Goal: Communication & Community: Answer question/provide support

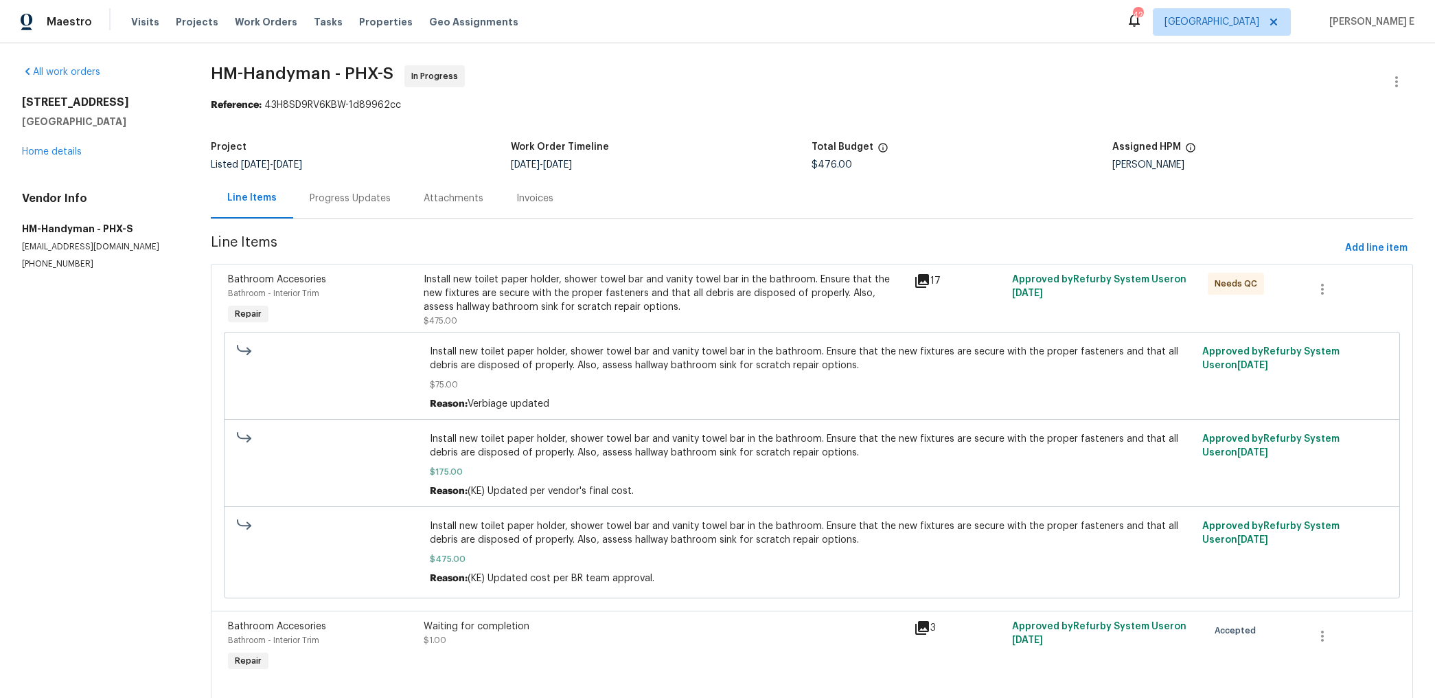
click at [362, 201] on div "Progress Updates" at bounding box center [350, 199] width 81 height 14
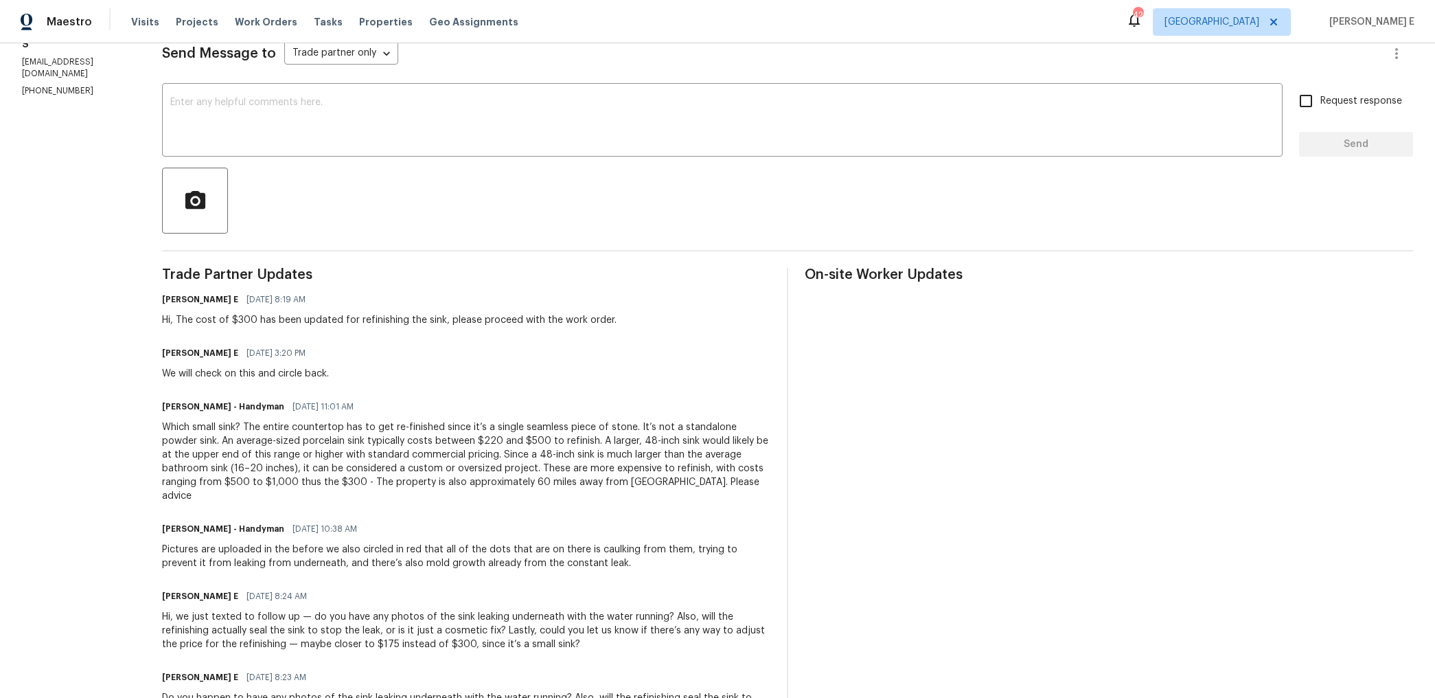
scroll to position [255, 0]
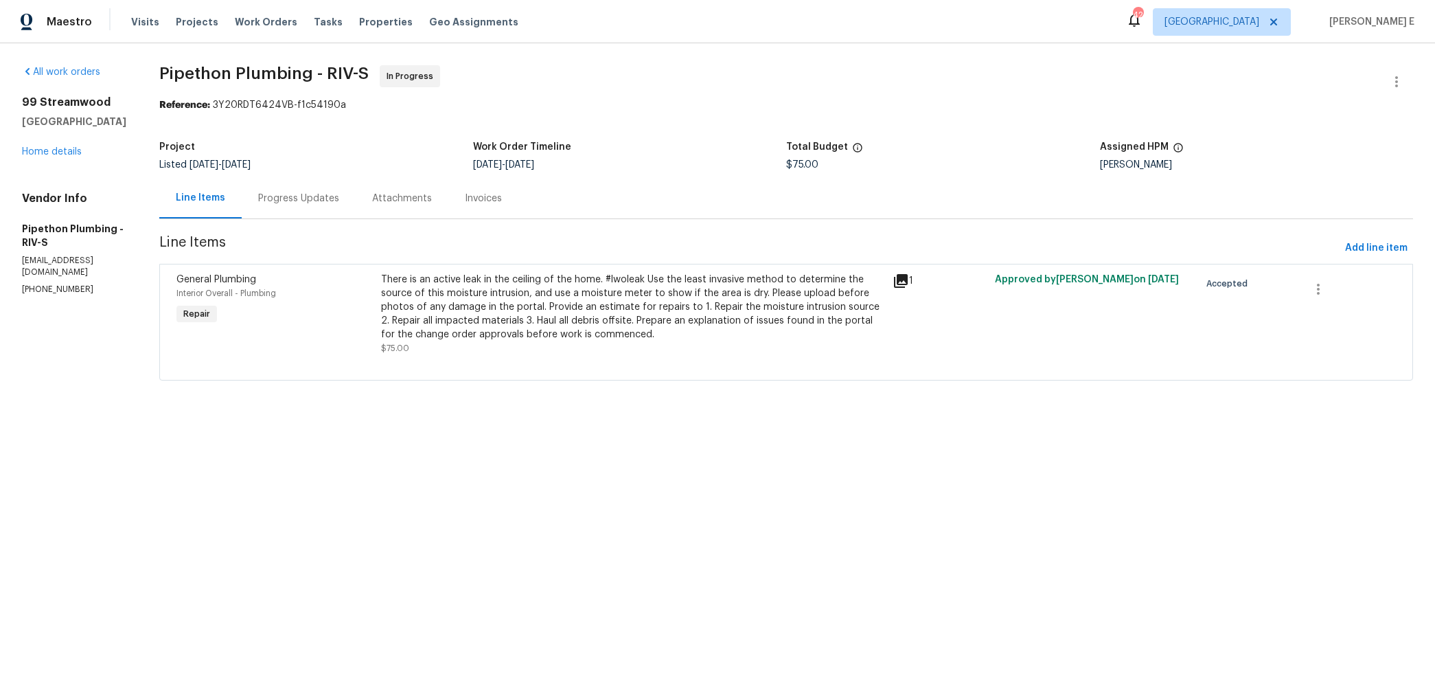
click at [323, 203] on div "Progress Updates" at bounding box center [298, 199] width 81 height 14
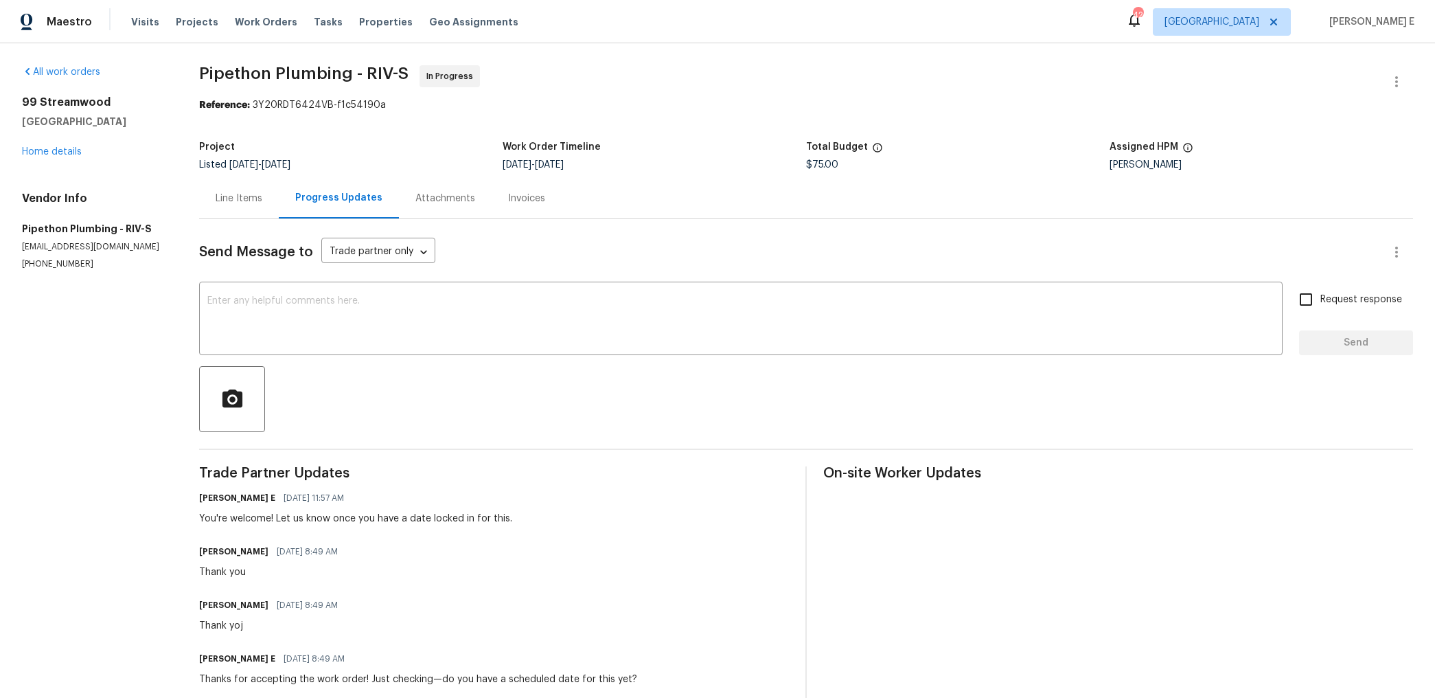
click at [234, 181] on div "Line Items" at bounding box center [239, 198] width 80 height 41
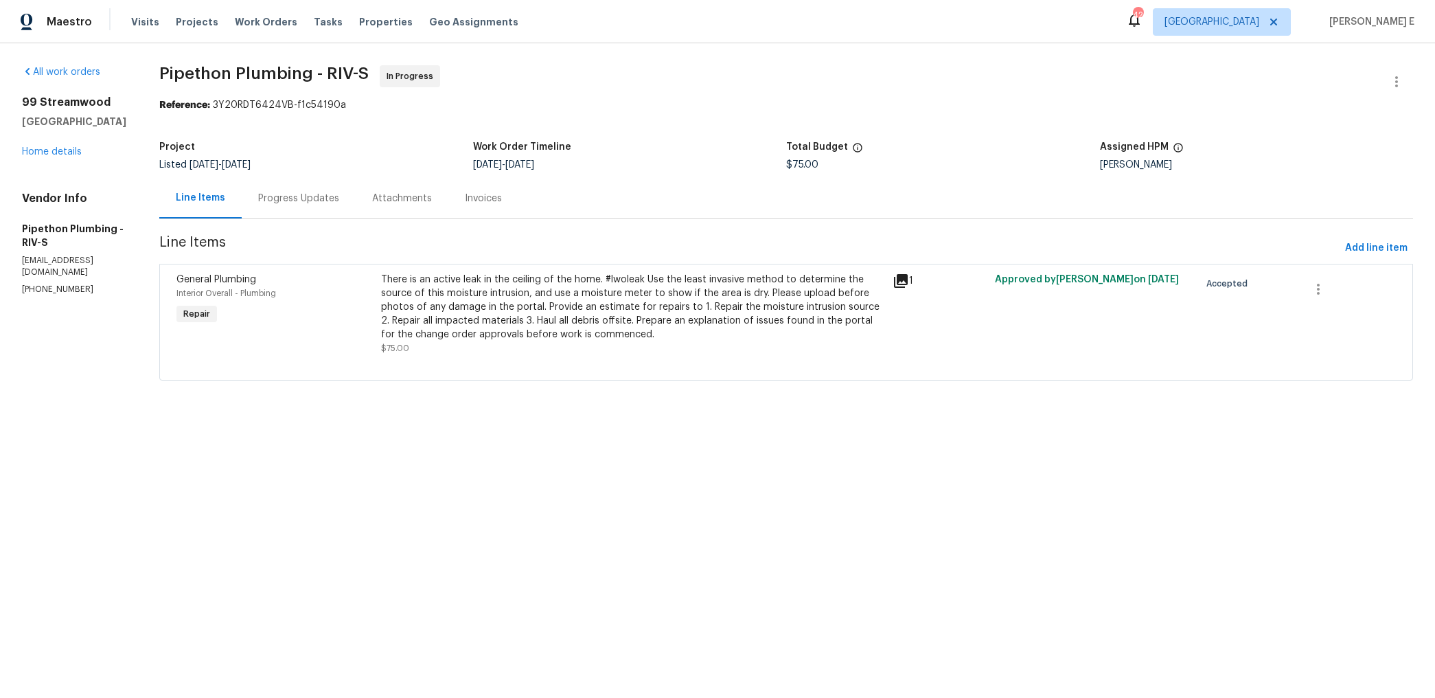
click at [319, 214] on div "Progress Updates" at bounding box center [299, 198] width 114 height 41
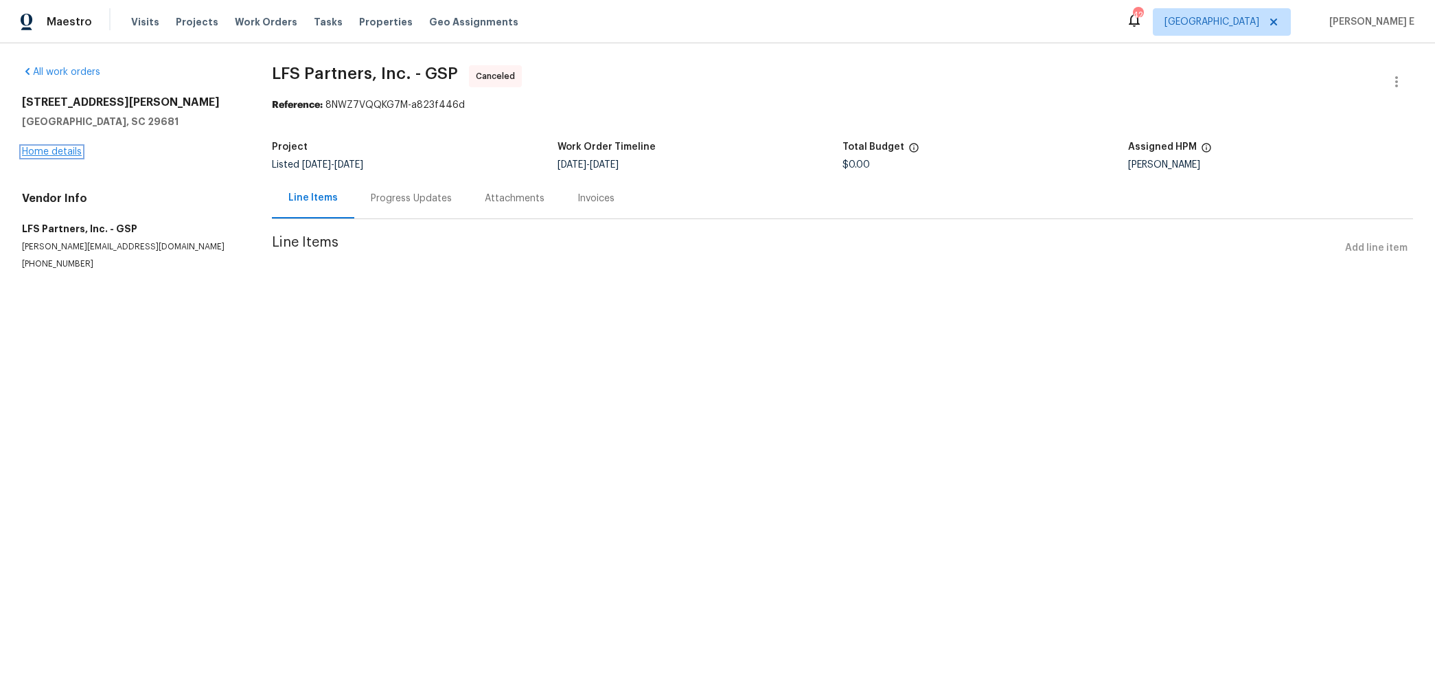
click at [38, 155] on link "Home details" at bounding box center [52, 152] width 60 height 10
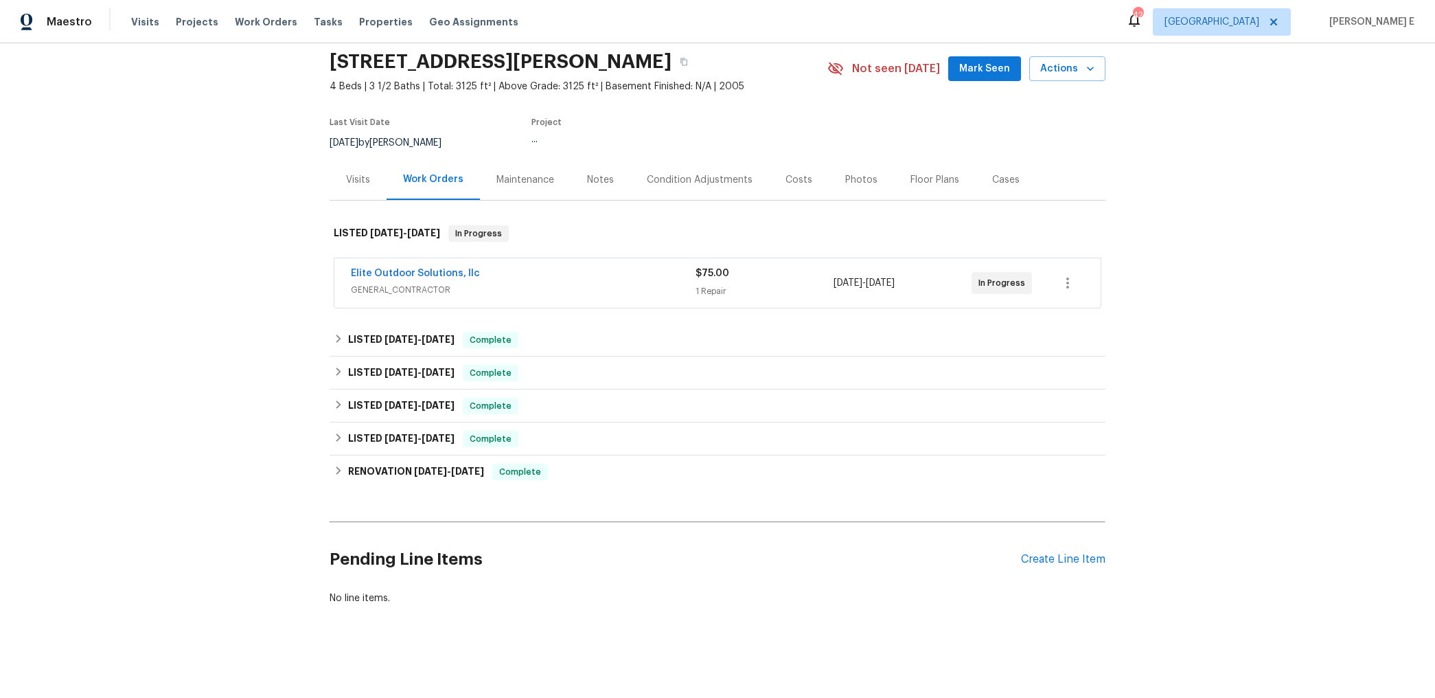
scroll to position [49, 0]
click at [397, 273] on link "Elite Outdoor Solutions, llc" at bounding box center [415, 273] width 129 height 10
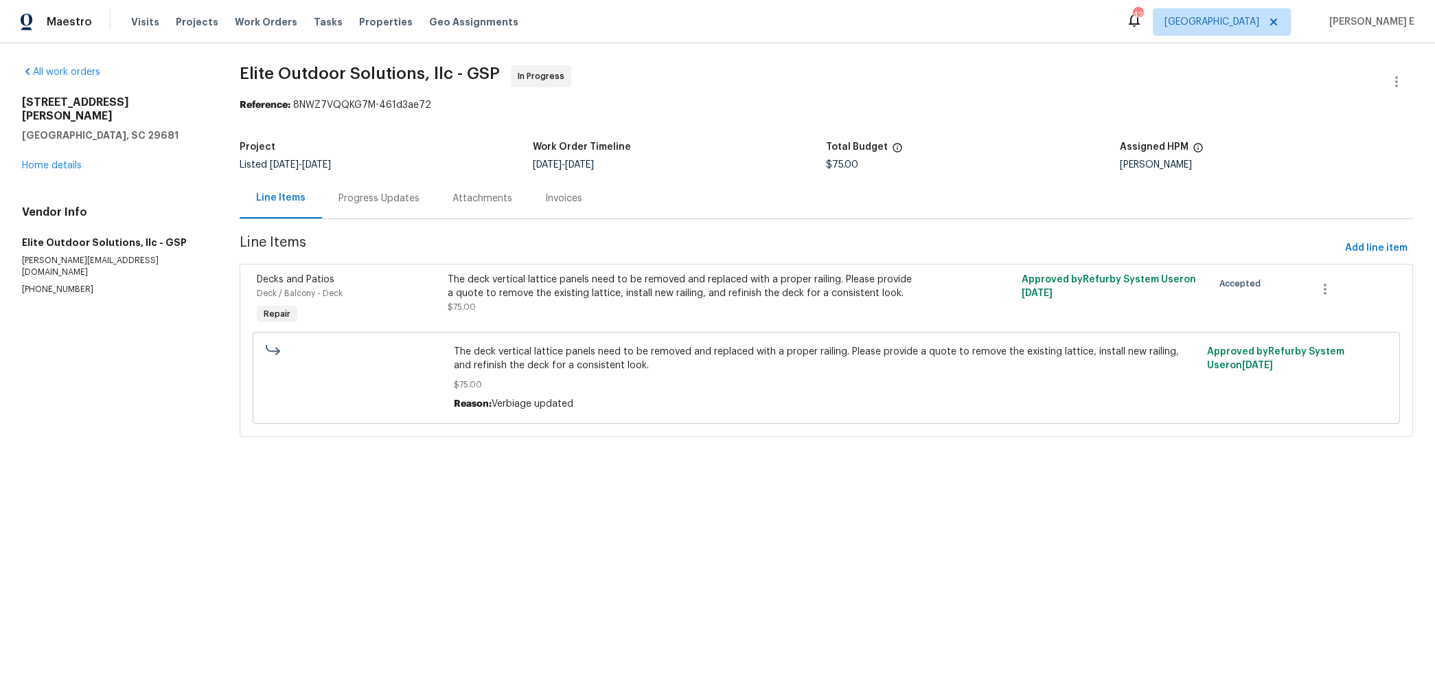
click at [410, 203] on div "Progress Updates" at bounding box center [379, 199] width 81 height 14
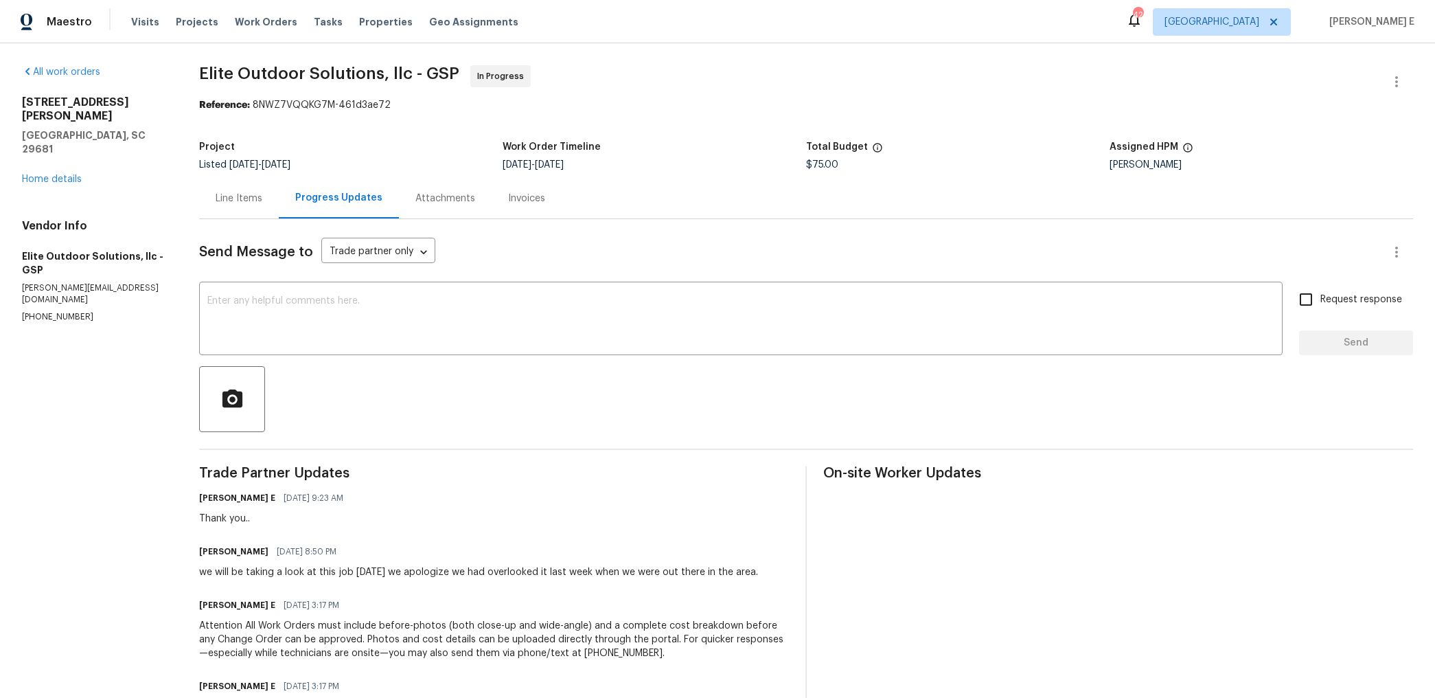
scroll to position [82, 0]
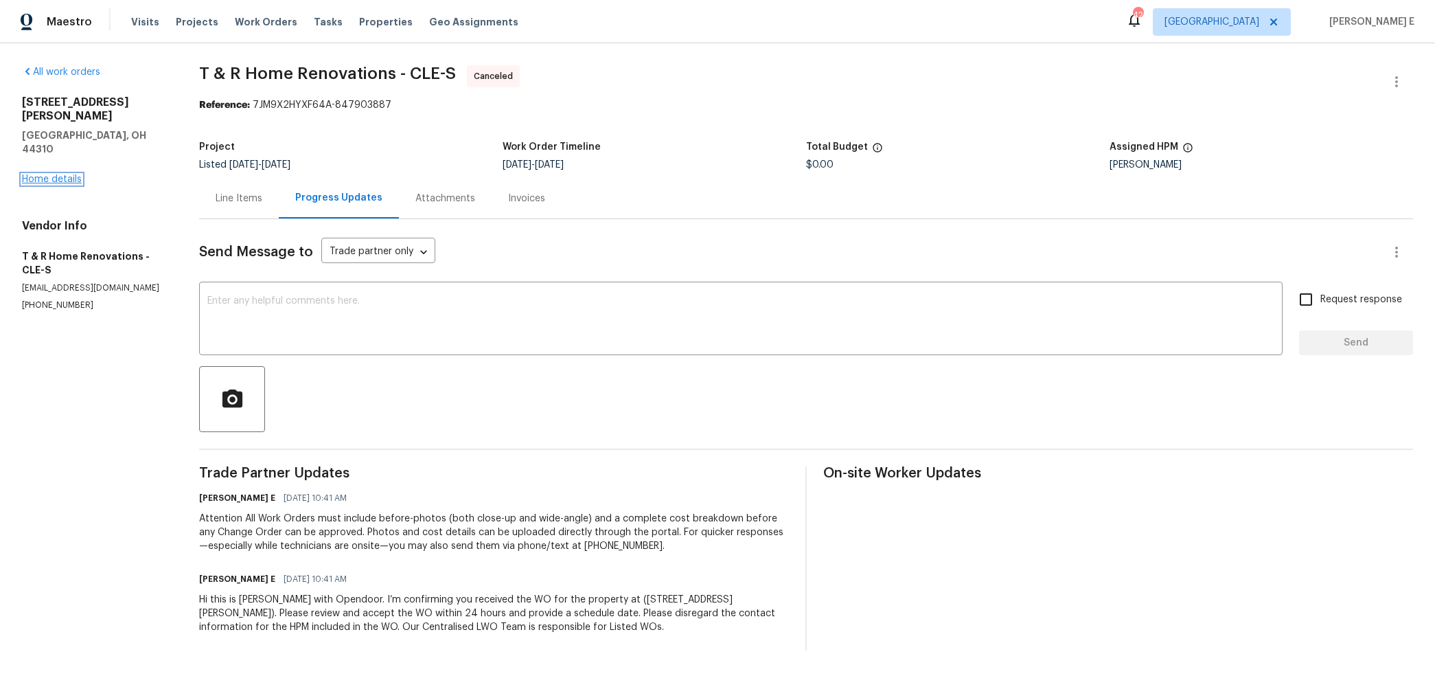
click at [66, 174] on link "Home details" at bounding box center [52, 179] width 60 height 10
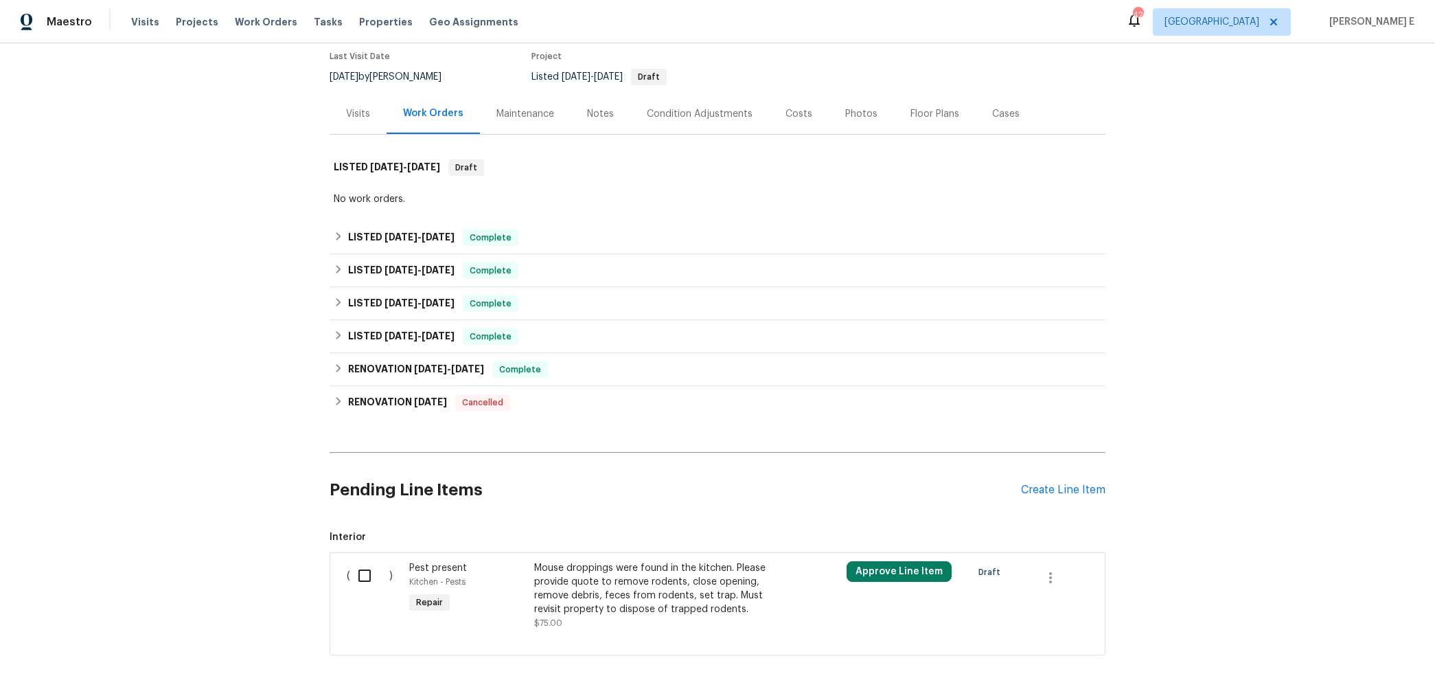
scroll to position [114, 0]
click at [356, 108] on div "Visits" at bounding box center [358, 115] width 24 height 14
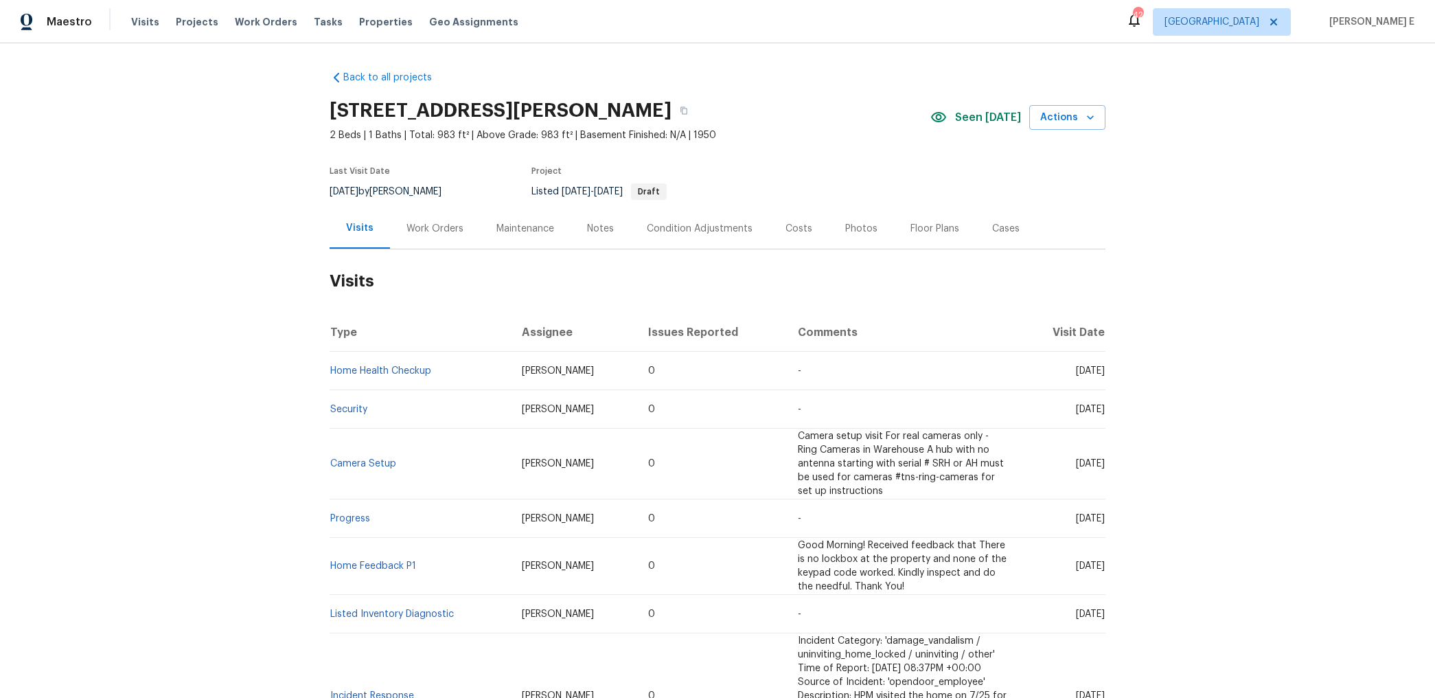
click at [407, 218] on div "Work Orders" at bounding box center [435, 228] width 90 height 41
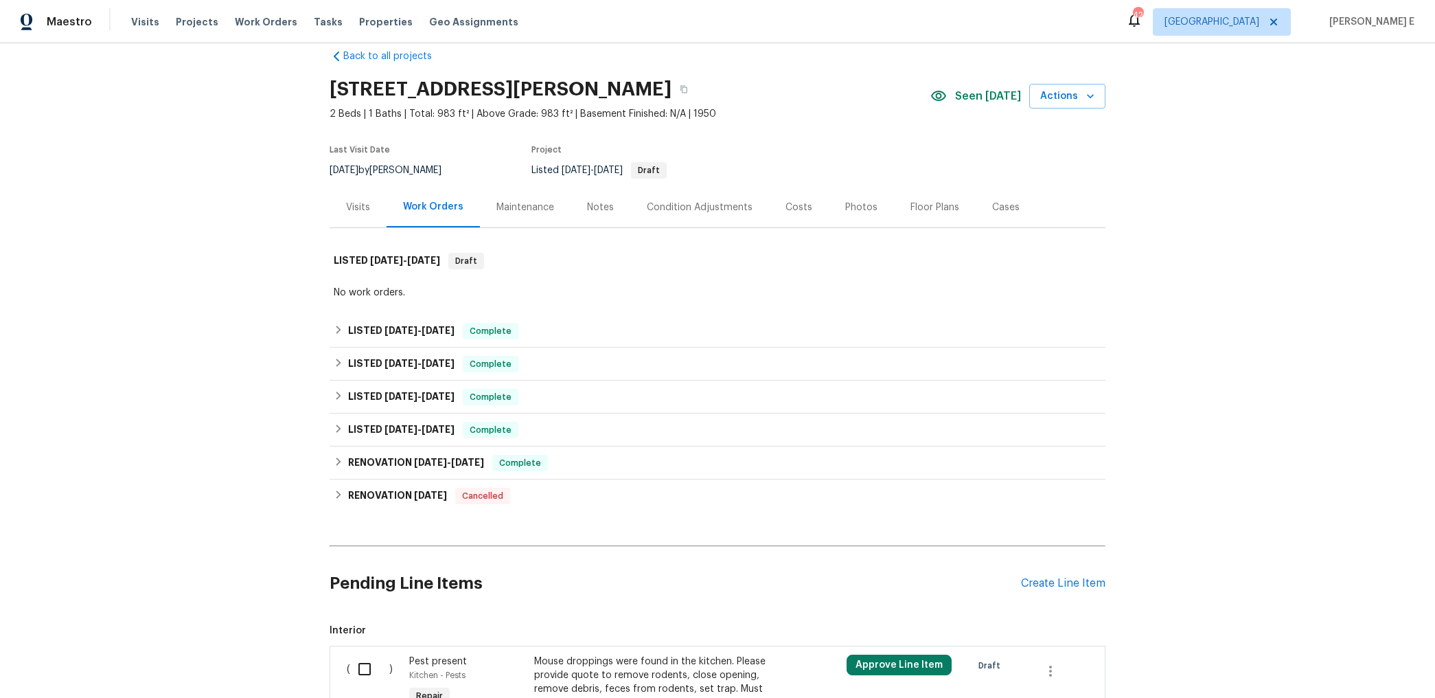
scroll to position [165, 0]
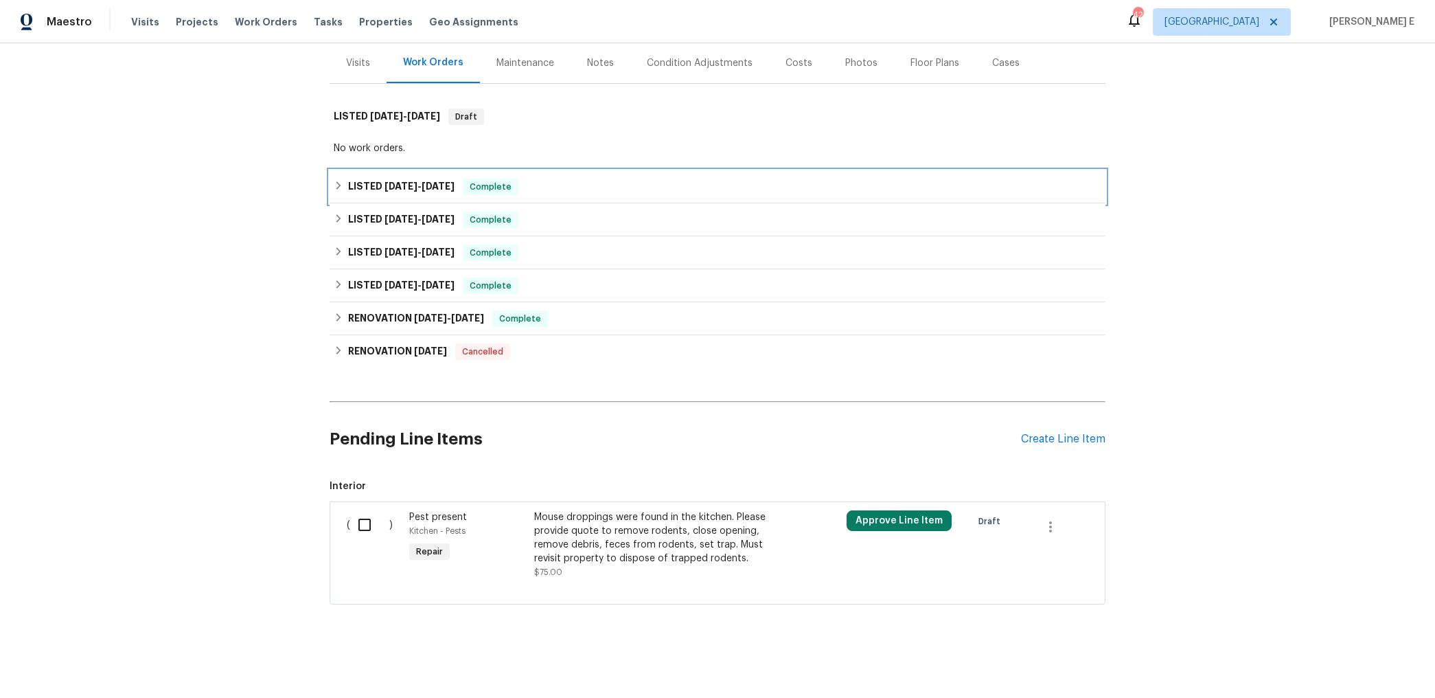
click at [393, 173] on div "LISTED 10/2/25 - 10/6/25 Complete" at bounding box center [718, 186] width 776 height 33
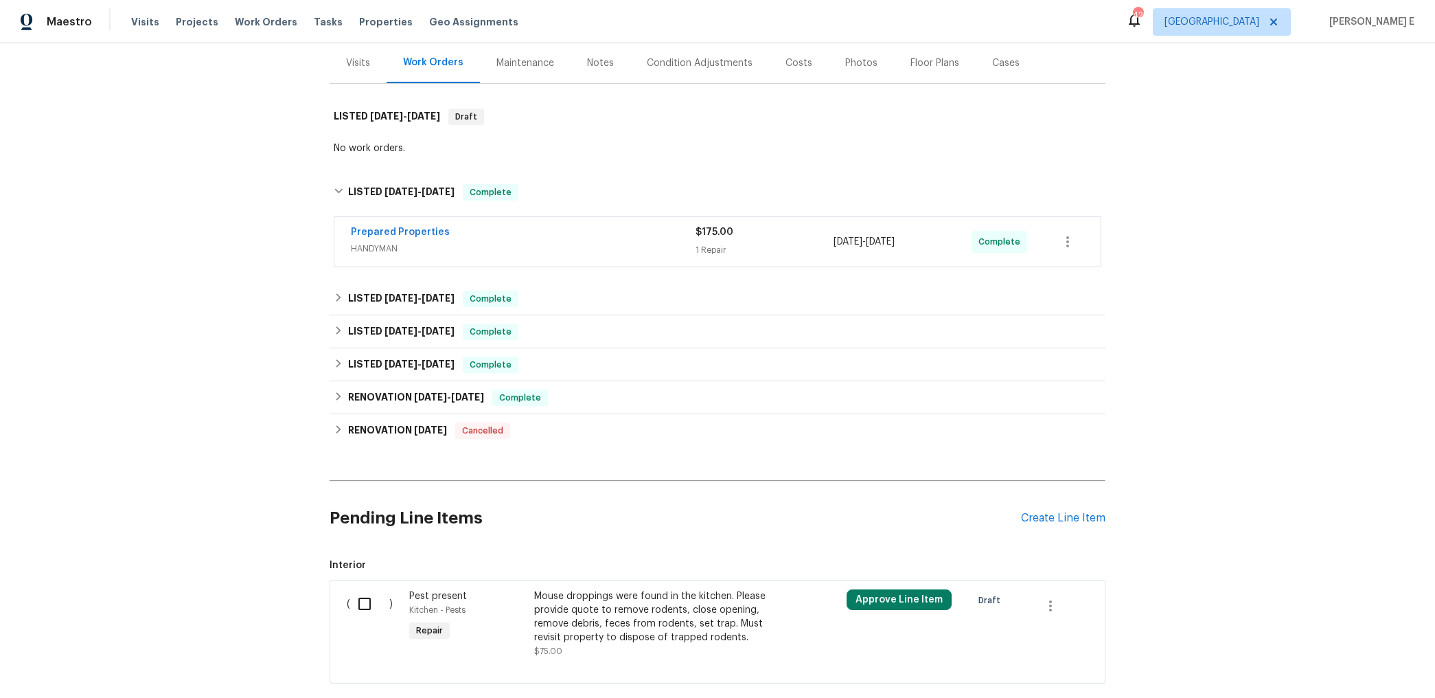
click at [522, 239] on div "Prepared Properties" at bounding box center [523, 233] width 345 height 16
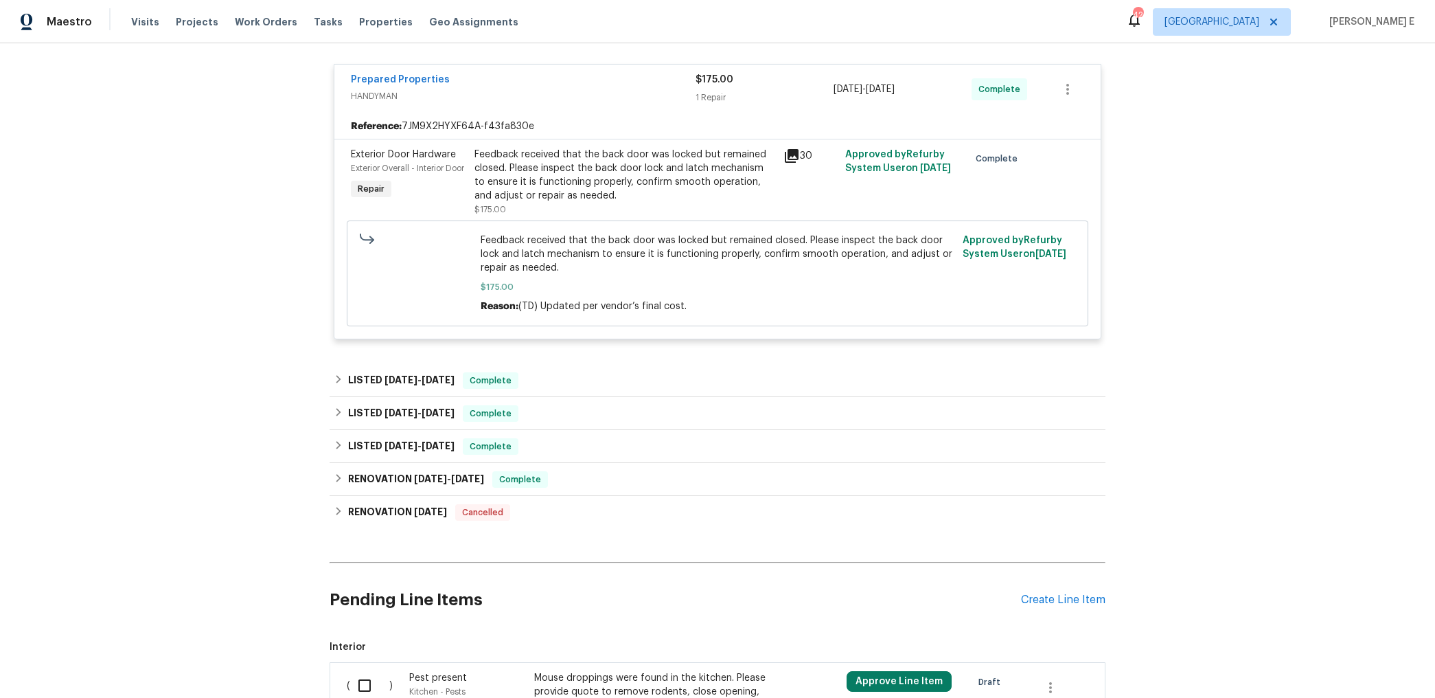
scroll to position [386, 0]
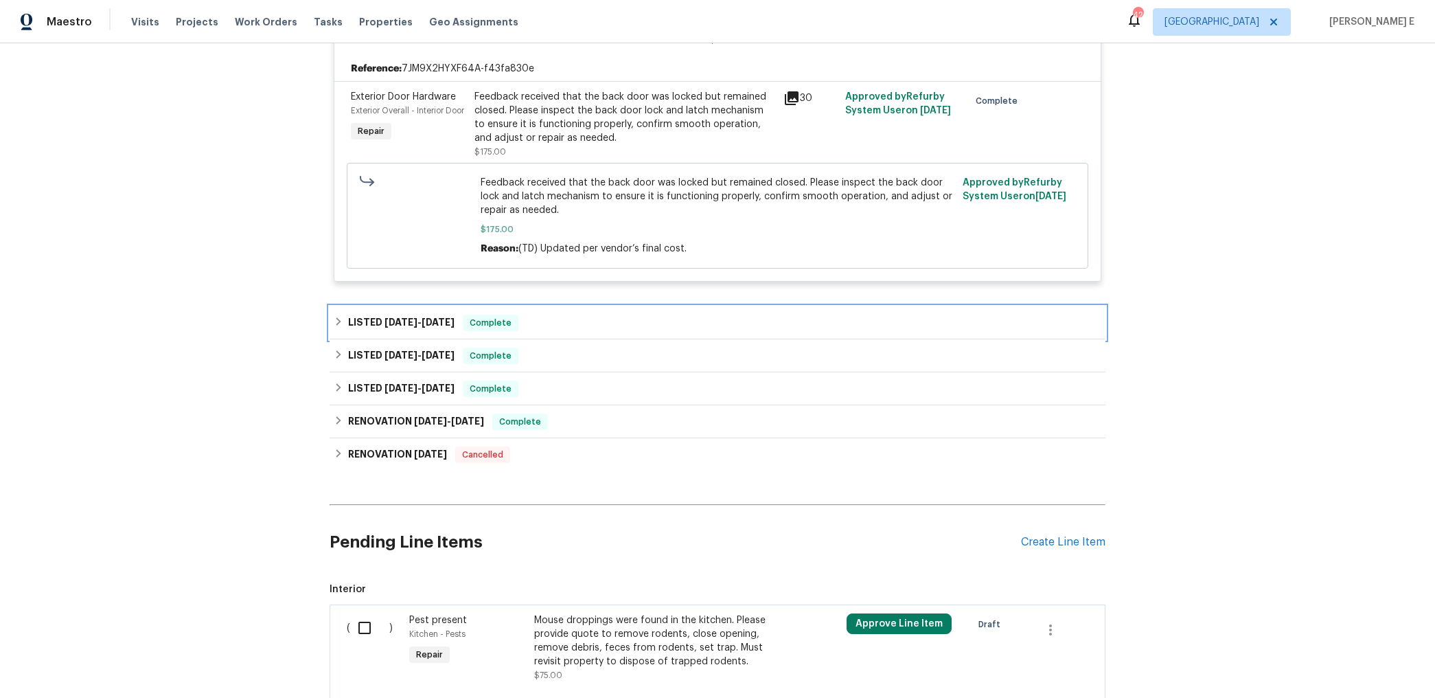
click at [424, 323] on span "9/19/25" at bounding box center [438, 322] width 33 height 10
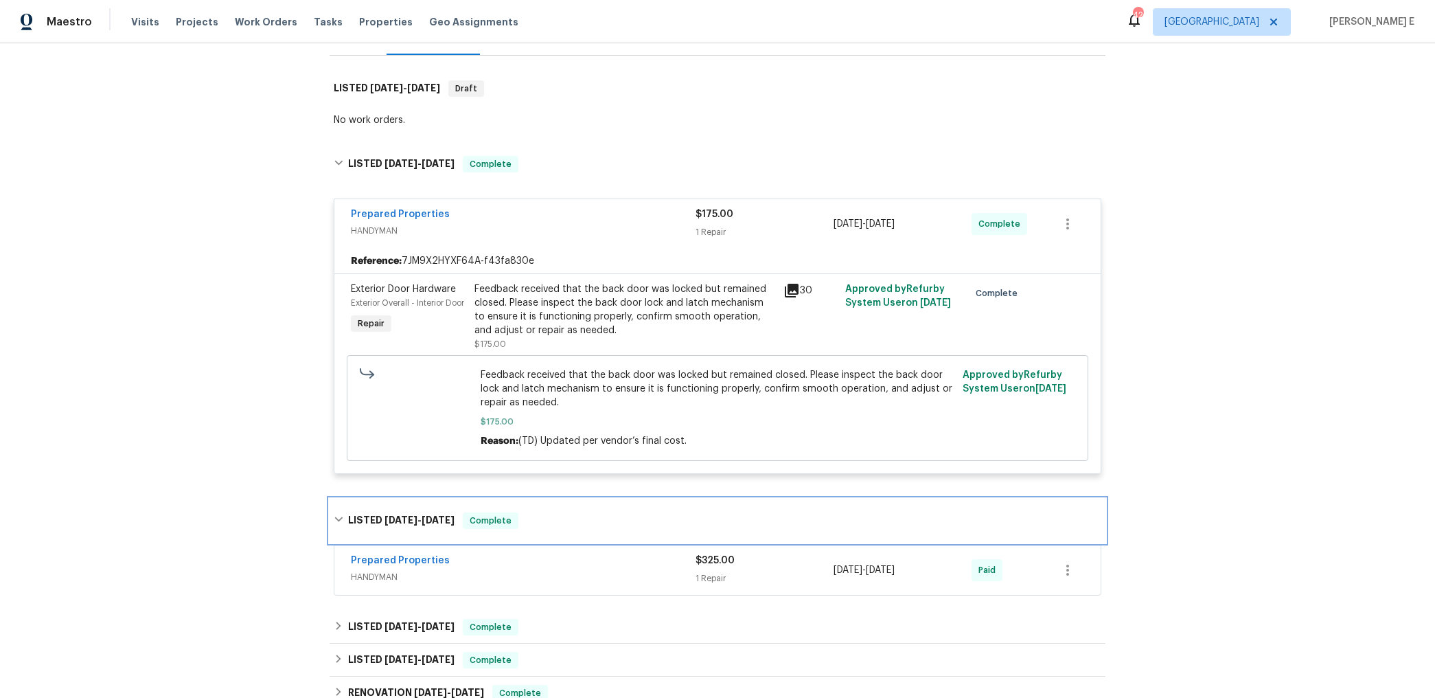
scroll to position [181, 0]
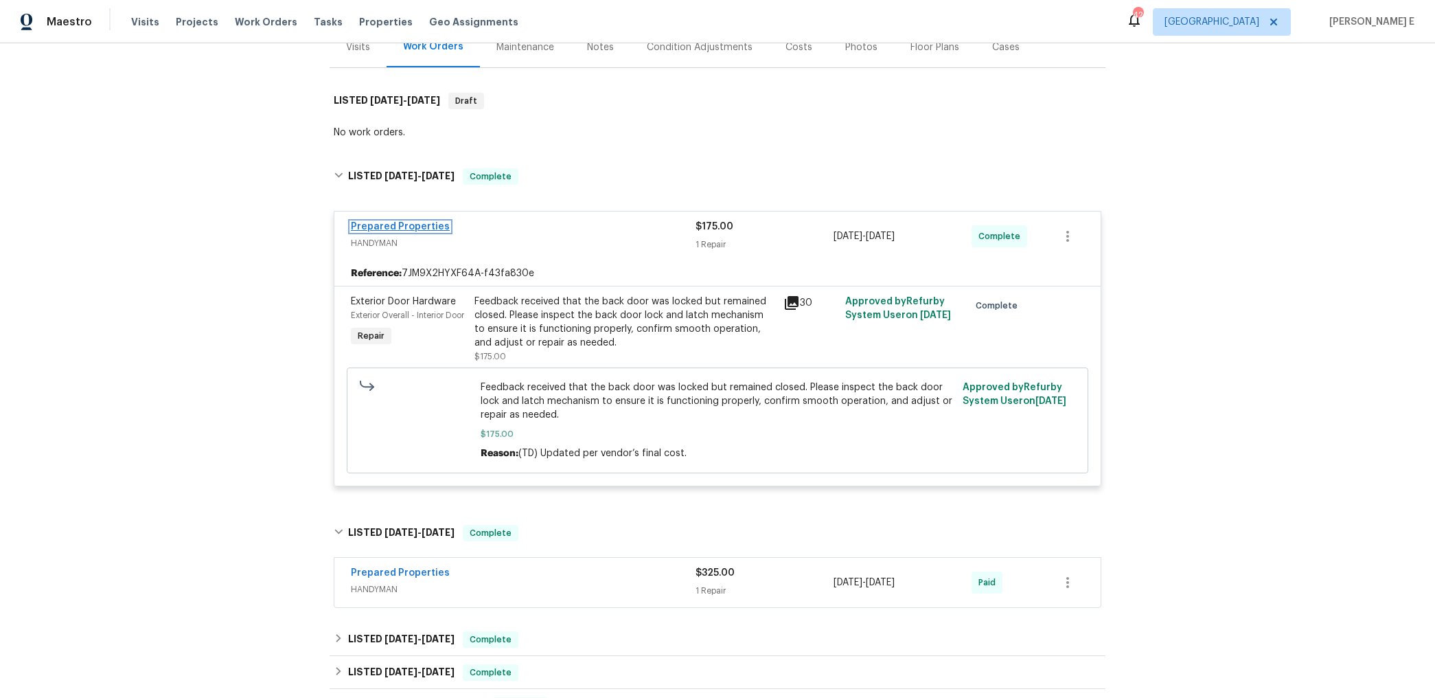
click at [433, 229] on link "Prepared Properties" at bounding box center [400, 227] width 99 height 10
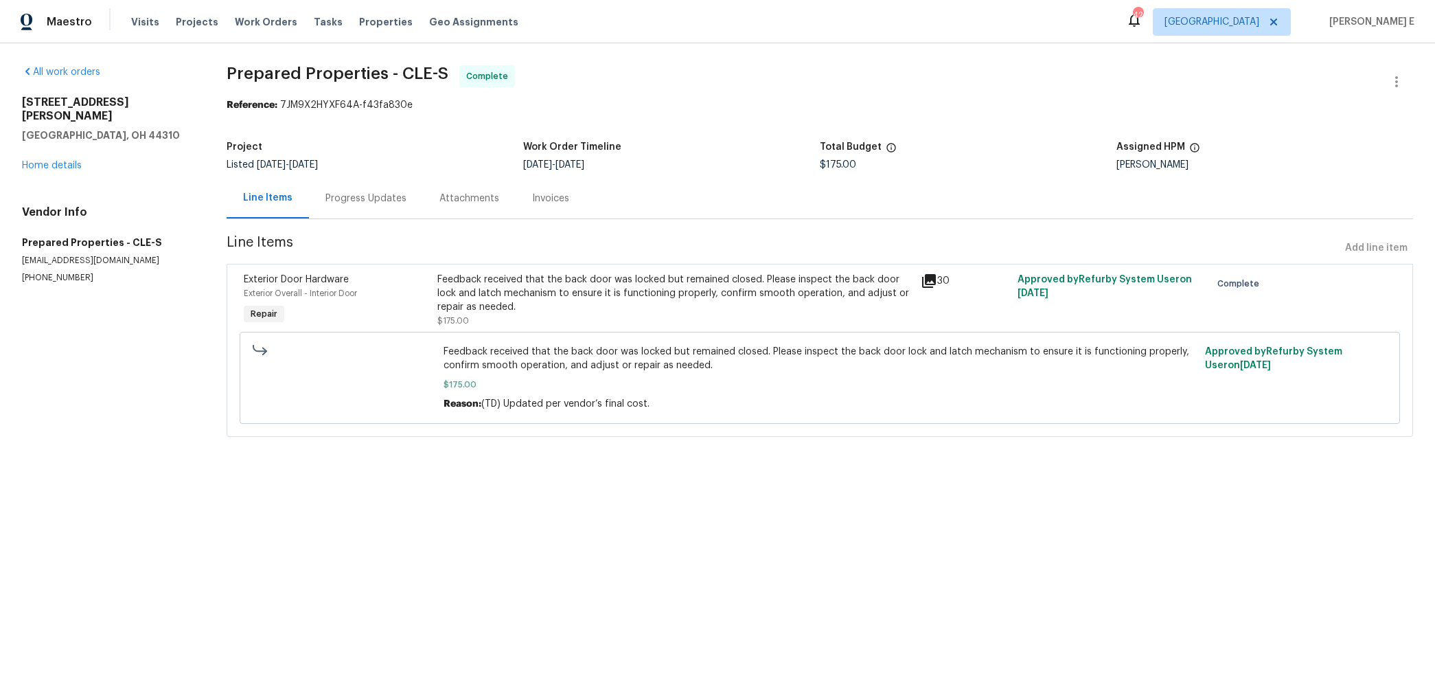
click at [392, 207] on div "Progress Updates" at bounding box center [366, 198] width 114 height 41
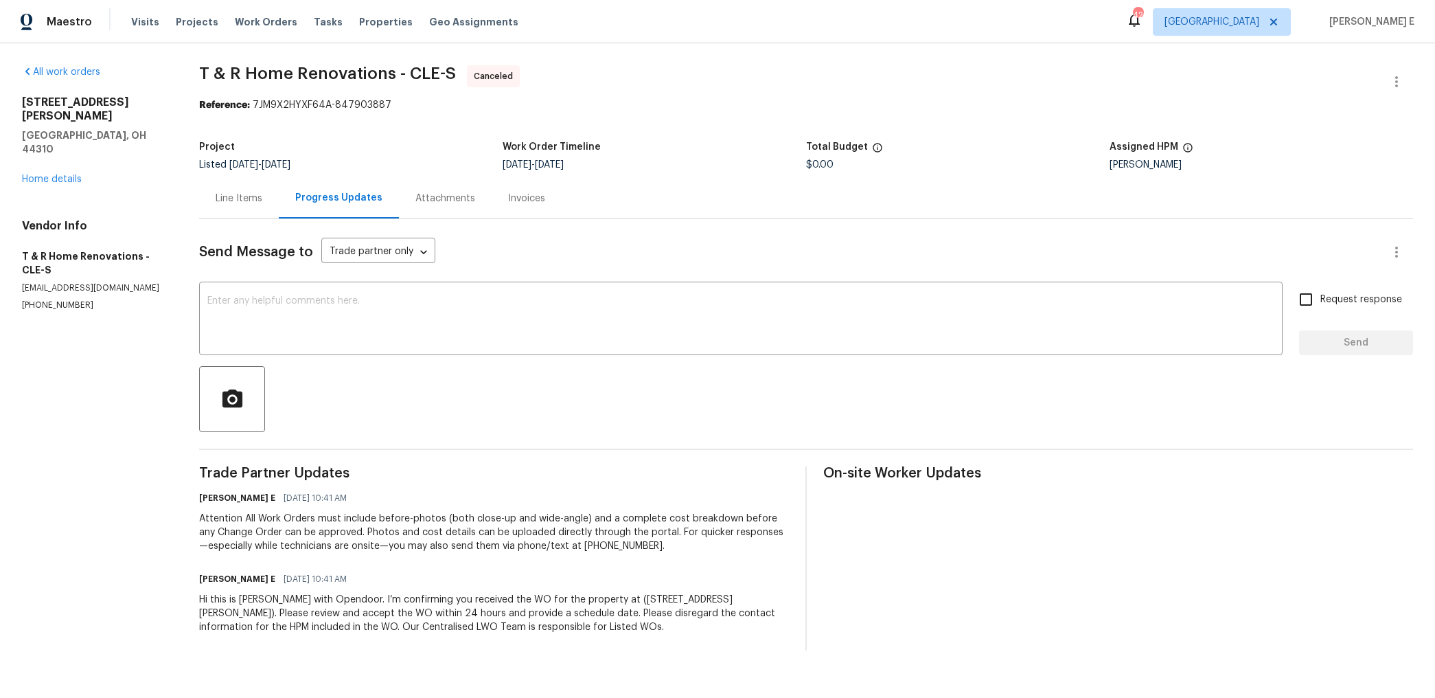
click at [277, 203] on div "Line Items" at bounding box center [239, 198] width 80 height 41
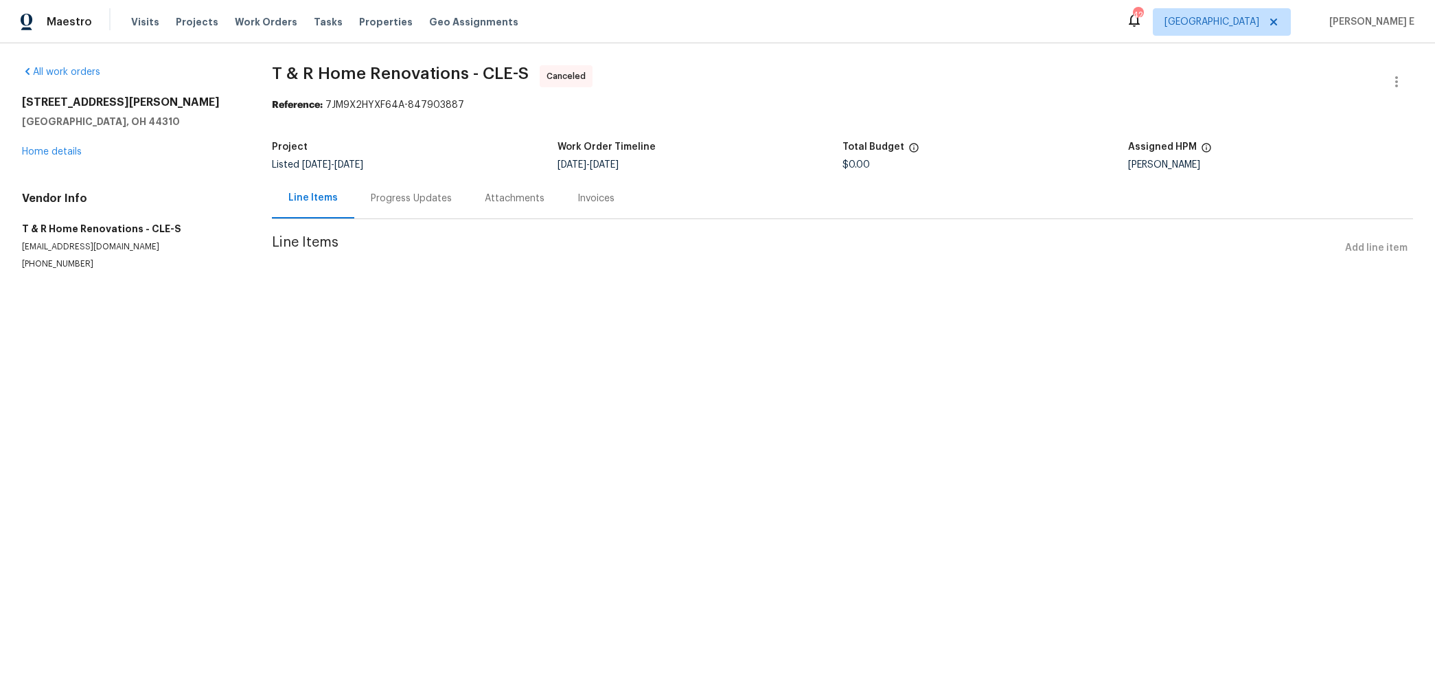
click at [382, 207] on div "Progress Updates" at bounding box center [411, 198] width 114 height 41
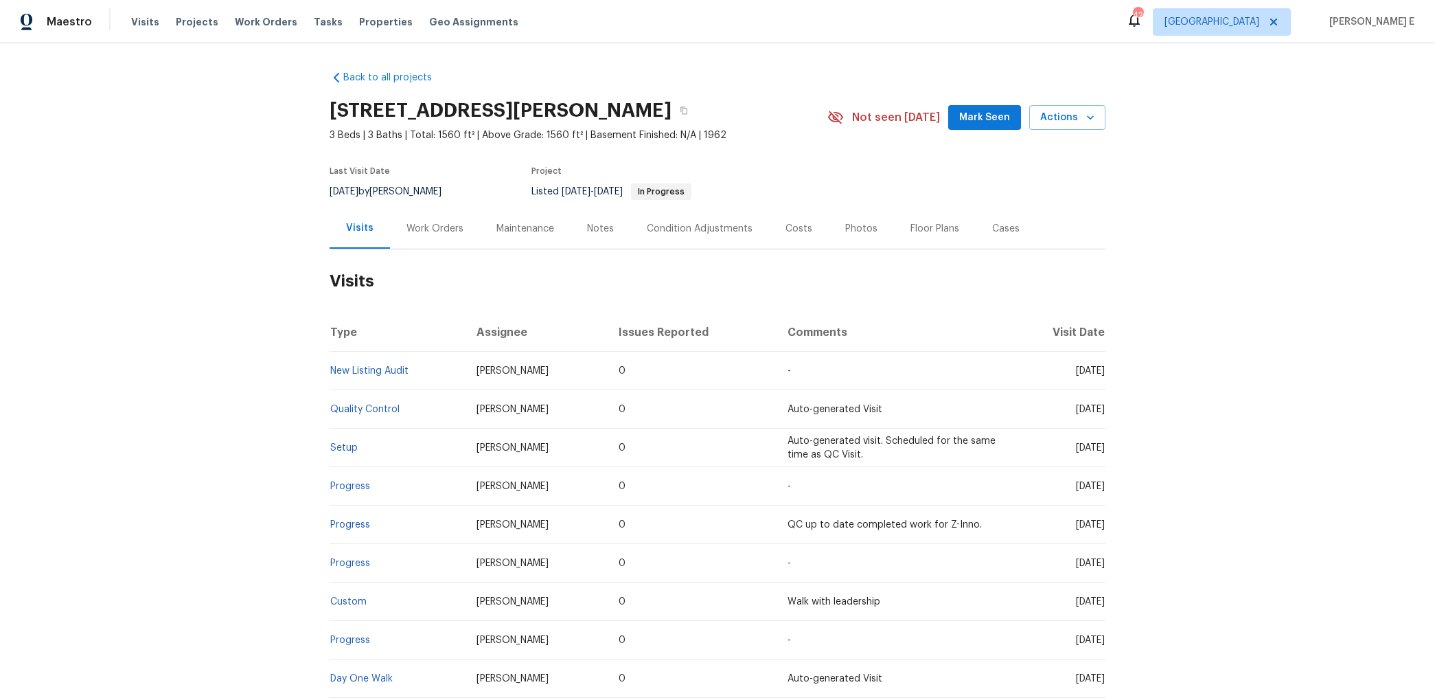
click at [431, 238] on div "Work Orders" at bounding box center [435, 228] width 90 height 41
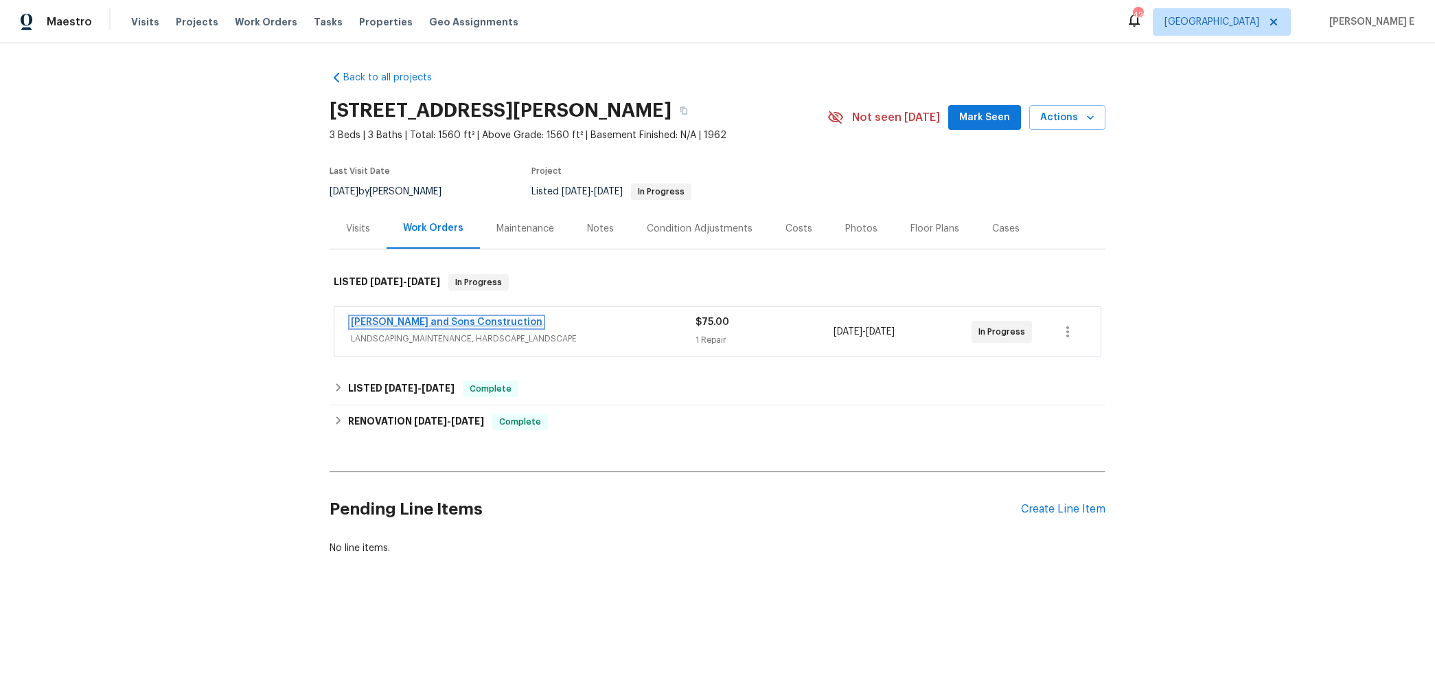
click at [467, 317] on link "Reyes and Sons Construction" at bounding box center [447, 322] width 192 height 10
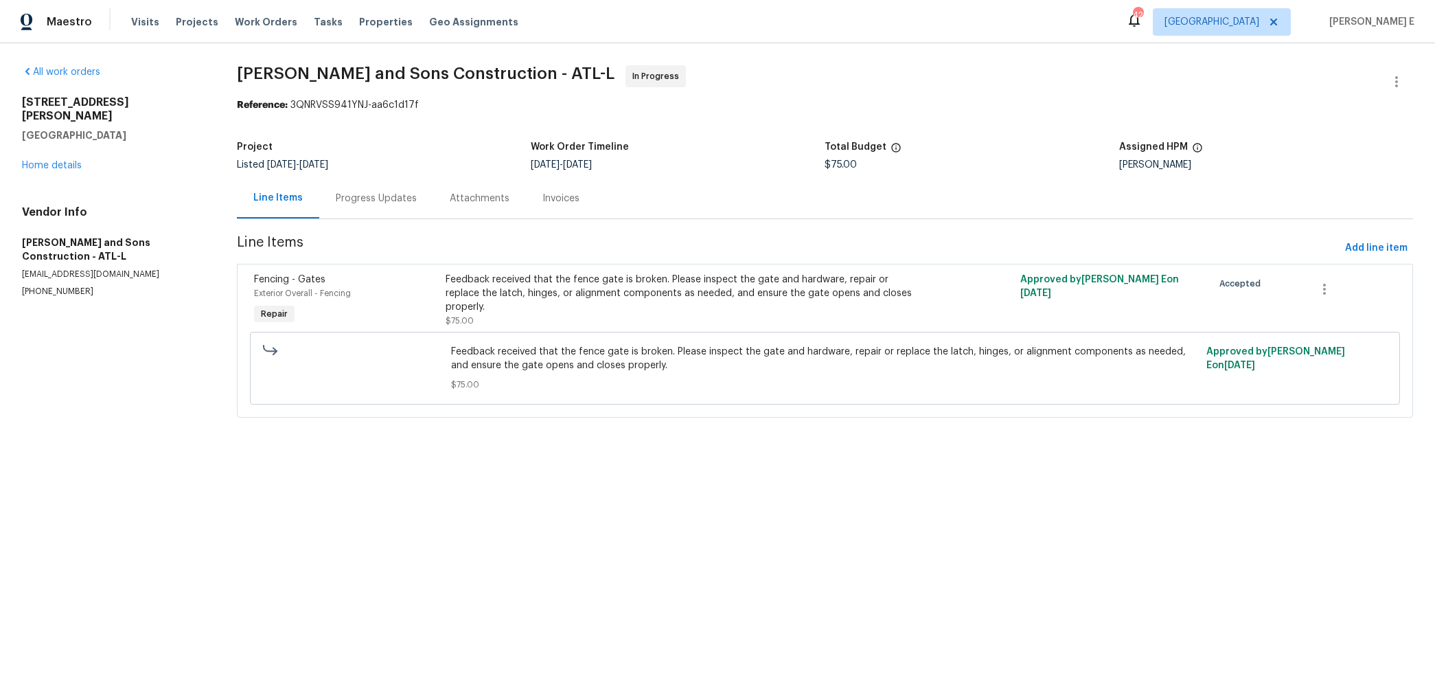
click at [402, 197] on div "Progress Updates" at bounding box center [376, 199] width 81 height 14
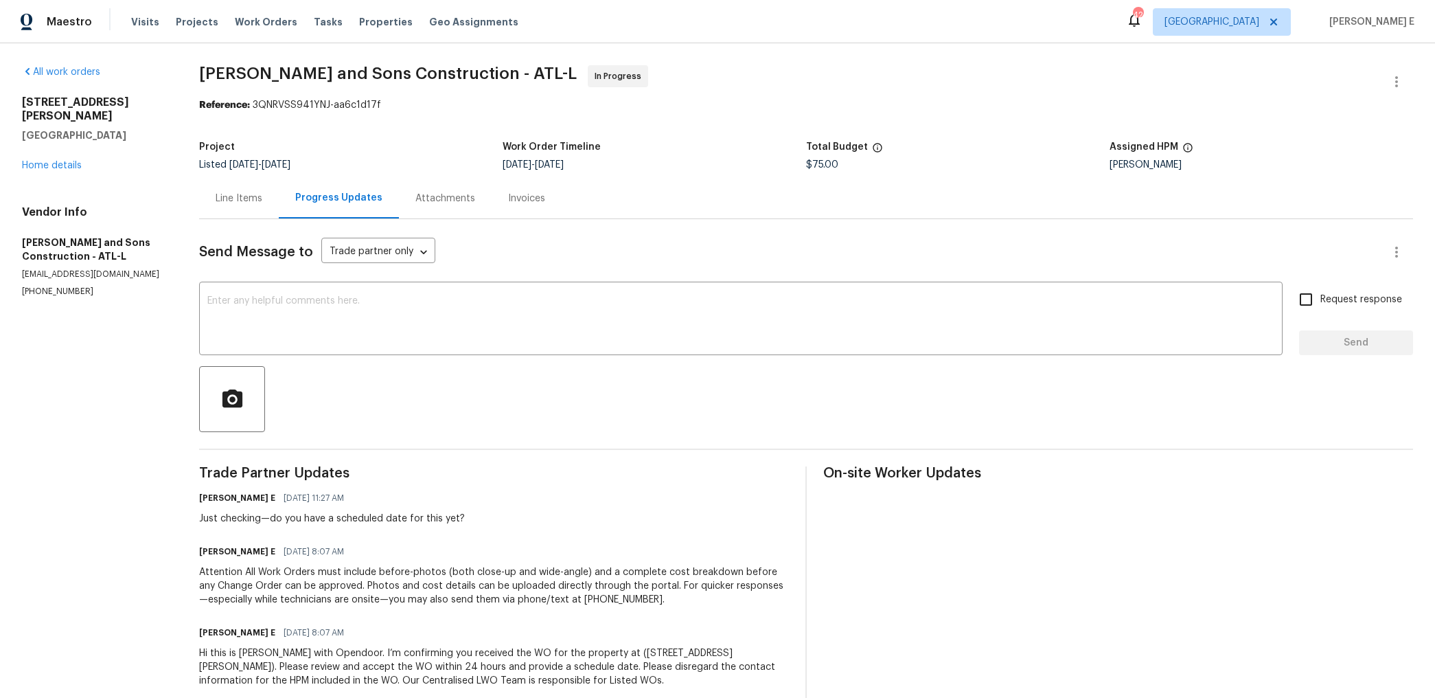
scroll to position [29, 0]
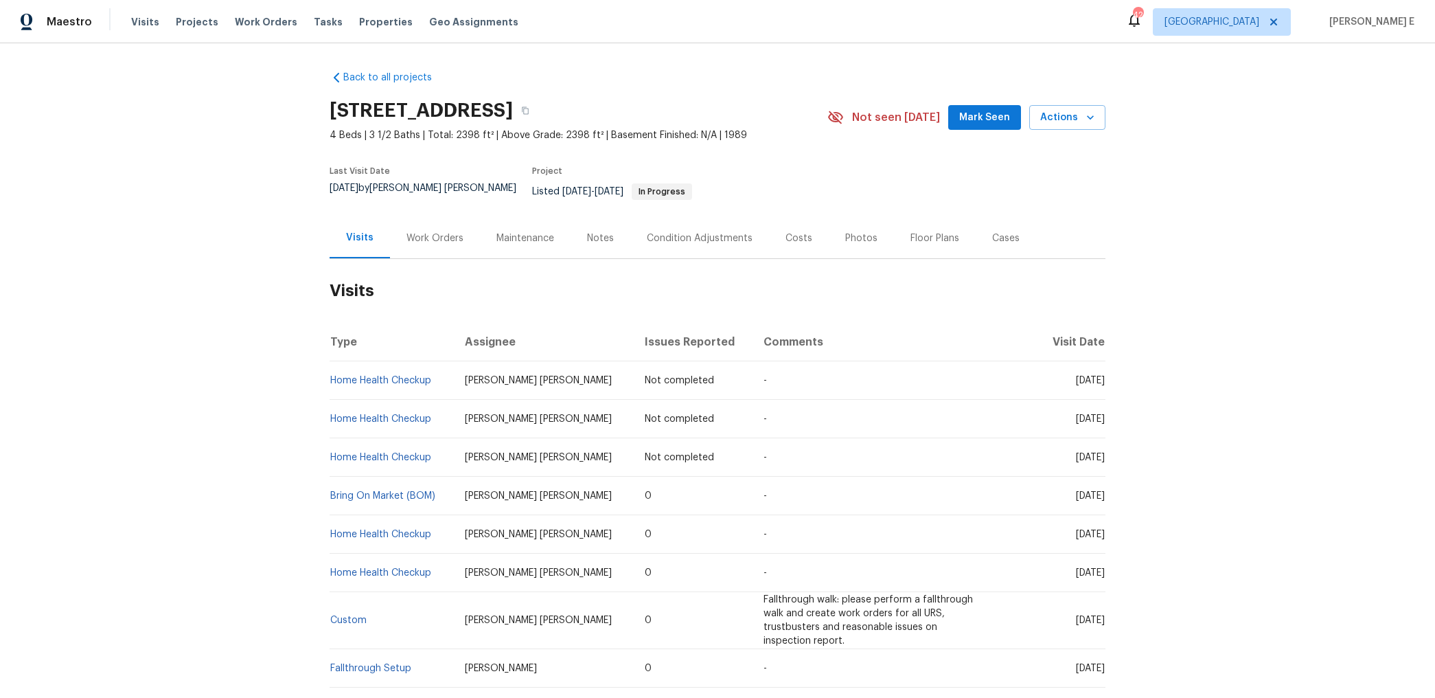
click at [430, 231] on div "Work Orders" at bounding box center [435, 238] width 57 height 14
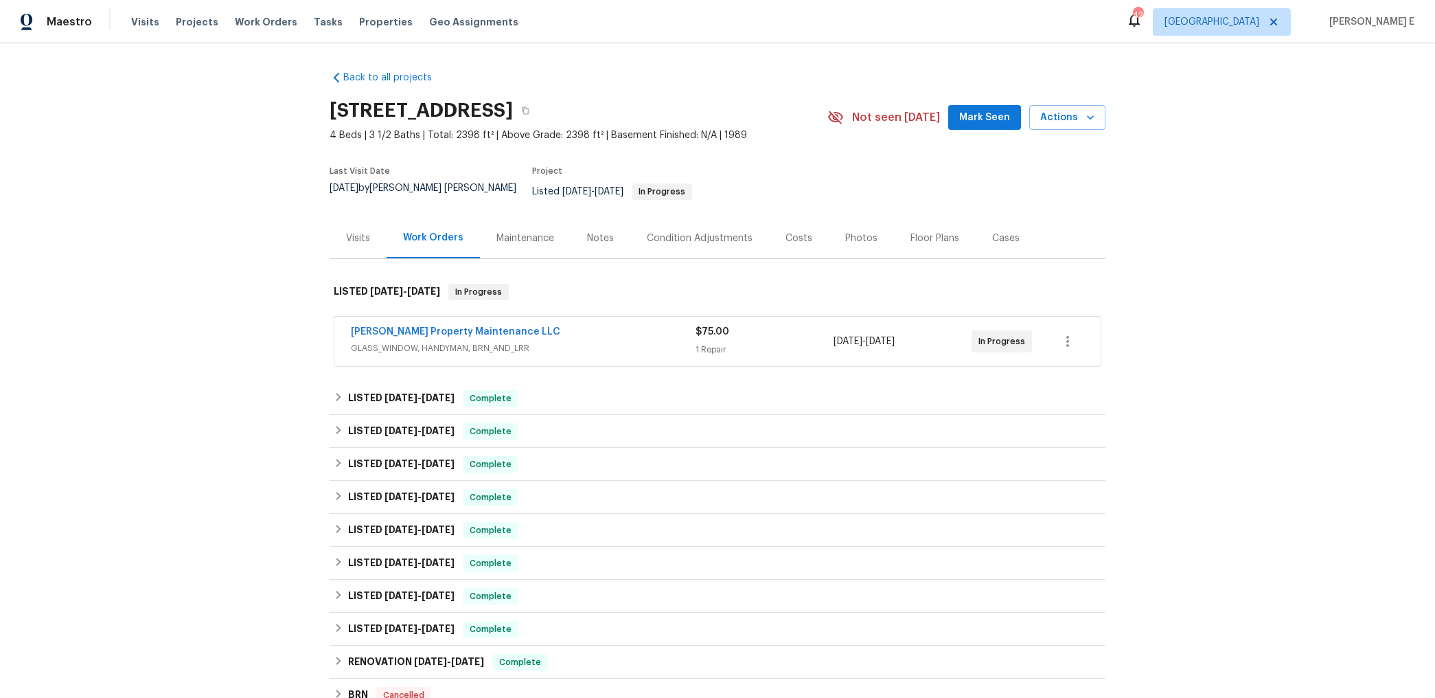
scroll to position [25, 0]
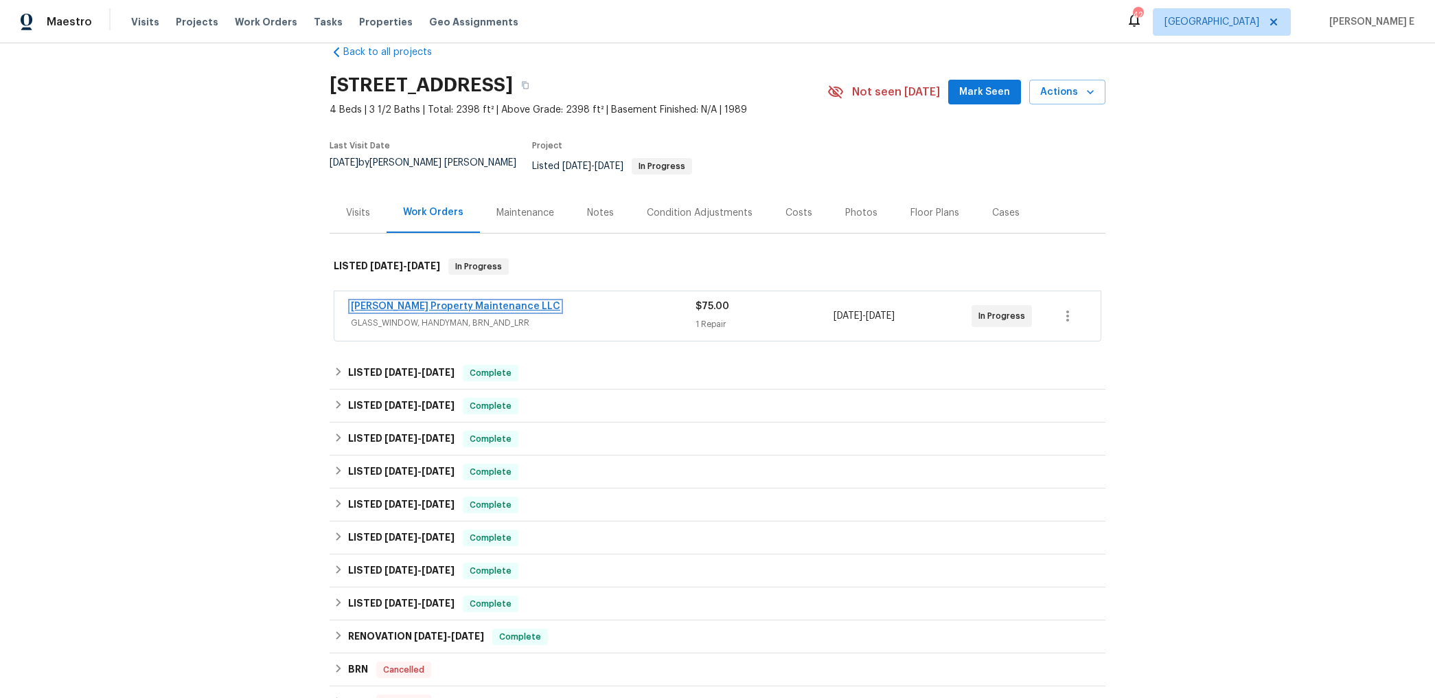
click at [472, 301] on link "Glen Property Maintenance LLC" at bounding box center [455, 306] width 209 height 10
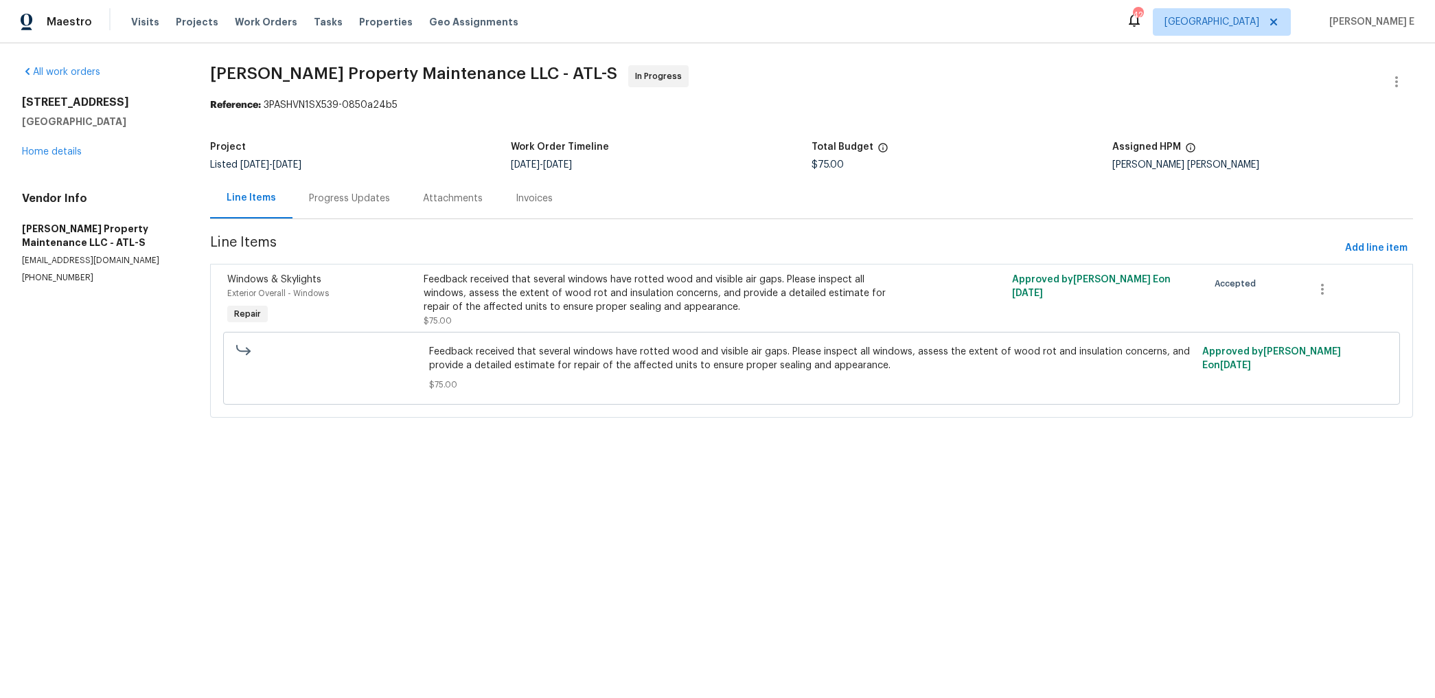
click at [392, 220] on section "Glen Property Maintenance LLC - ATL-S In Progress Reference: 3PASHVN1SX539-0850…" at bounding box center [811, 249] width 1203 height 369
click at [388, 209] on div "Progress Updates" at bounding box center [350, 198] width 114 height 41
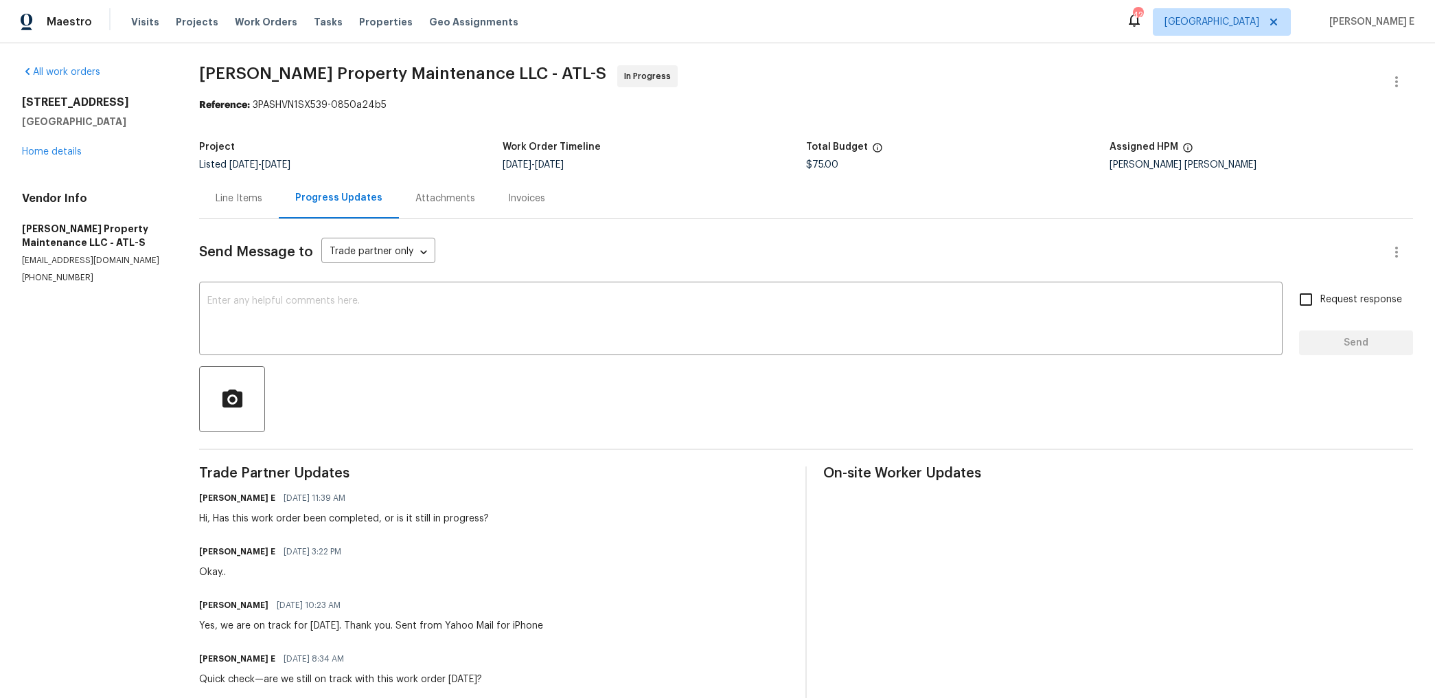
click at [247, 208] on div "Line Items" at bounding box center [239, 198] width 80 height 41
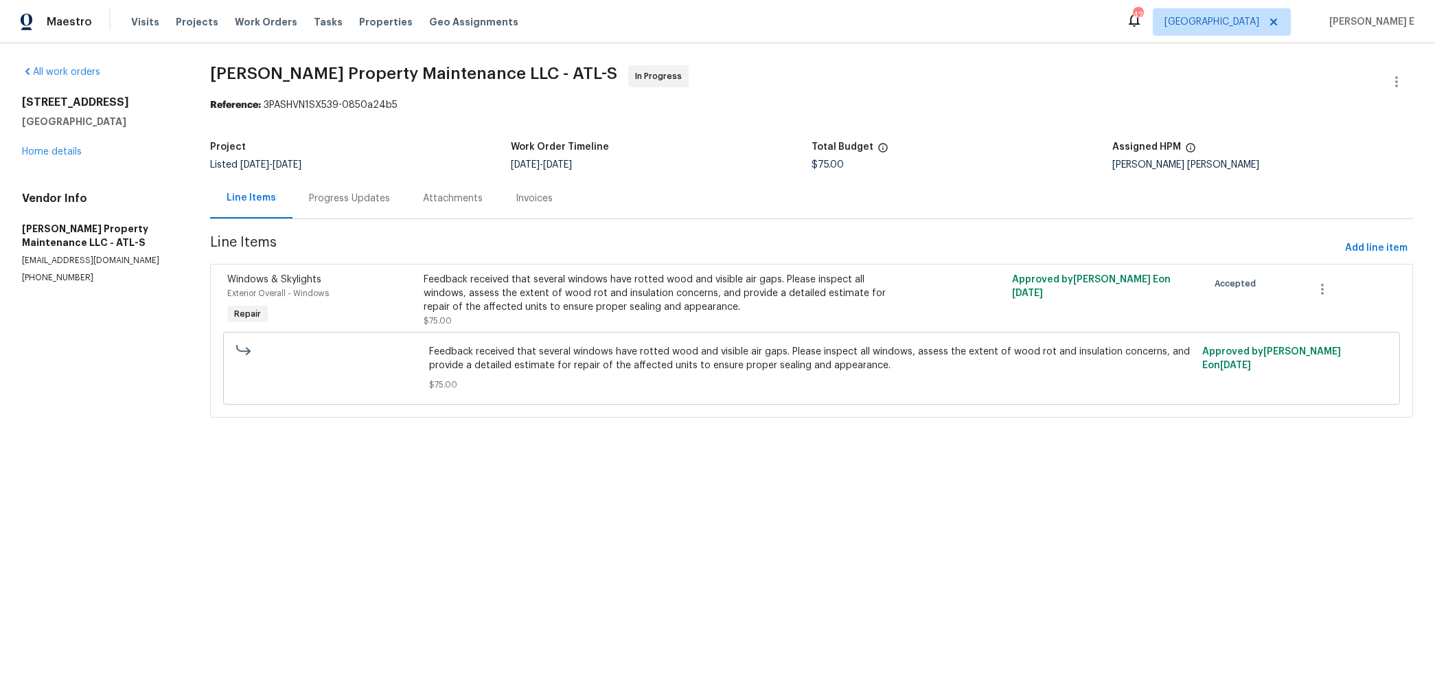
click at [364, 216] on div "Progress Updates" at bounding box center [350, 198] width 114 height 41
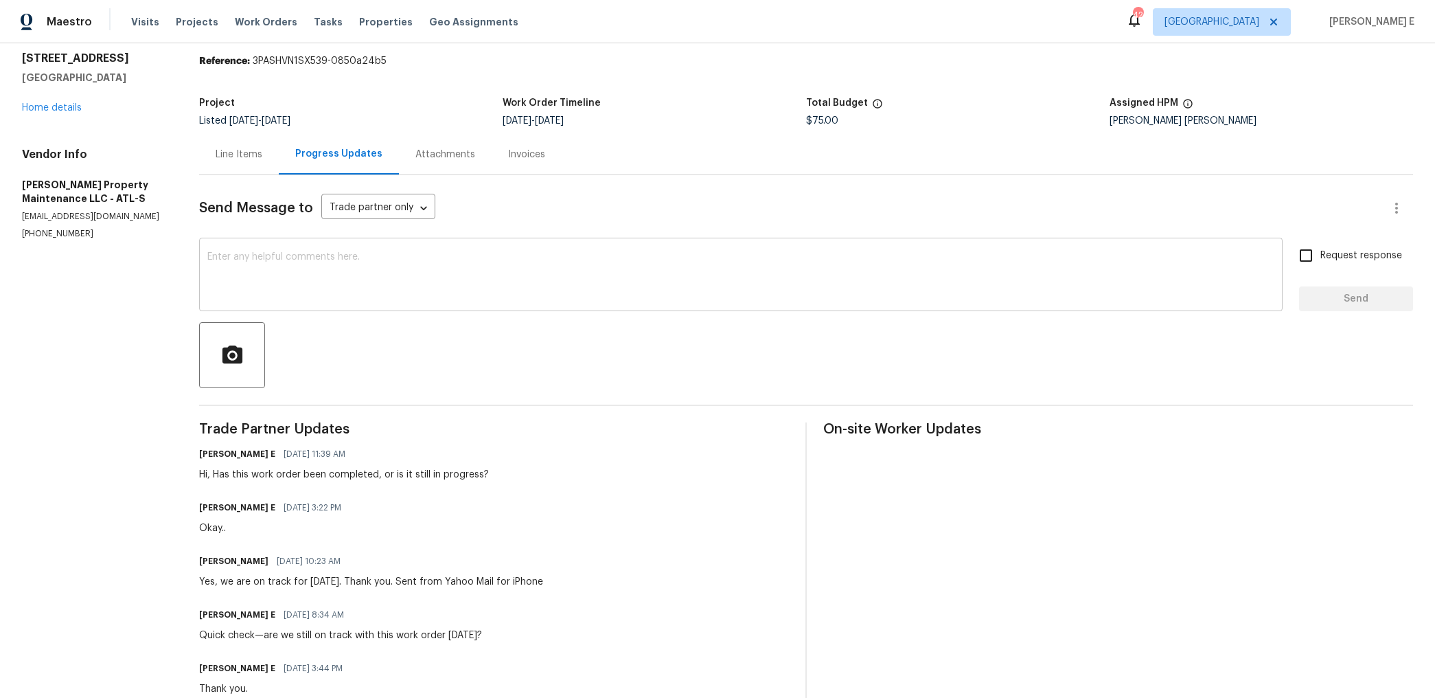
scroll to position [52, 0]
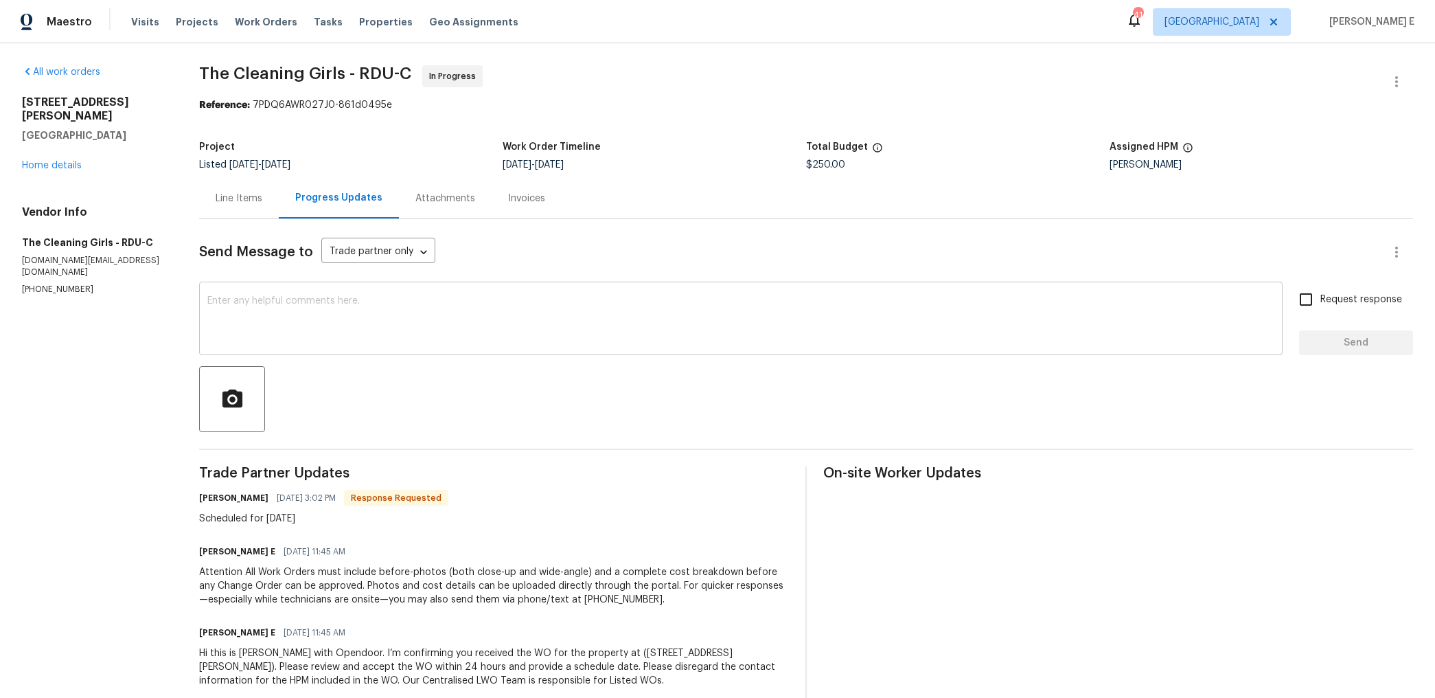
scroll to position [29, 0]
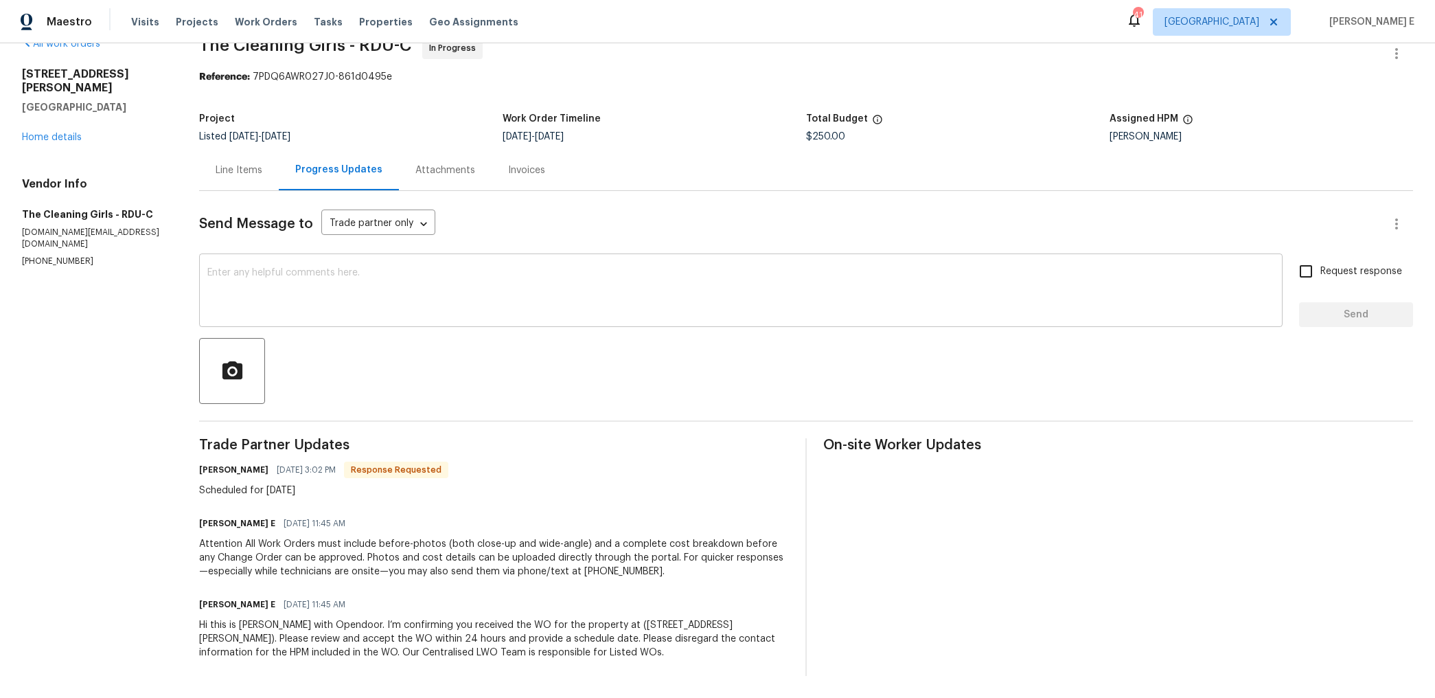
click at [709, 269] on textarea at bounding box center [740, 292] width 1067 height 48
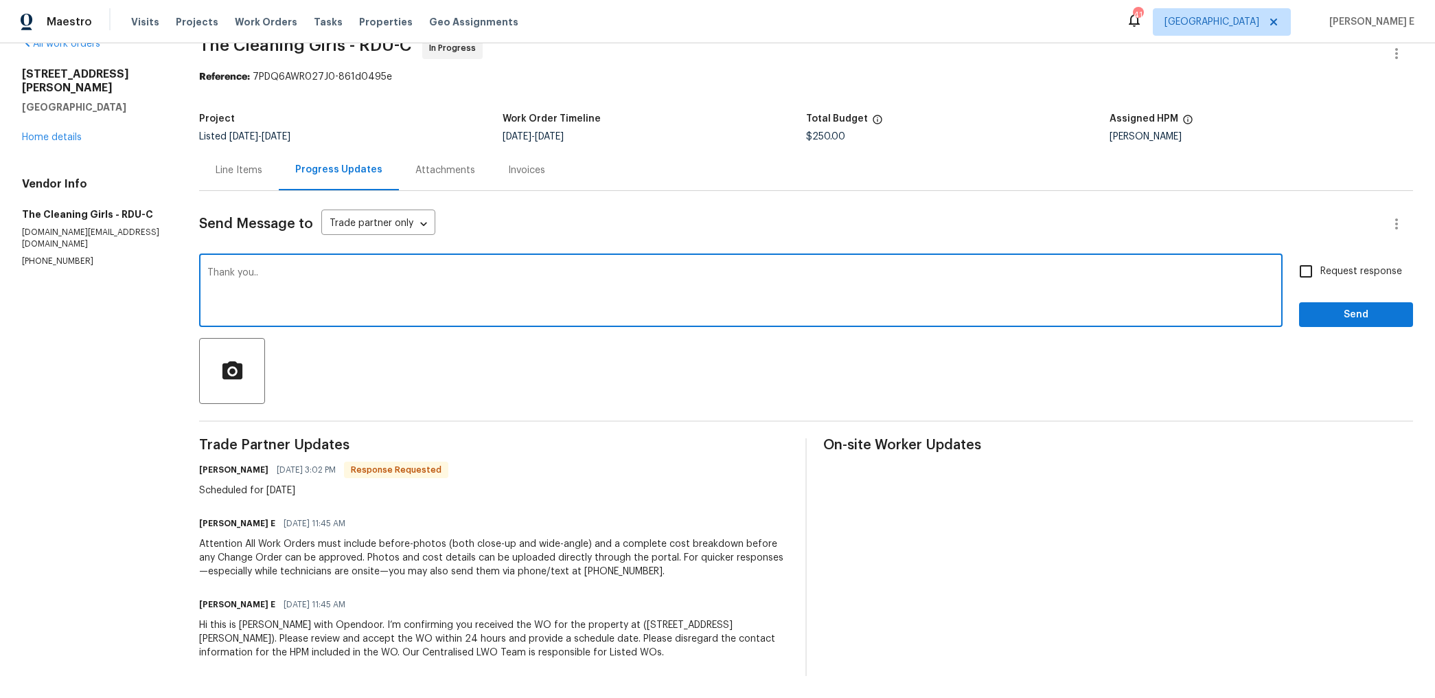
type textarea "Thank you.."
click at [1345, 326] on button "Send" at bounding box center [1356, 314] width 114 height 25
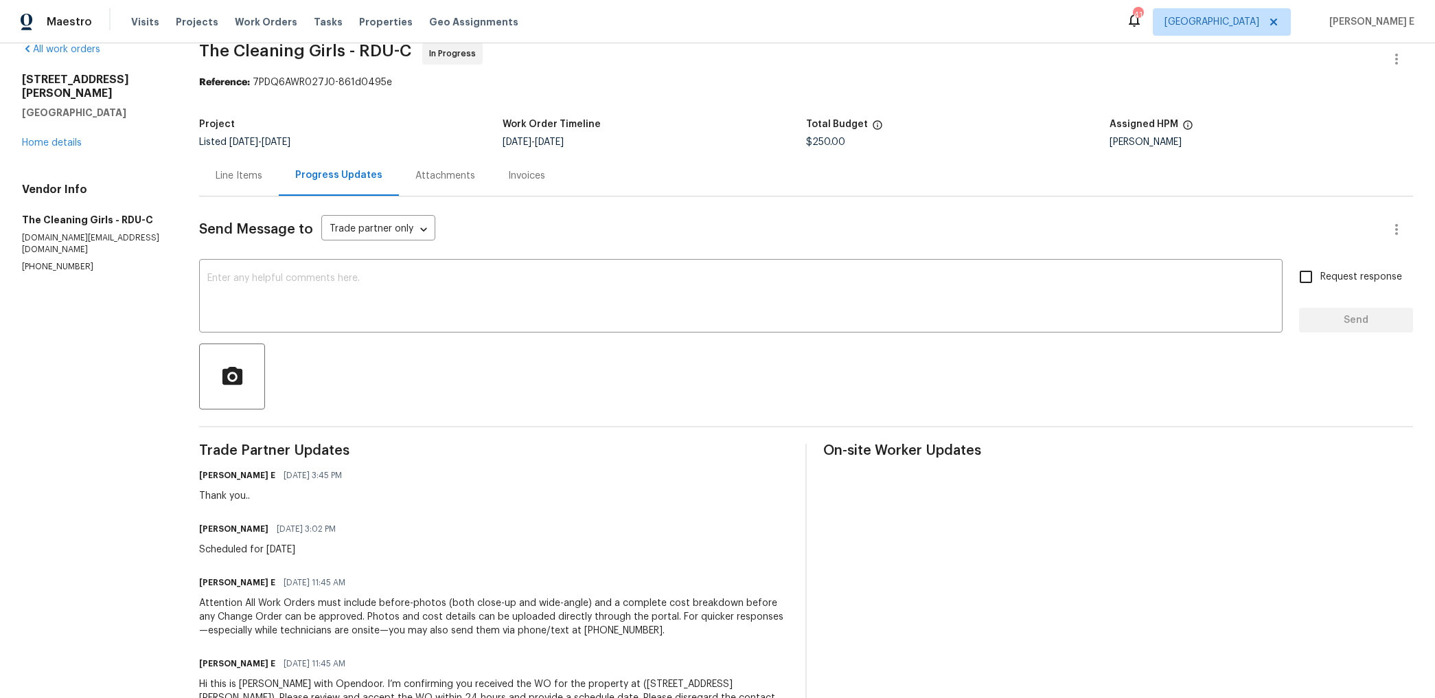
scroll to position [0, 0]
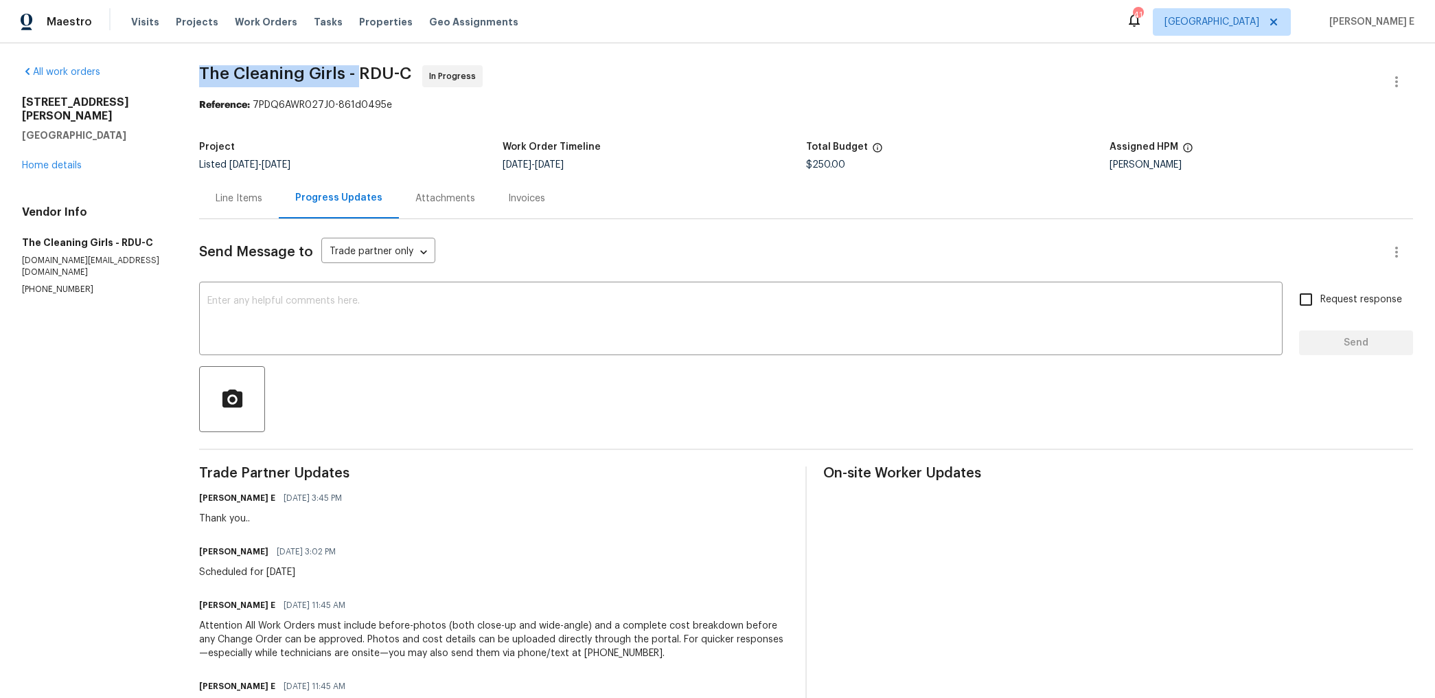
drag, startPoint x: 206, startPoint y: 69, endPoint x: 361, endPoint y: 71, distance: 154.5
click at [361, 71] on span "The Cleaning Girls - RDU-C" at bounding box center [305, 73] width 212 height 16
copy span "The Cleaning Girls -"
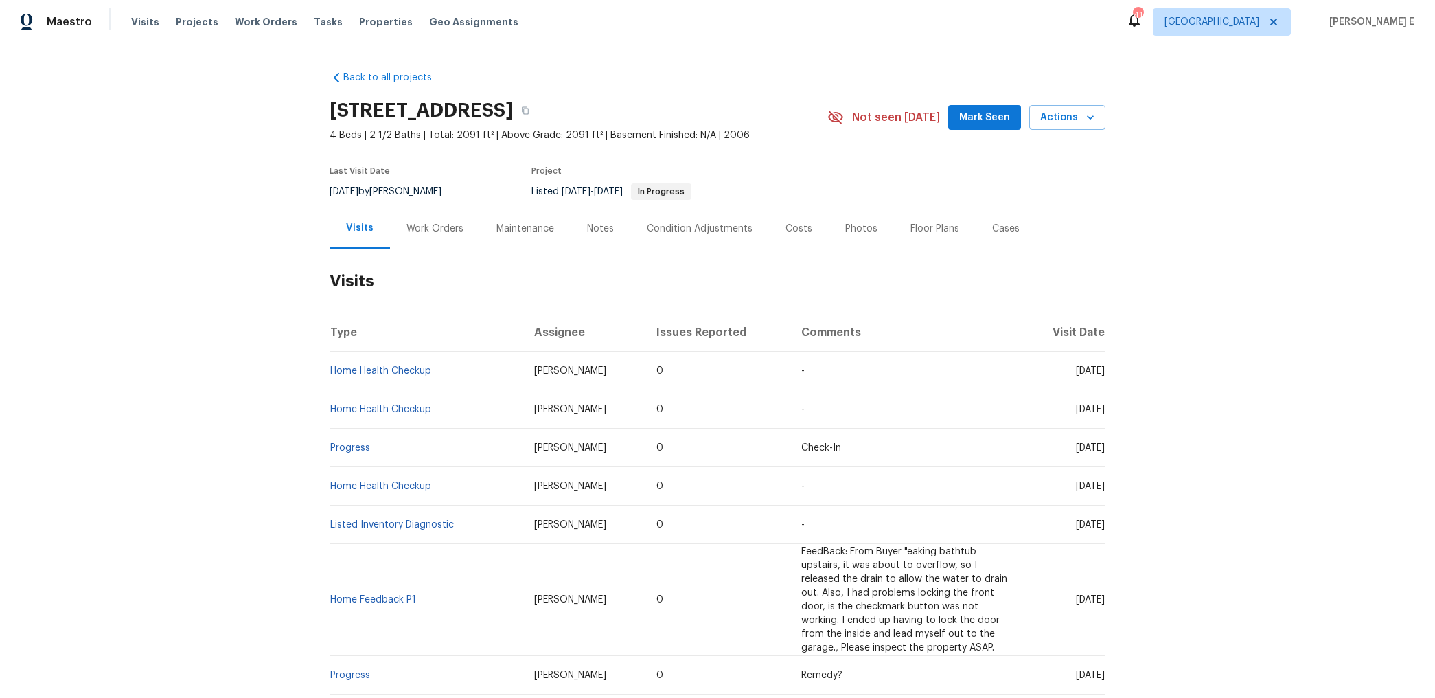
click at [444, 232] on div "Work Orders" at bounding box center [435, 229] width 57 height 14
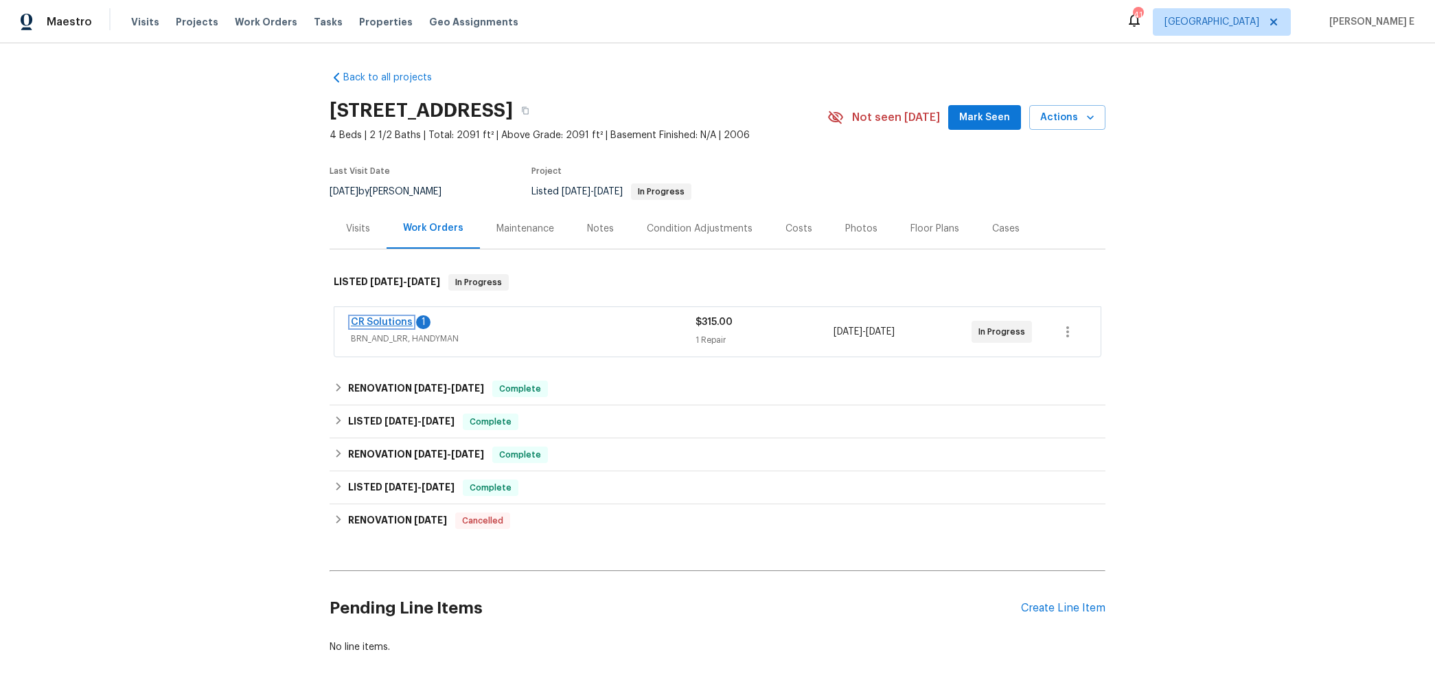
click at [380, 323] on link "CR Solutions" at bounding box center [382, 322] width 62 height 10
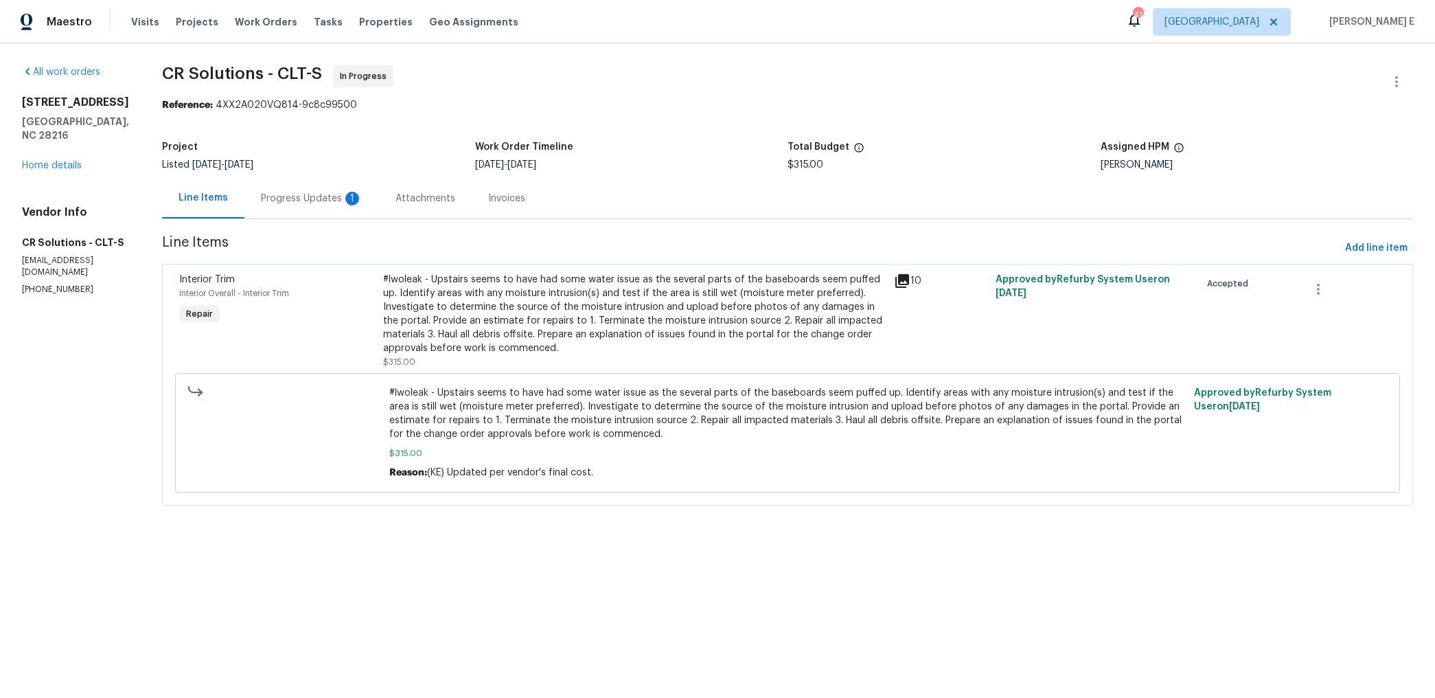
click at [339, 209] on div "Progress Updates 1" at bounding box center [311, 198] width 135 height 41
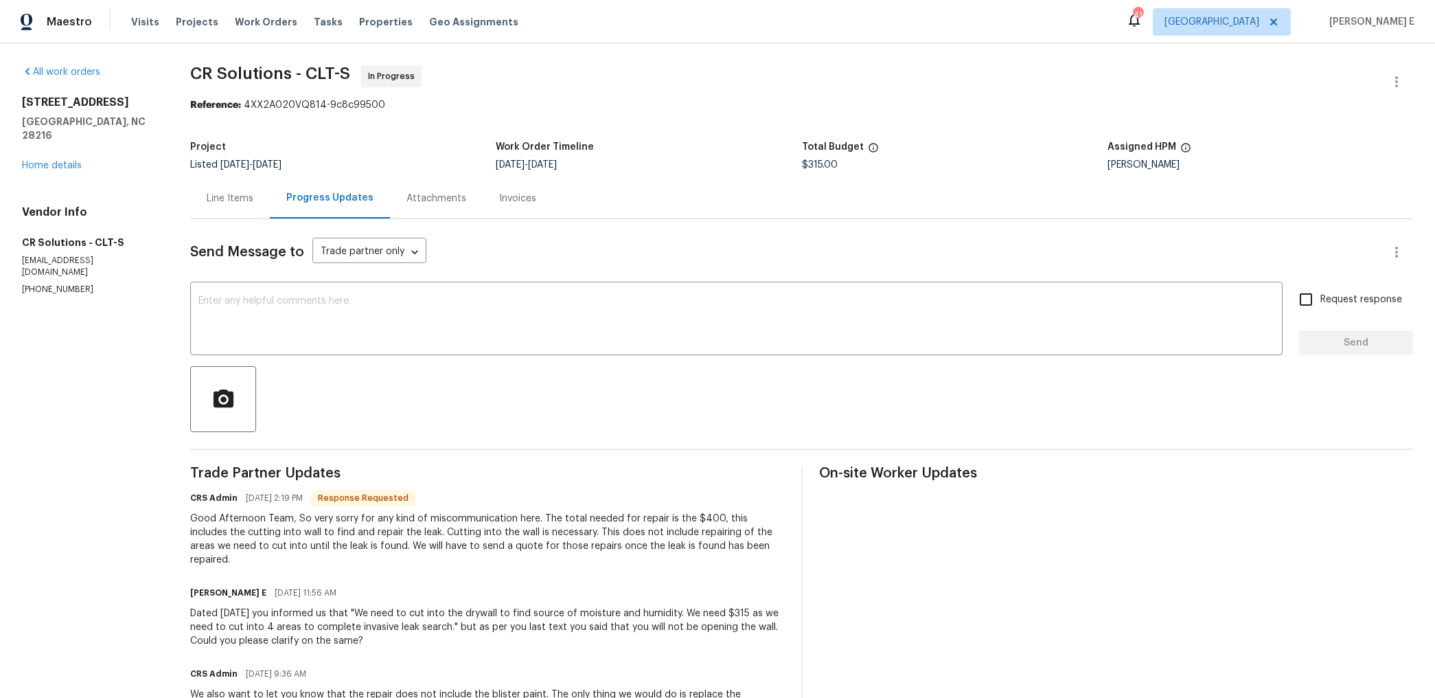
click at [229, 197] on div "Line Items" at bounding box center [230, 199] width 47 height 14
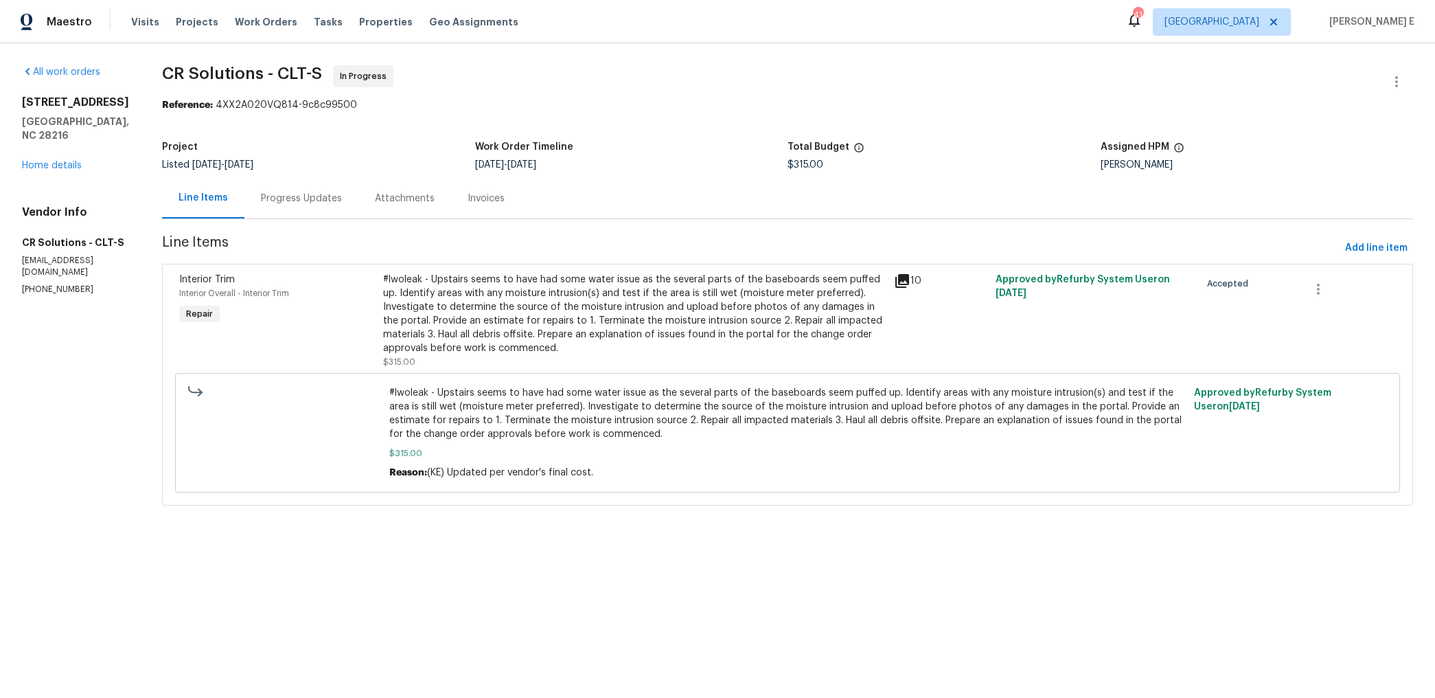
click at [470, 334] on div "#lwoleak - Upstairs seems to have had some water issue as the several parts of …" at bounding box center [634, 314] width 502 height 82
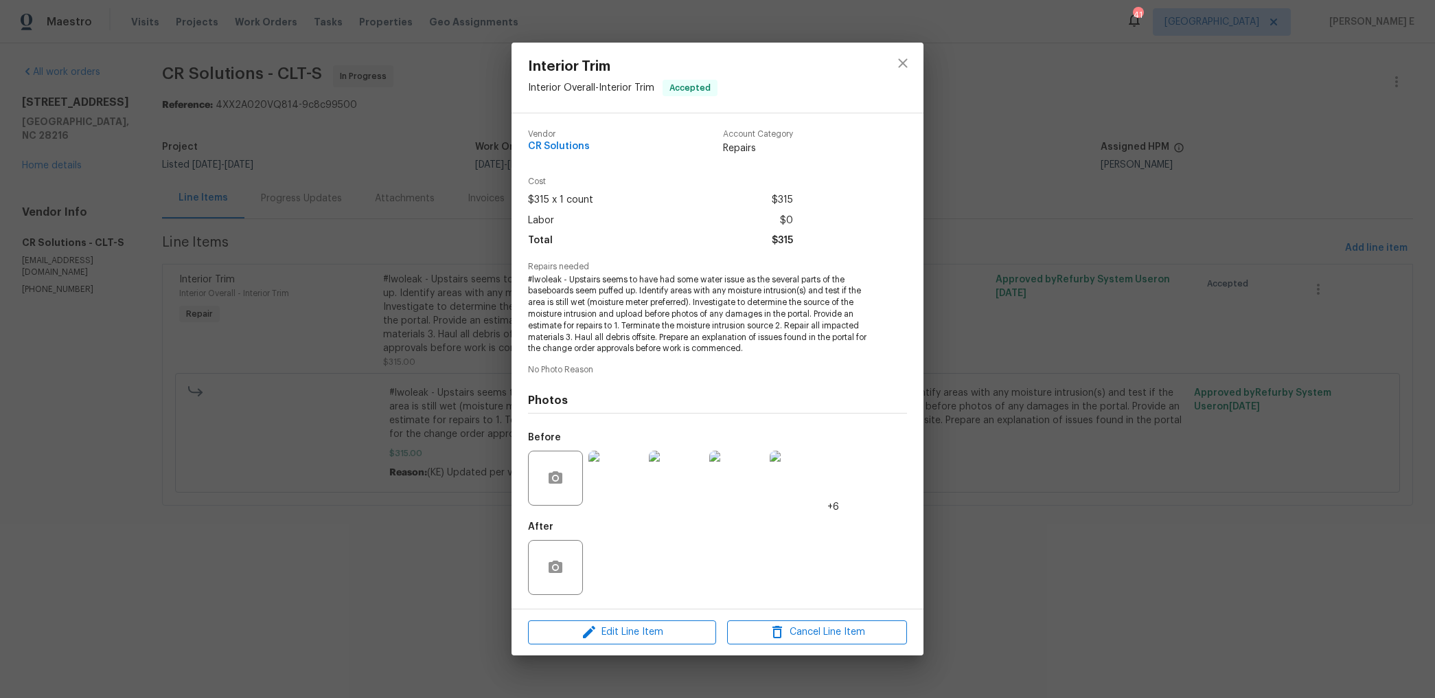
click at [384, 608] on div "Interior Trim Interior Overall - Interior Trim Accepted Vendor CR Solutions Acc…" at bounding box center [717, 349] width 1435 height 698
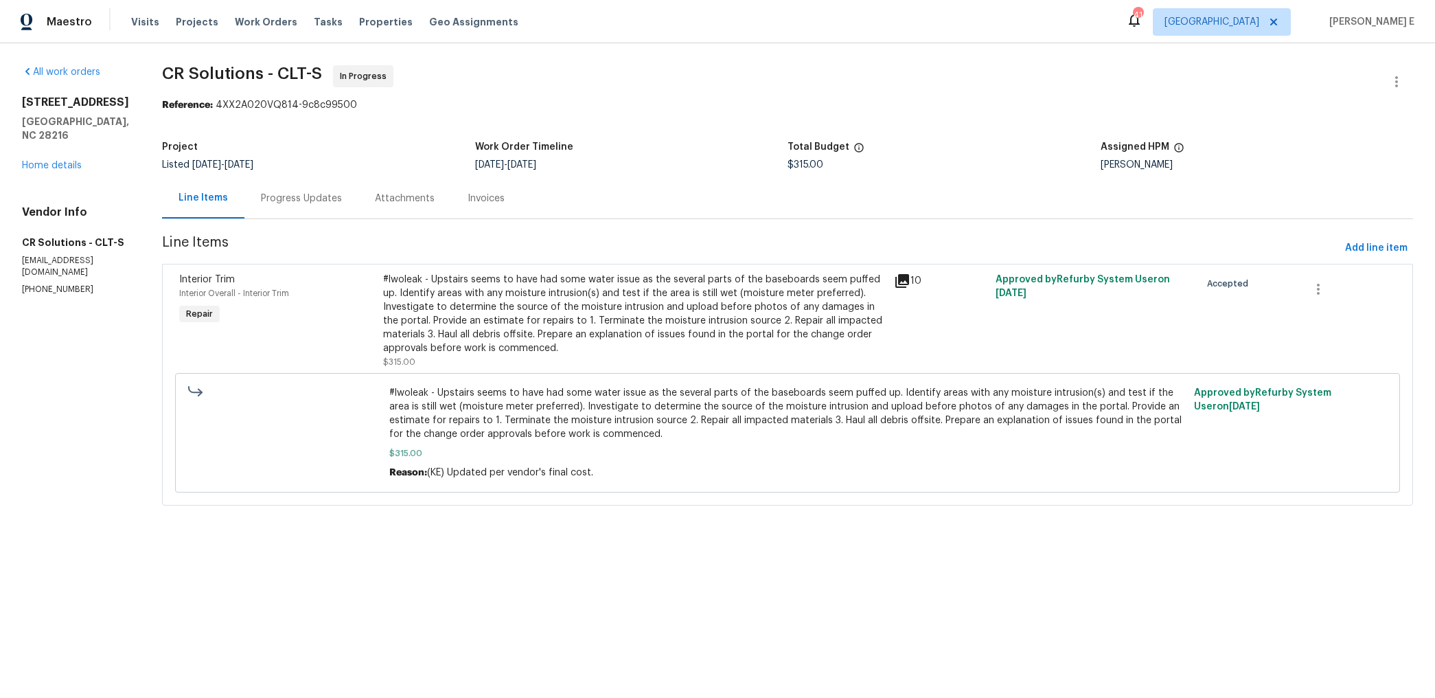
click at [301, 207] on div "Progress Updates" at bounding box center [301, 198] width 114 height 41
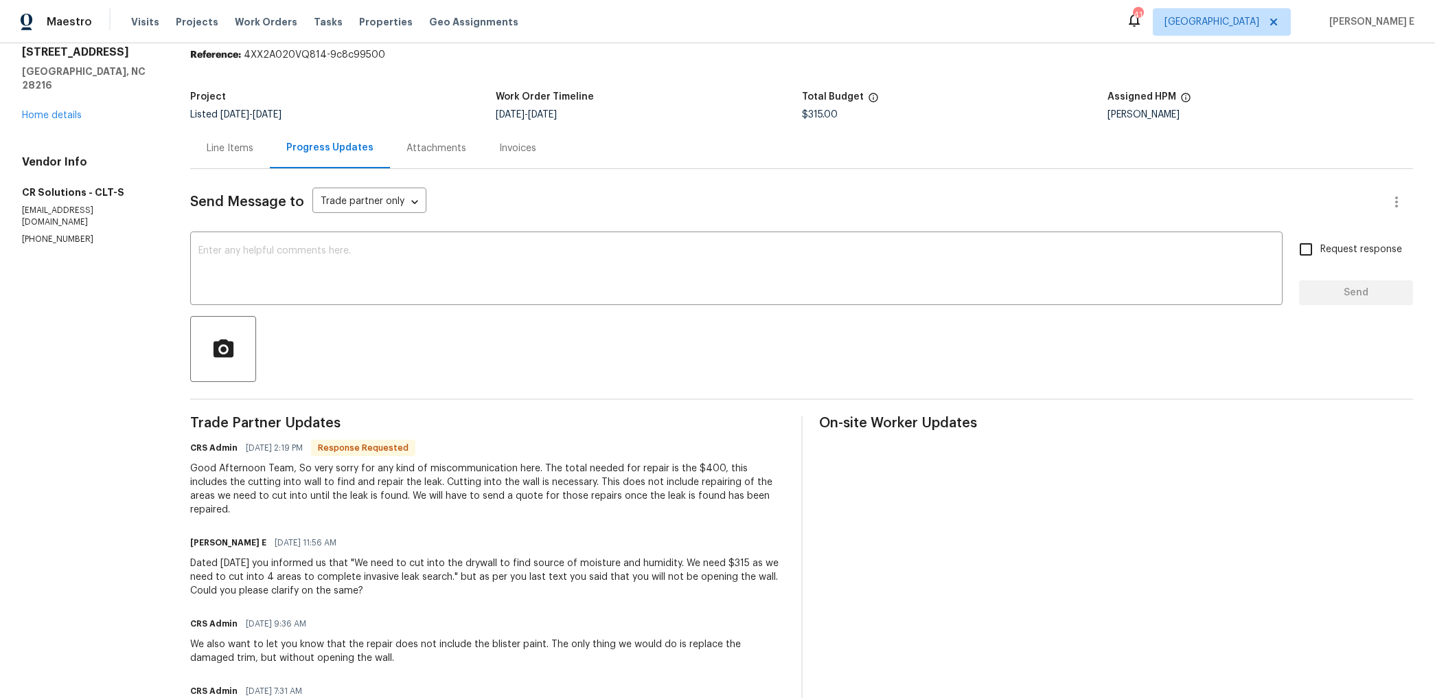
scroll to position [18, 0]
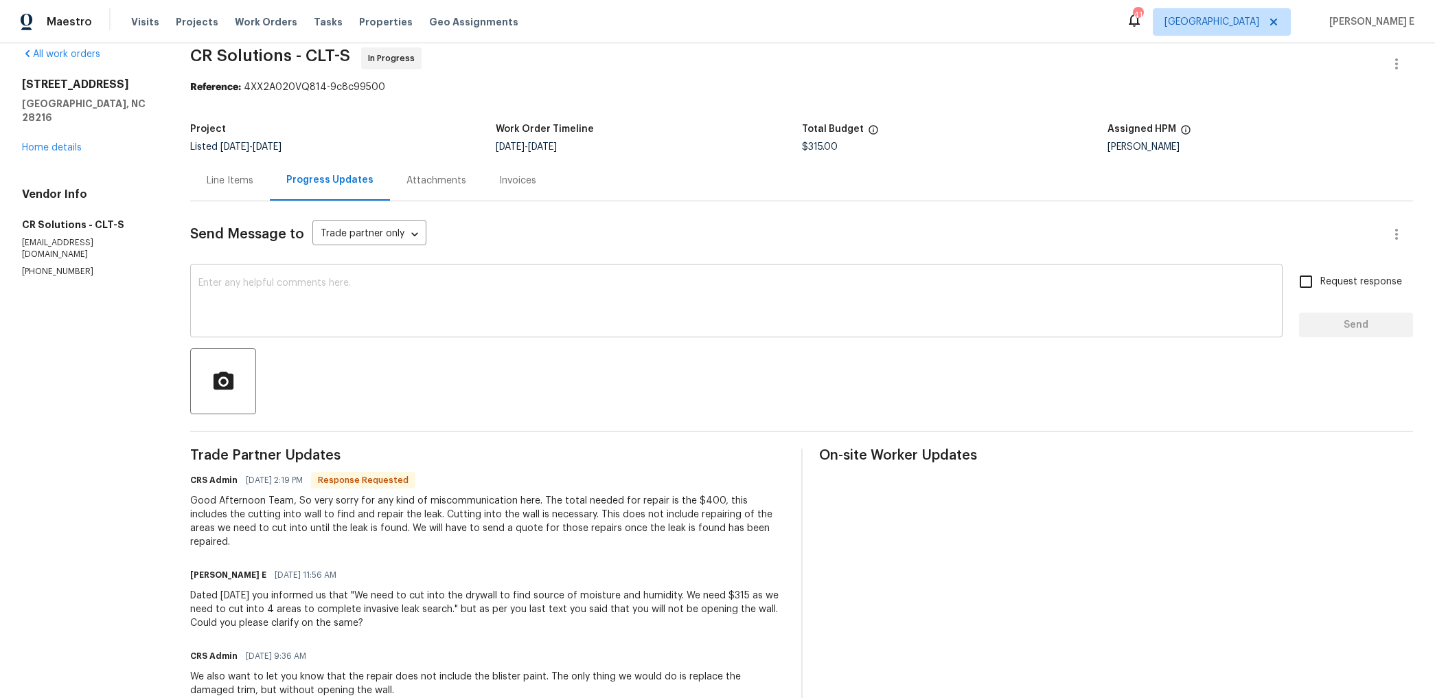
click at [606, 328] on div "x ​" at bounding box center [736, 302] width 1093 height 70
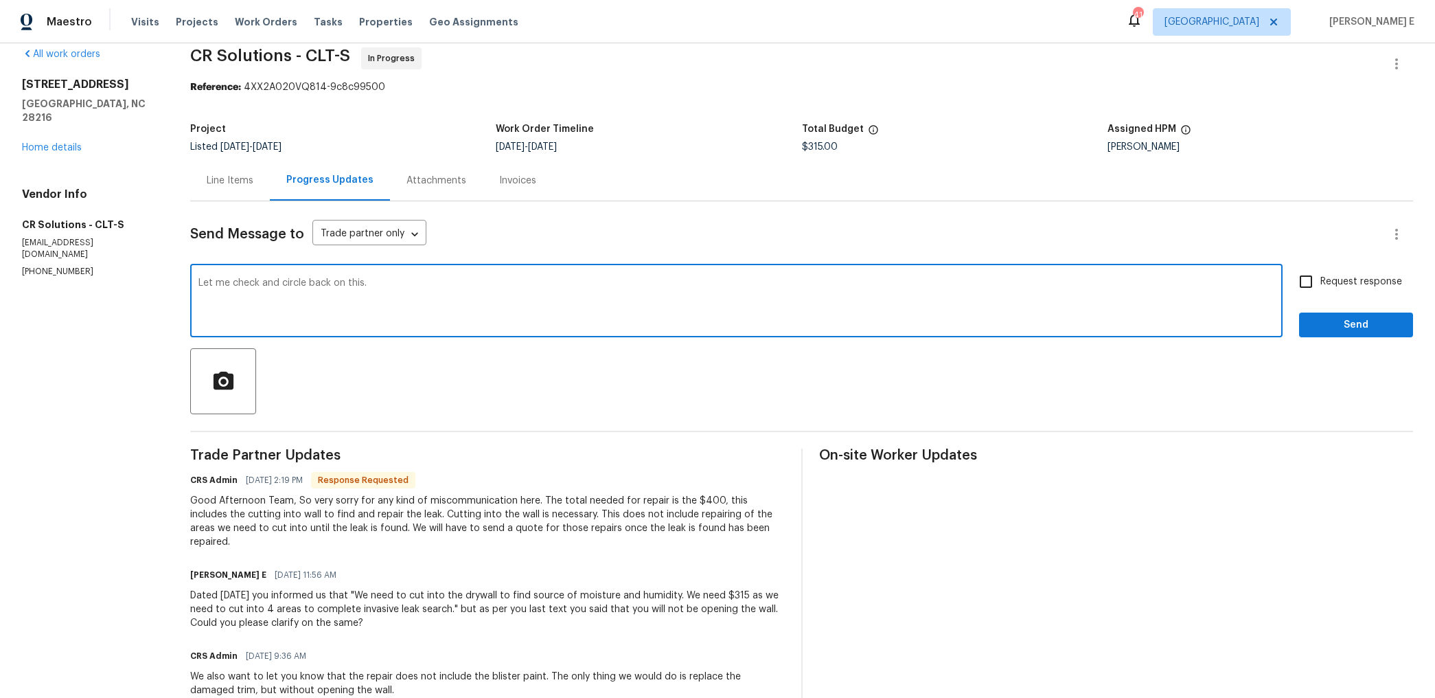
scroll to position [31, 0]
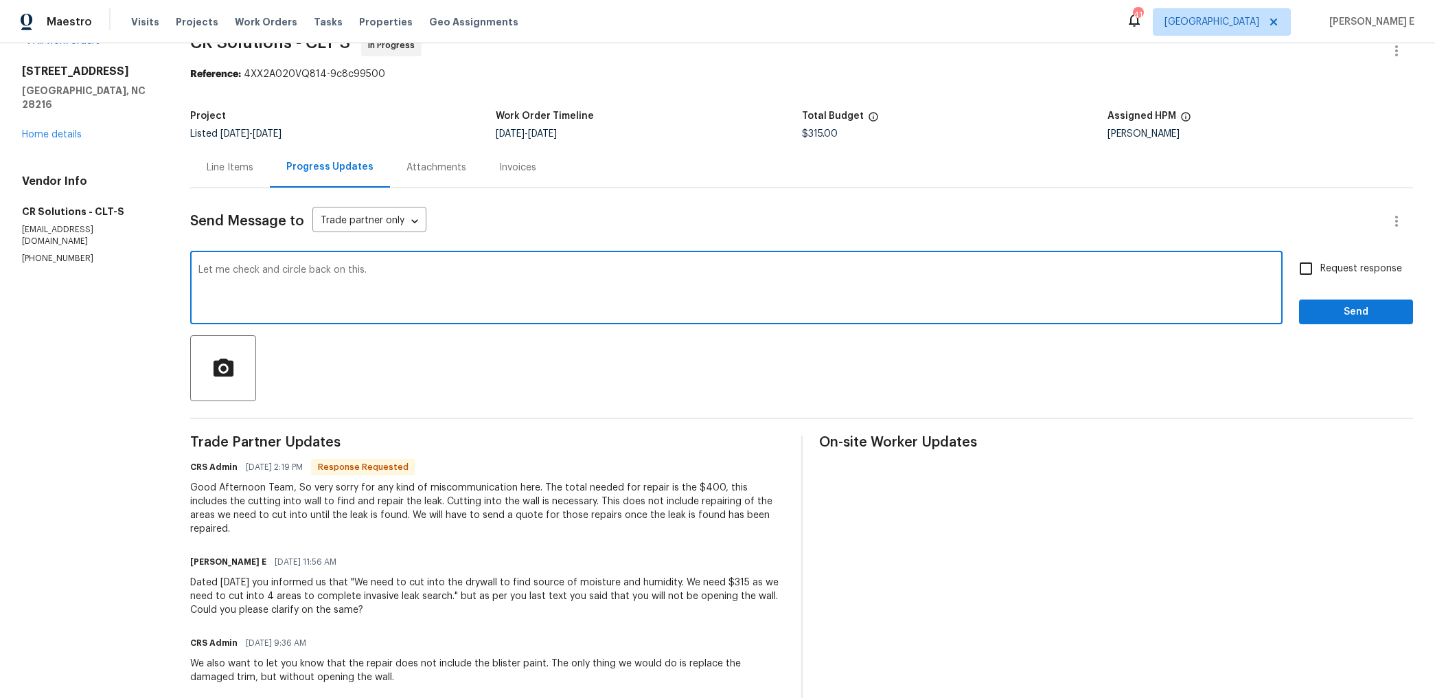
type textarea "Let me check and circle back on this."
click at [1325, 324] on button "Send" at bounding box center [1356, 311] width 114 height 25
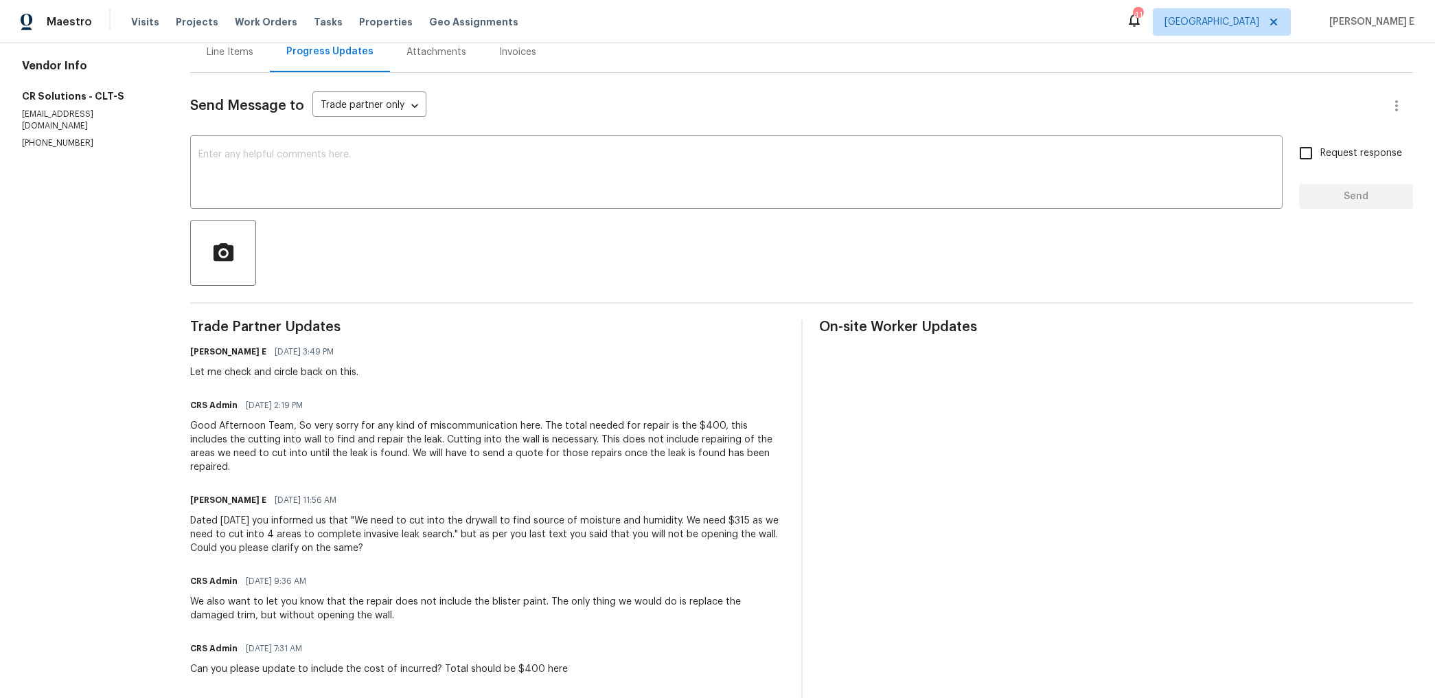
scroll to position [207, 0]
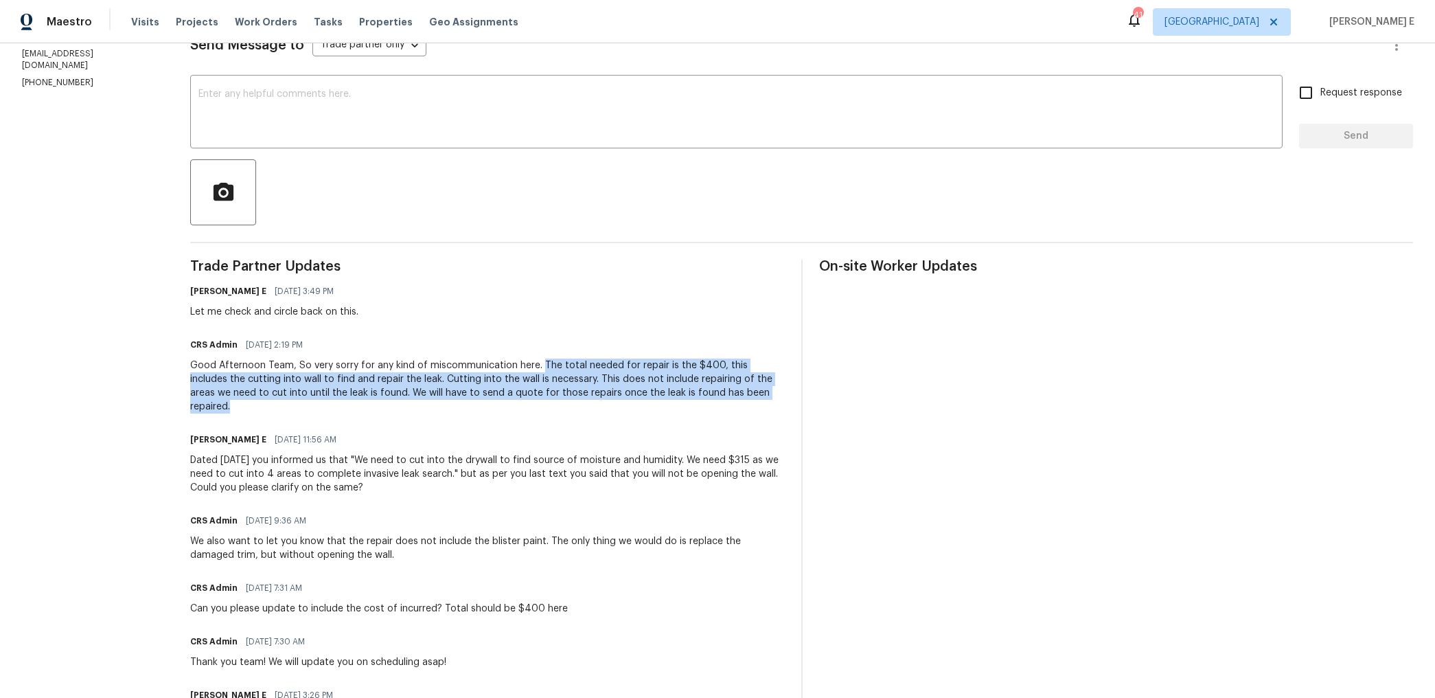
drag, startPoint x: 540, startPoint y: 367, endPoint x: 775, endPoint y: 399, distance: 237.7
click at [775, 399] on div "Good Afternoon Team, So very sorry for any kind of miscommunication here. The t…" at bounding box center [487, 385] width 594 height 55
copy div "The total needed for repair is the $400, this includes the cutting into wall to…"
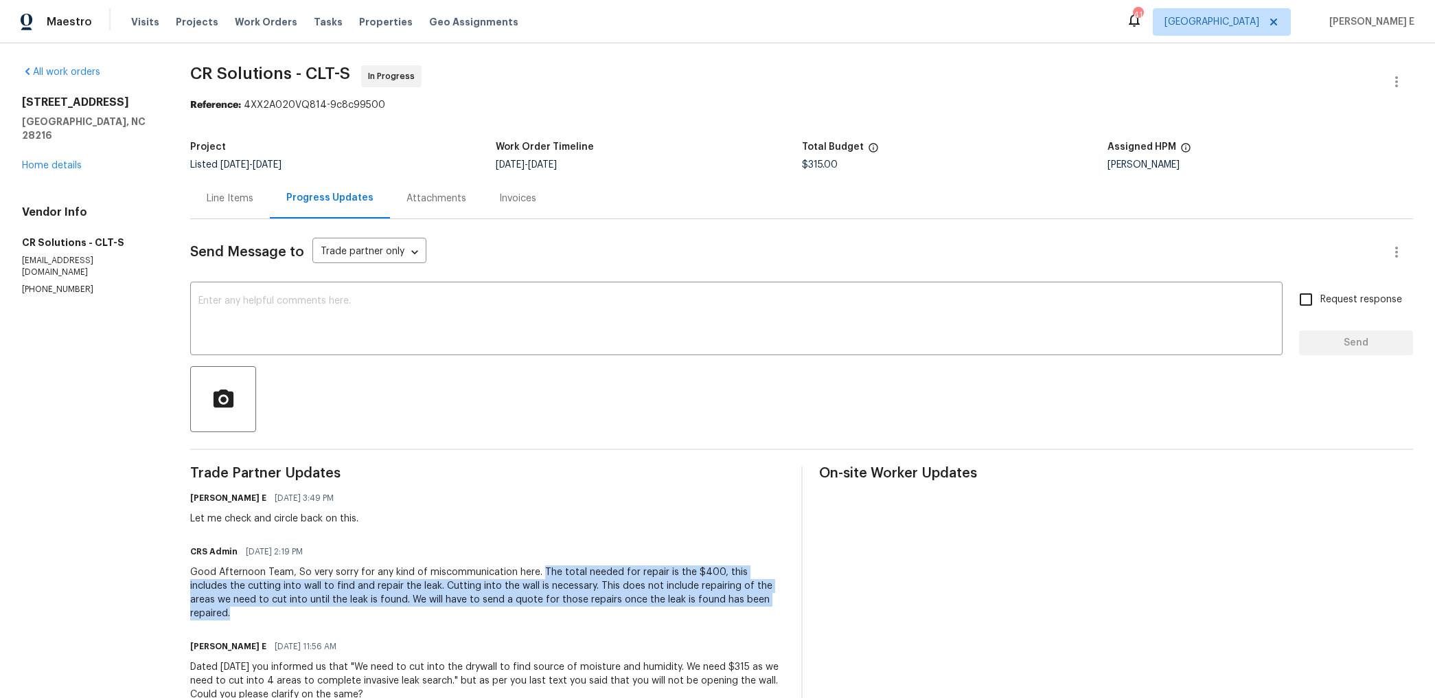
click at [236, 196] on div "Line Items" at bounding box center [230, 199] width 47 height 14
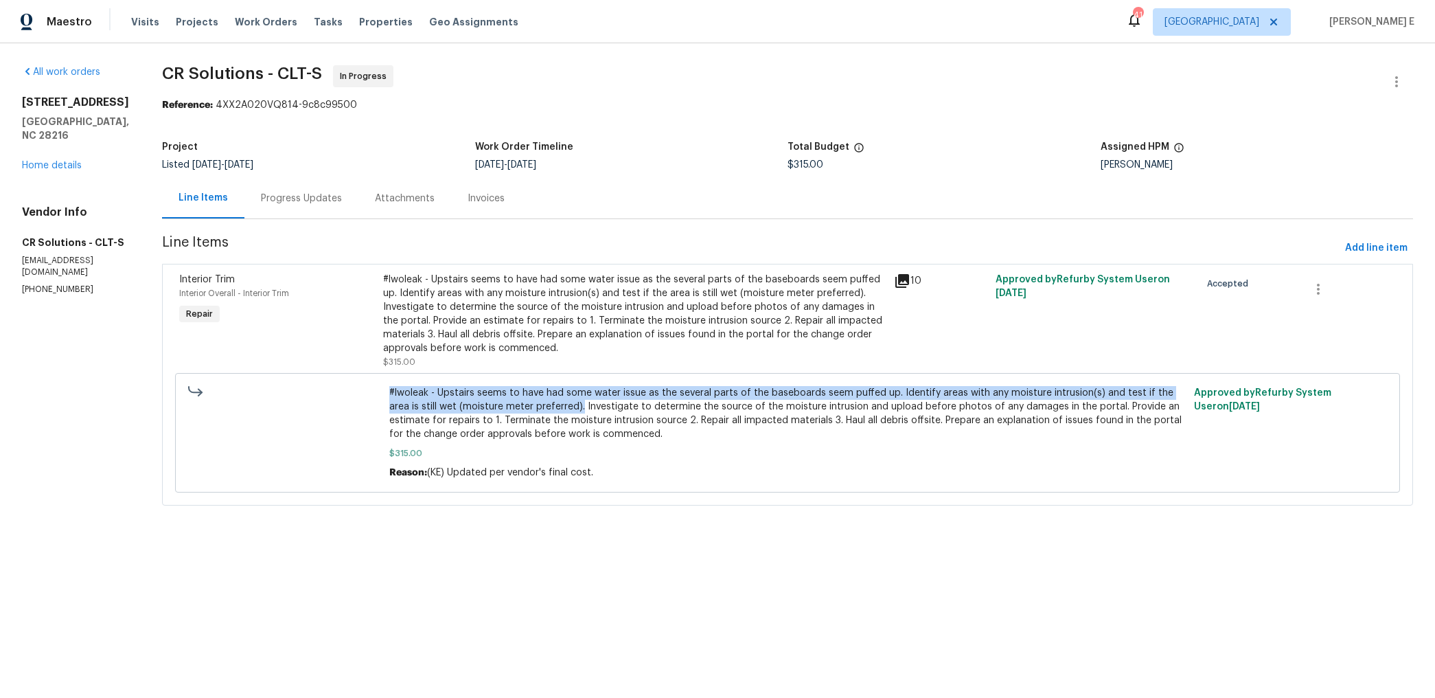
drag, startPoint x: 372, startPoint y: 397, endPoint x: 534, endPoint y: 410, distance: 163.3
click at [534, 410] on div "#lwoleak - Upstairs seems to have had some water issue as the several parts of …" at bounding box center [787, 433] width 805 height 102
copy span "#lwoleak - Upstairs seems to have had some water issue as the several parts of …"
click at [31, 163] on link "Home details" at bounding box center [52, 166] width 60 height 10
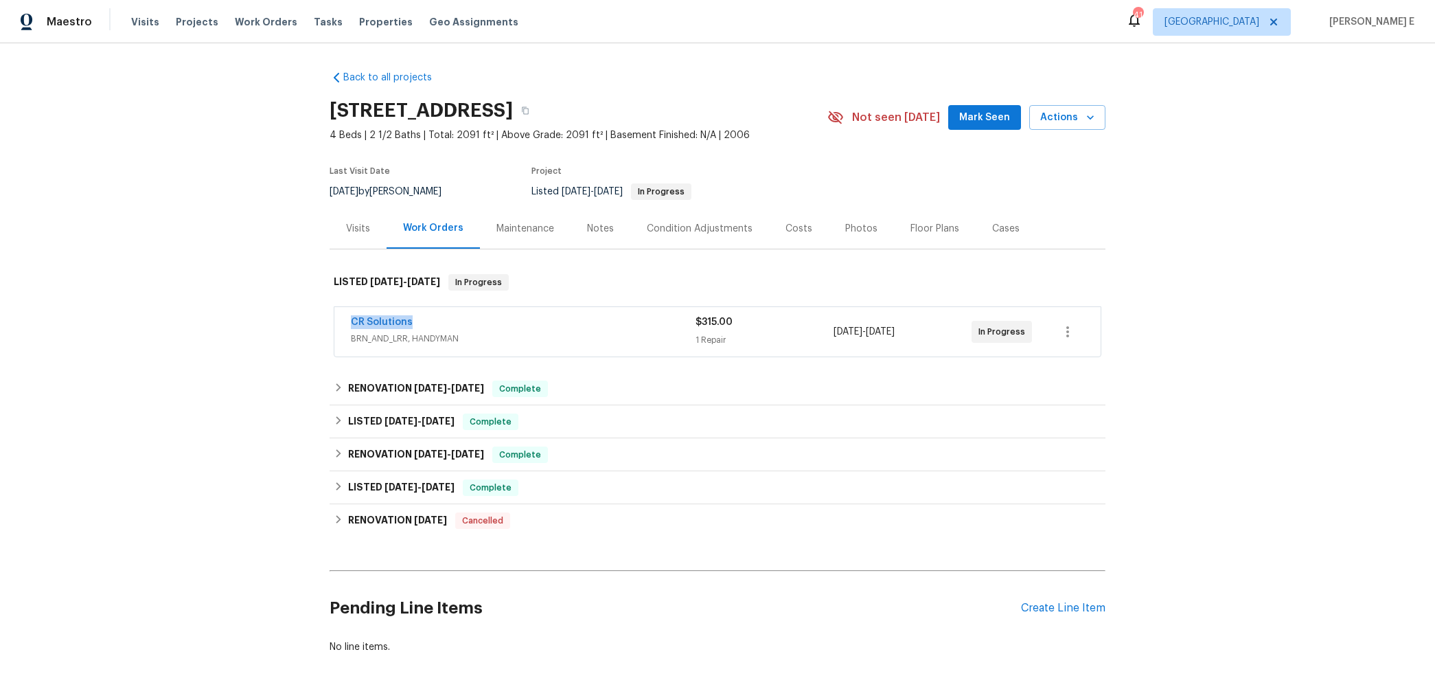
drag, startPoint x: 335, startPoint y: 327, endPoint x: 427, endPoint y: 328, distance: 92.0
click at [427, 327] on div "CR Solutions BRN_AND_LRR, HANDYMAN $315.00 1 Repair 10/7/2025 - 10/9/2025 In Pr…" at bounding box center [717, 331] width 766 height 49
copy link "CR Solutions"
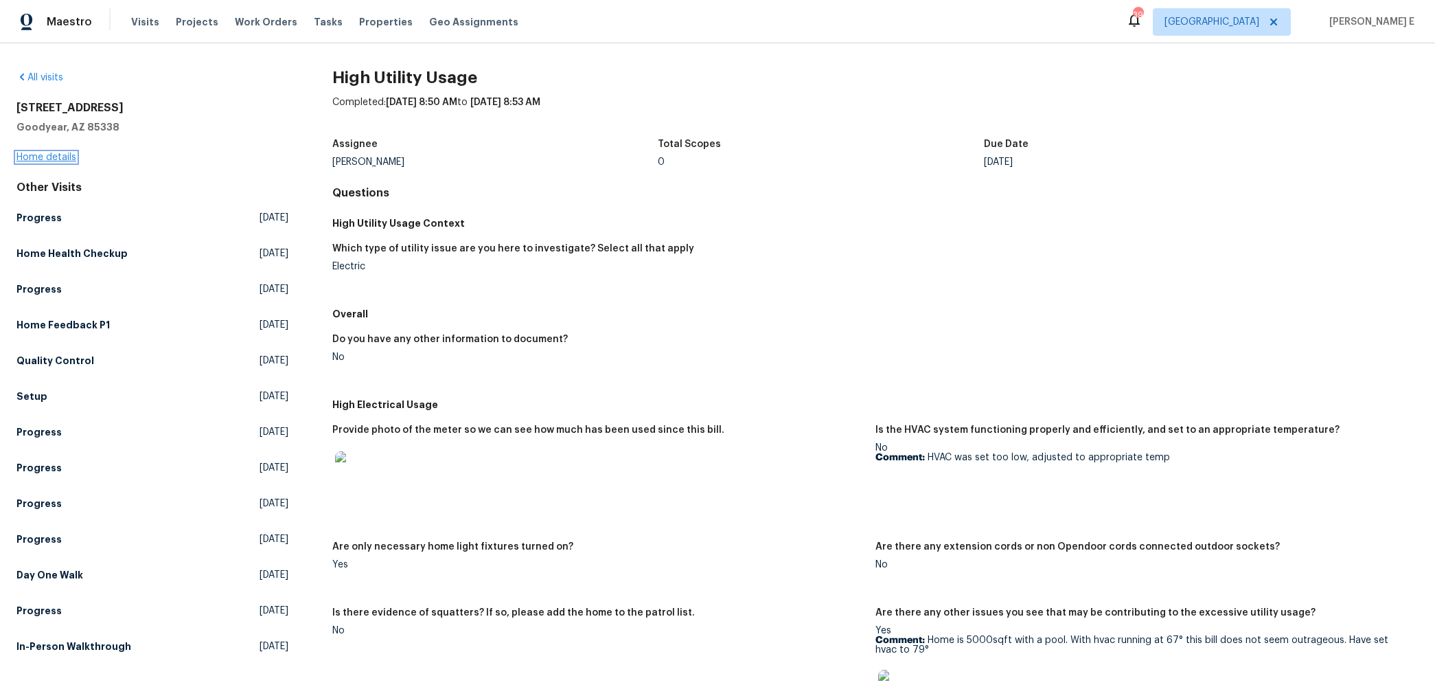
click at [52, 152] on link "Home details" at bounding box center [46, 157] width 60 height 10
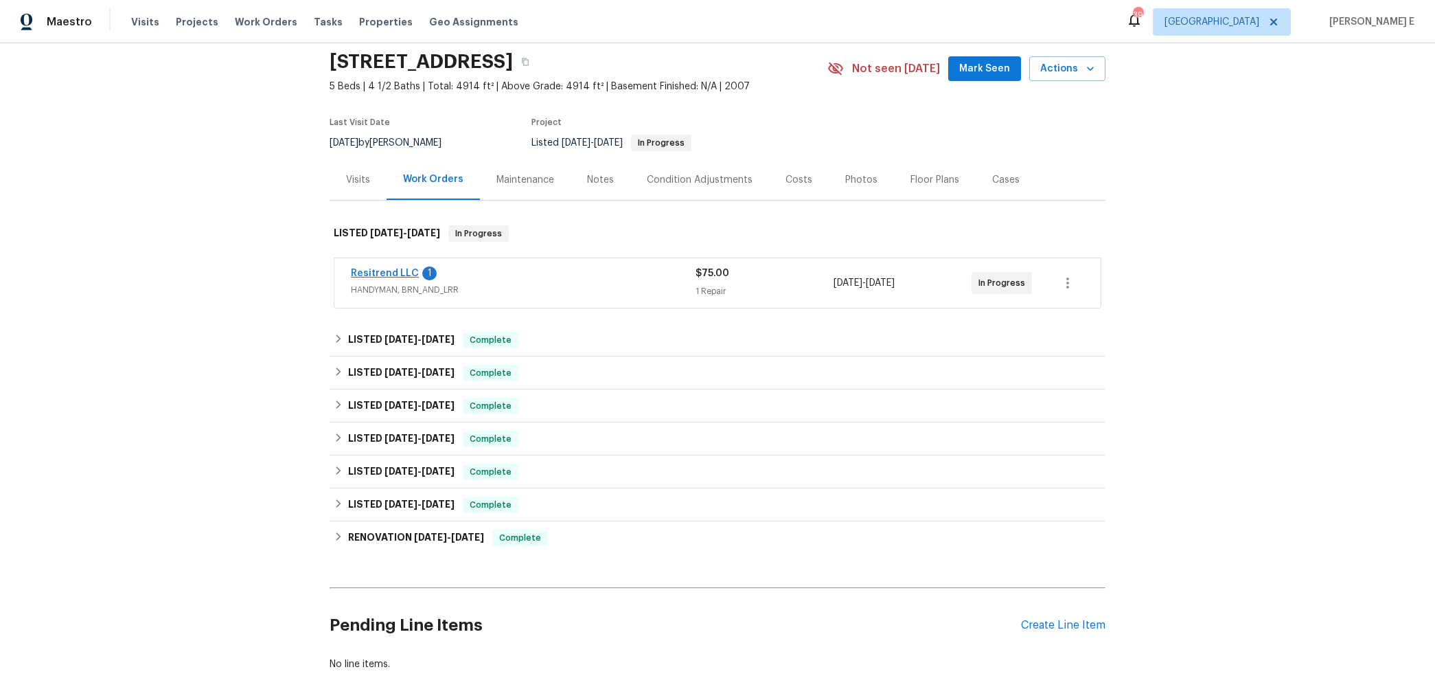
scroll to position [49, 0]
click at [388, 271] on link "Resitrend LLC" at bounding box center [385, 273] width 68 height 10
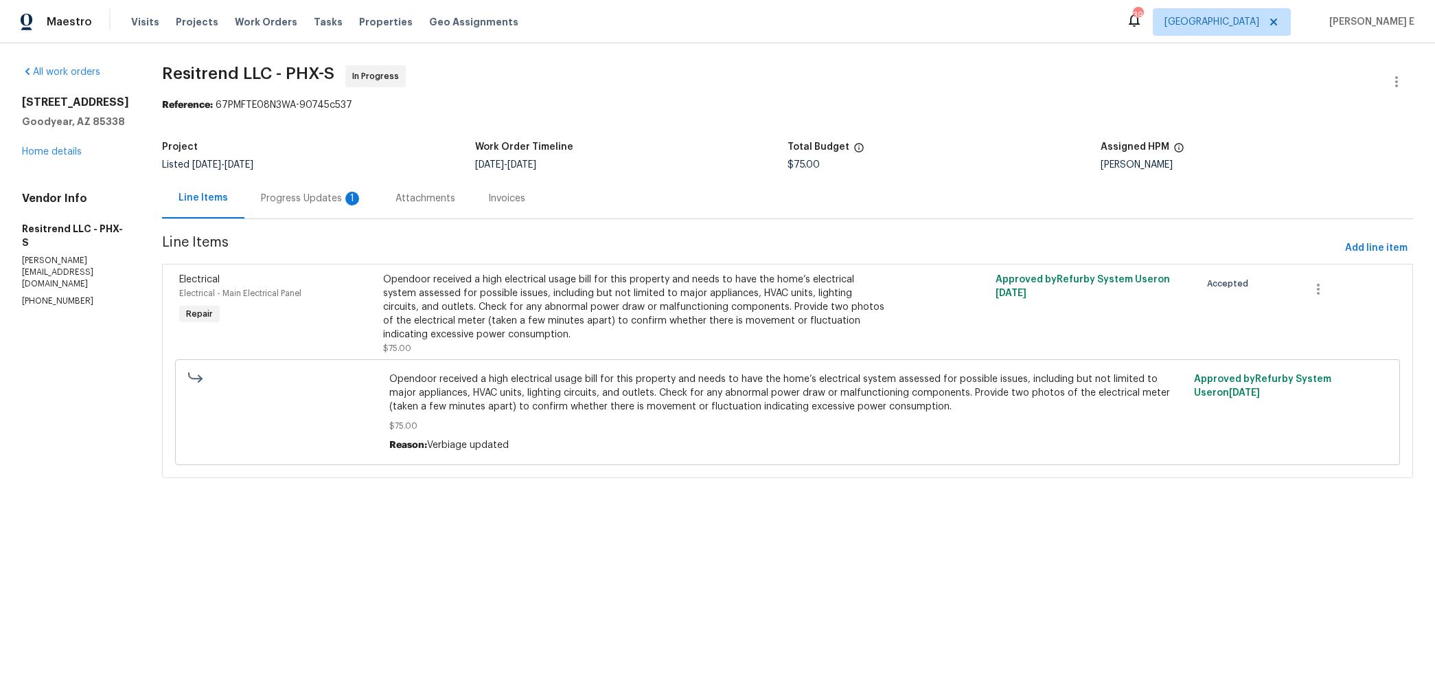
click at [334, 185] on div "Progress Updates 1" at bounding box center [311, 198] width 135 height 41
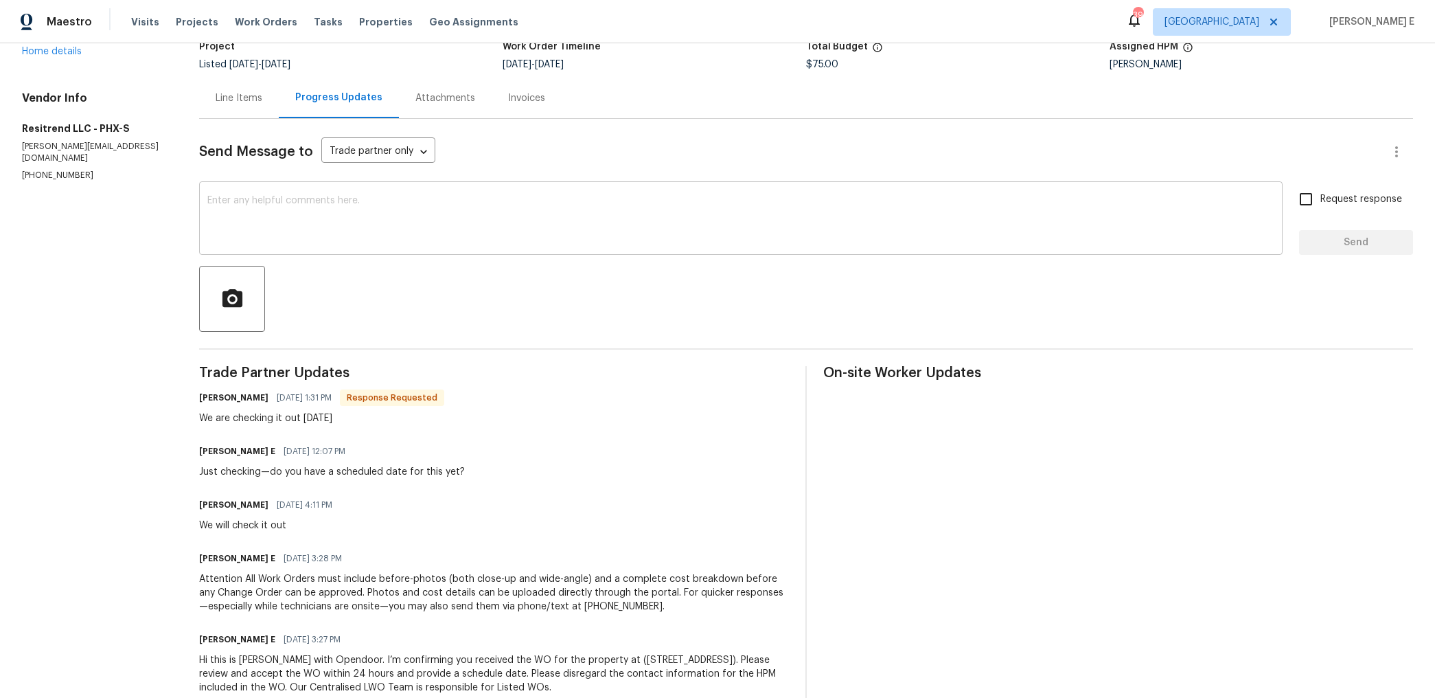
scroll to position [101, 0]
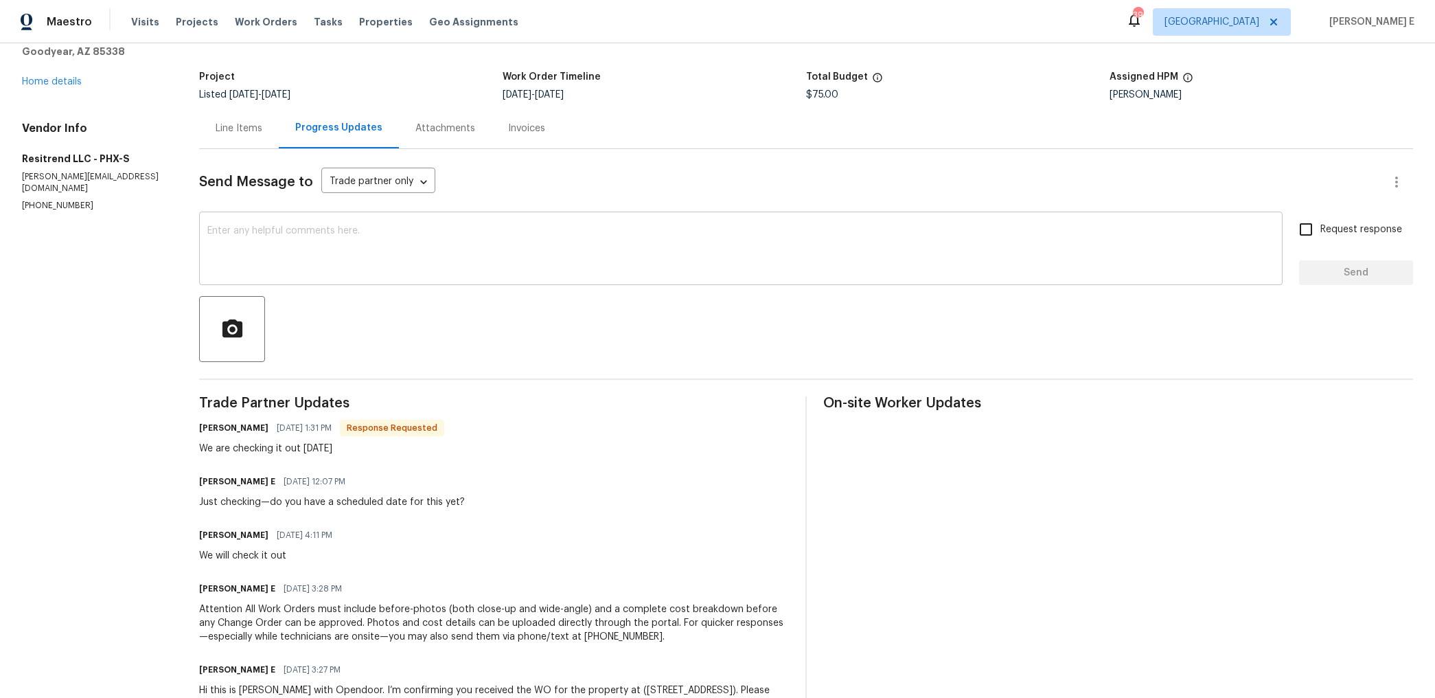
click at [389, 269] on textarea at bounding box center [740, 250] width 1067 height 48
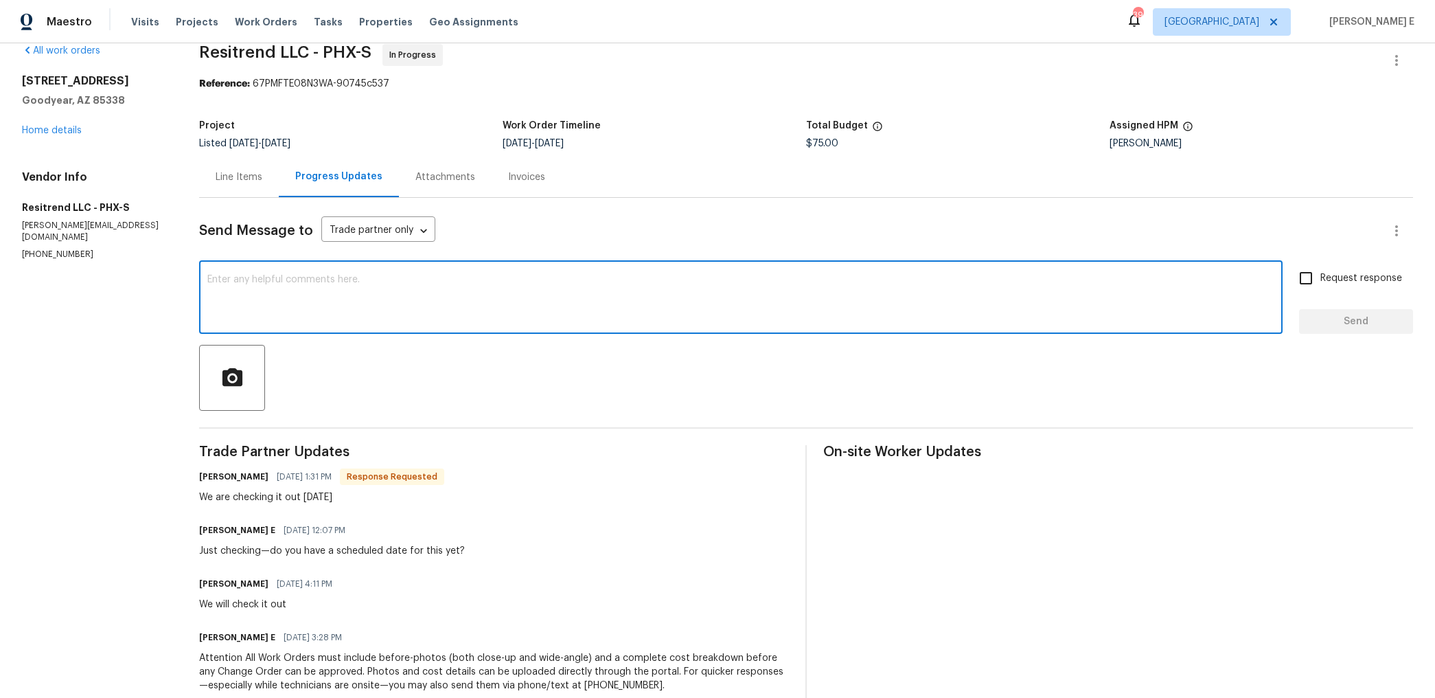
scroll to position [0, 0]
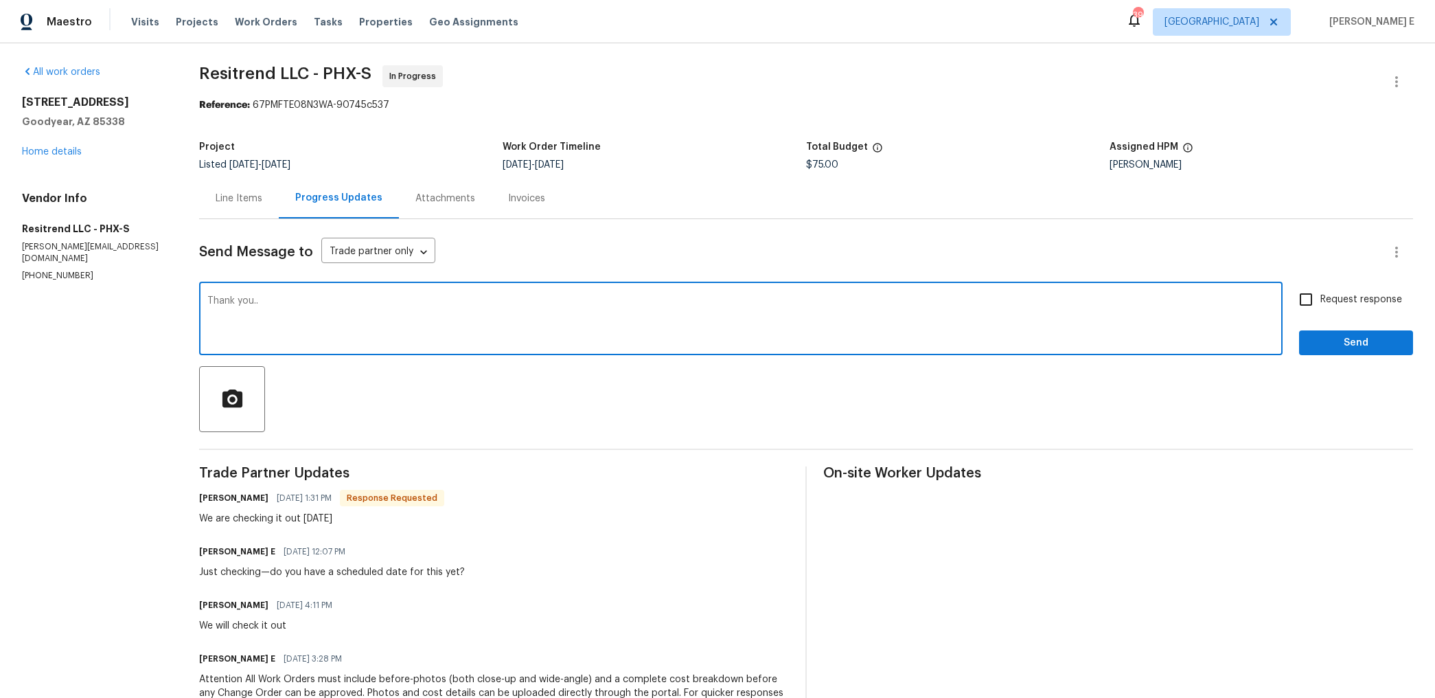
type textarea "Thank you.."
click at [1323, 339] on span "Send" at bounding box center [1356, 342] width 92 height 17
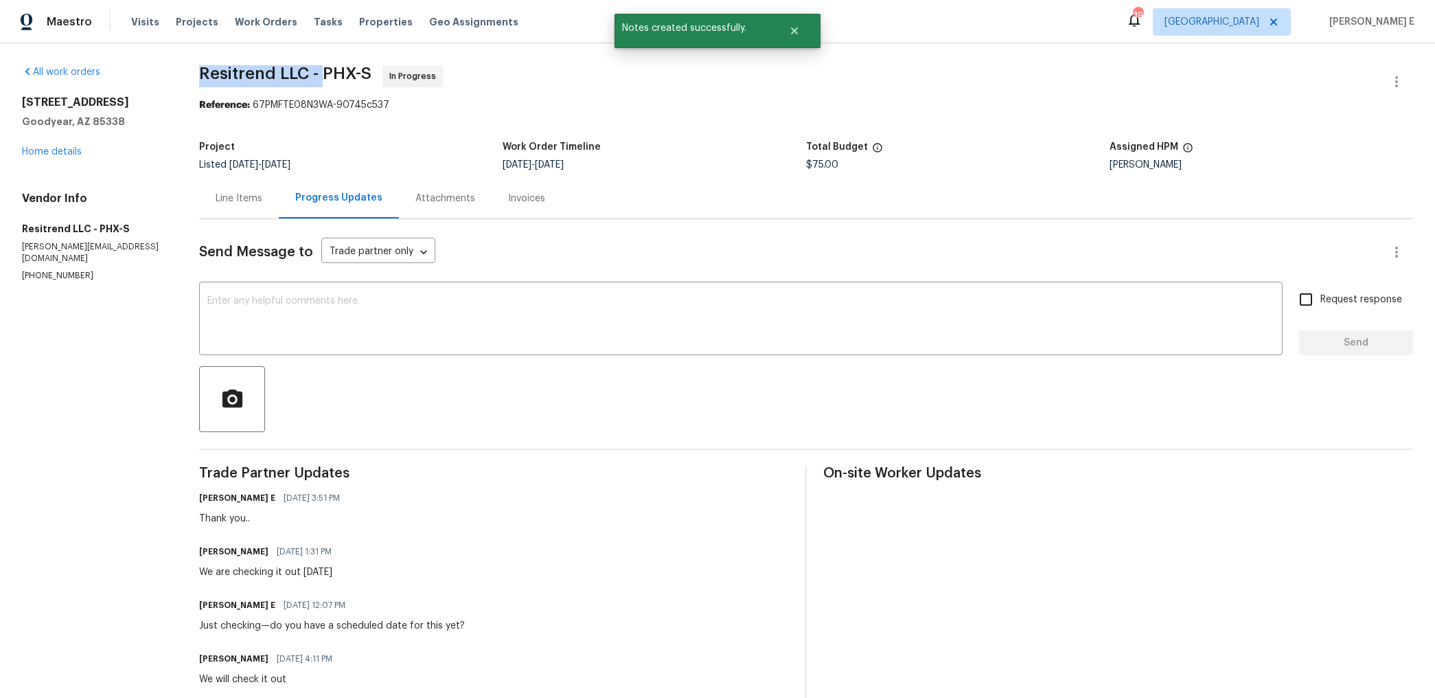
drag, startPoint x: 202, startPoint y: 76, endPoint x: 329, endPoint y: 76, distance: 127.0
click at [329, 76] on span "Resitrend LLC - PHX-S" at bounding box center [285, 73] width 172 height 16
copy span "Resitrend LLC -"
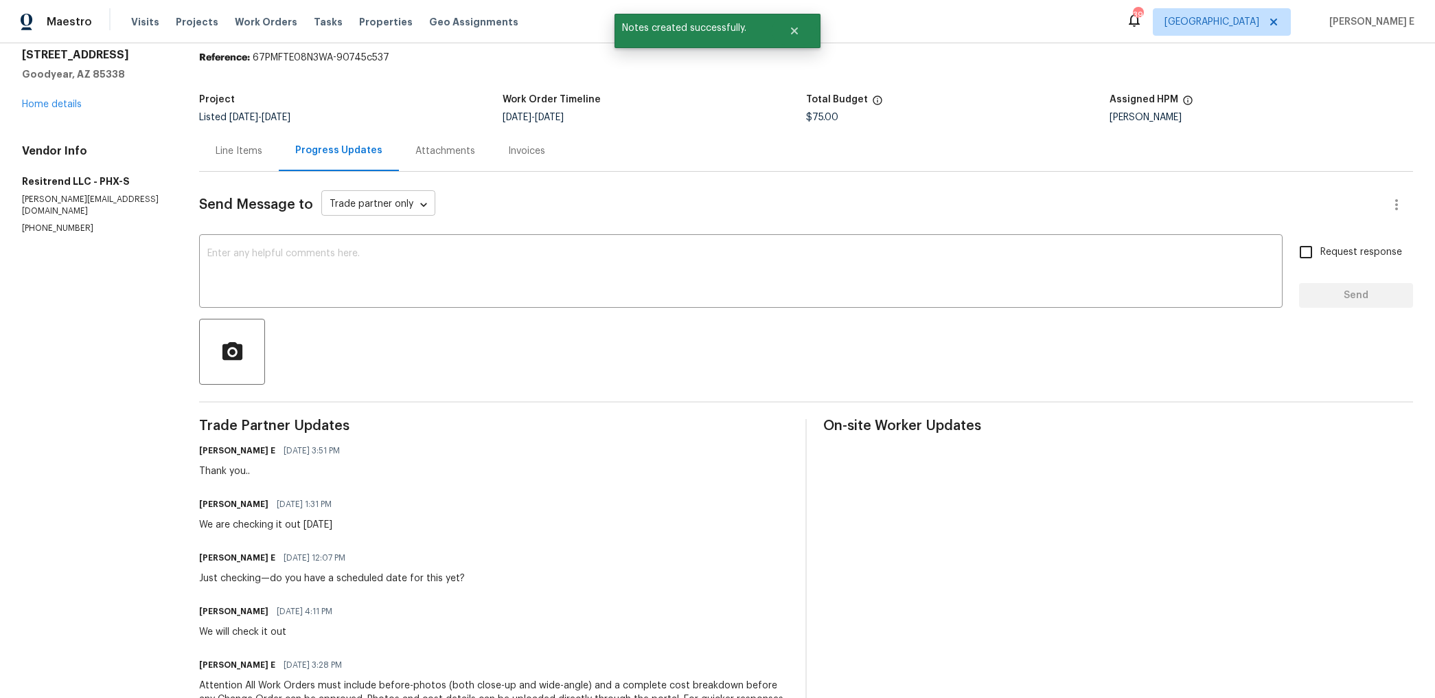
scroll to position [52, 0]
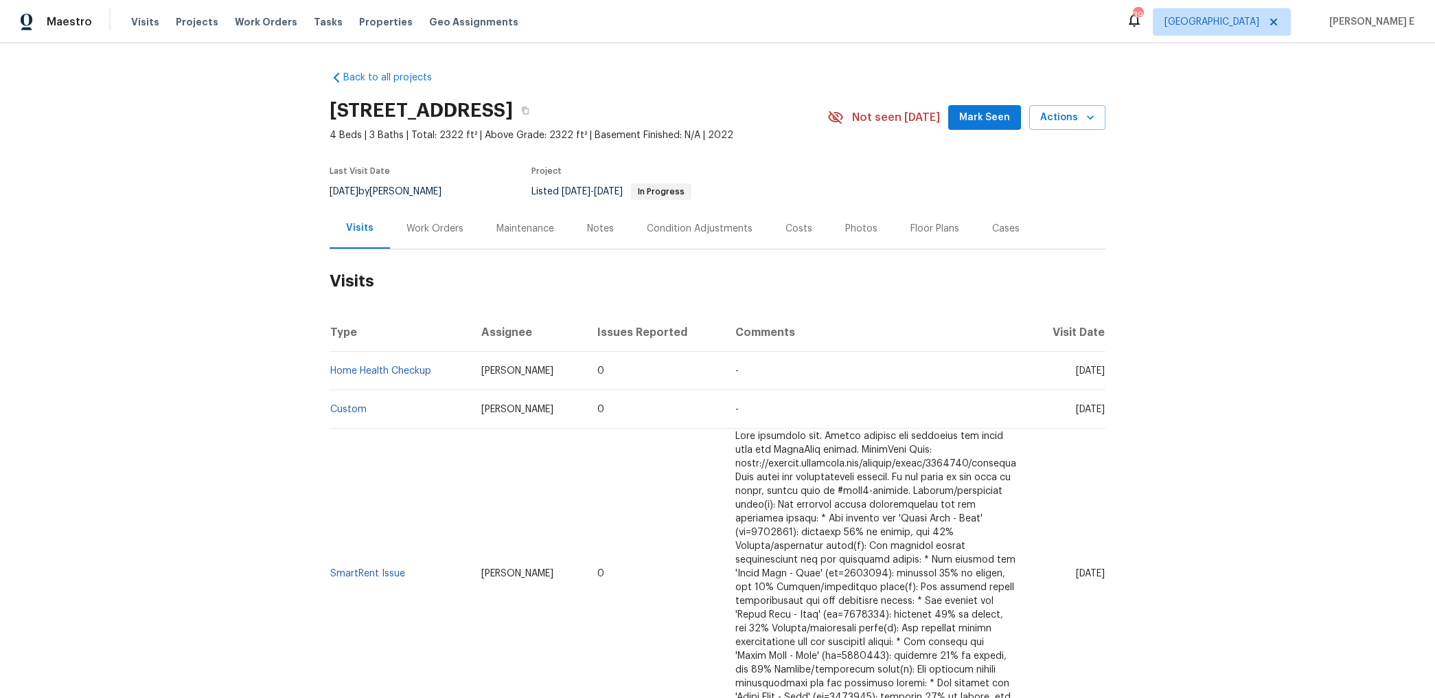
click at [400, 229] on div "Work Orders" at bounding box center [435, 228] width 90 height 41
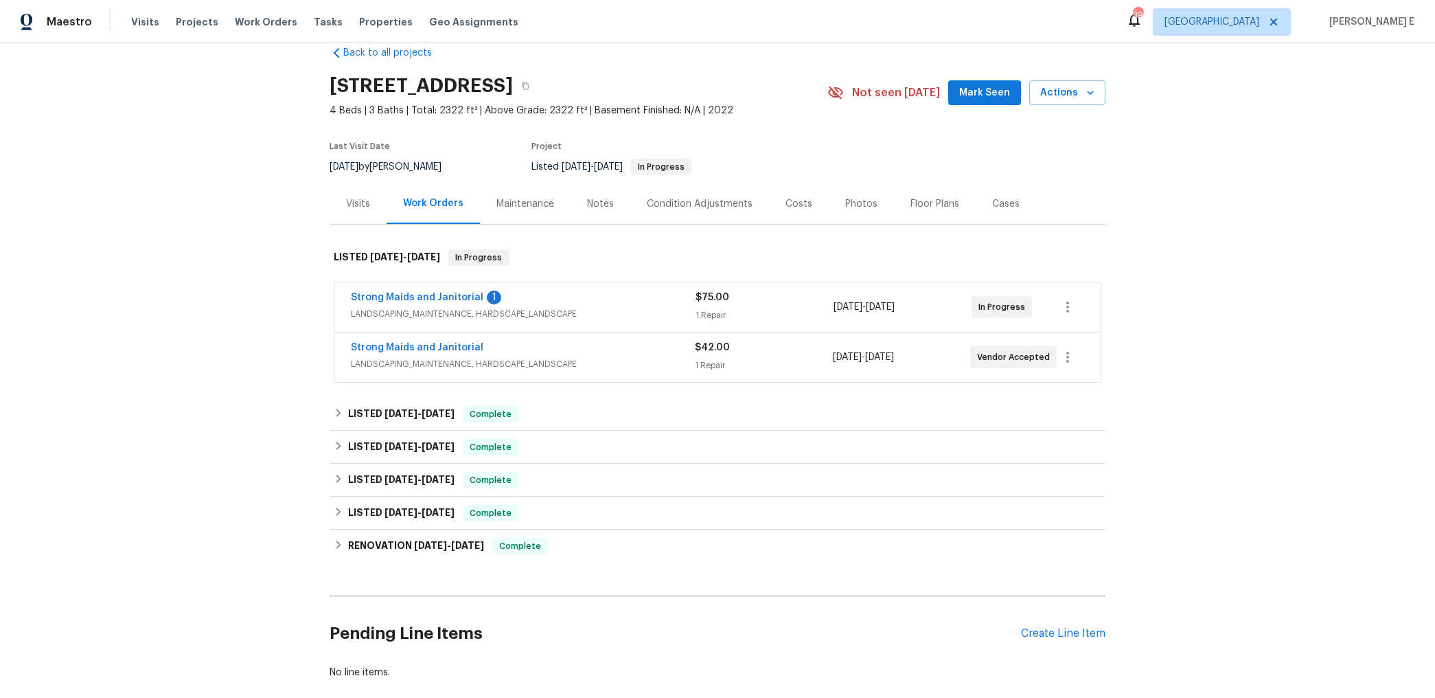
scroll to position [27, 0]
click at [402, 294] on link "Strong Maids and Janitorial" at bounding box center [417, 295] width 133 height 10
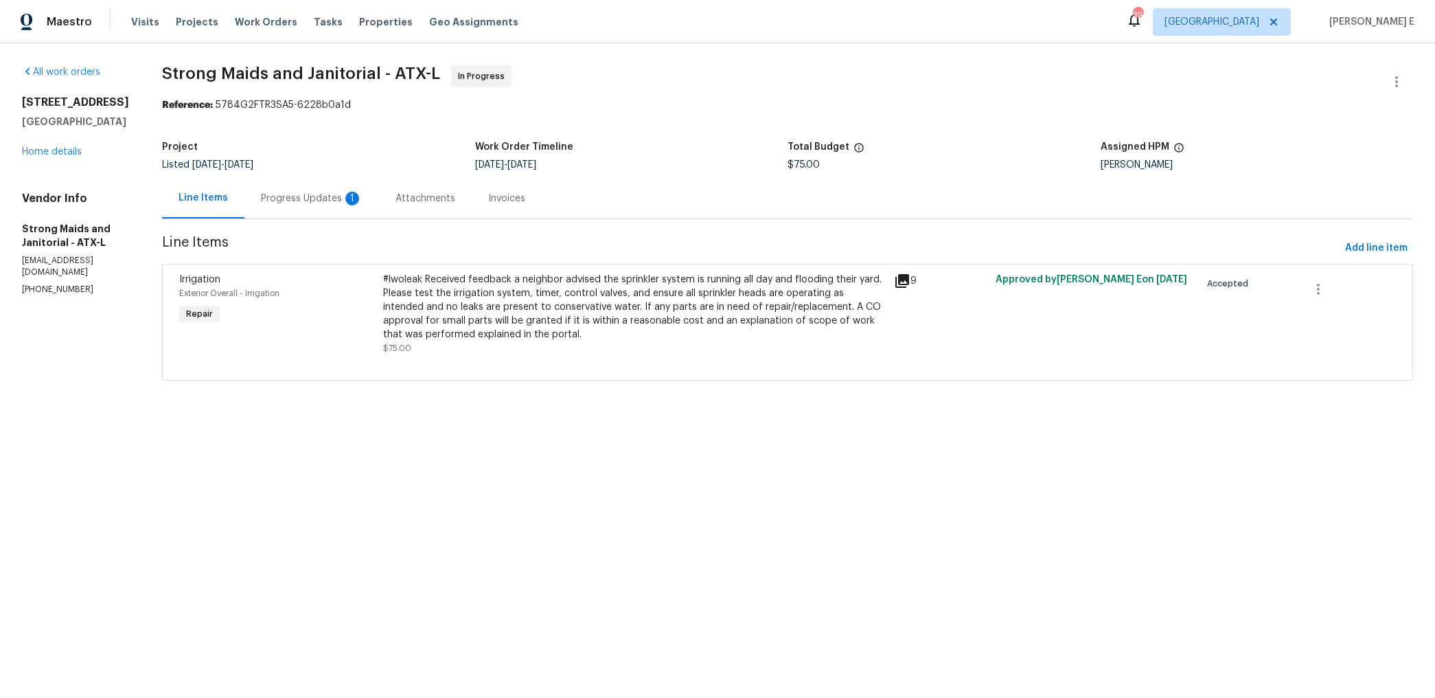
click at [396, 196] on div "Attachments" at bounding box center [426, 199] width 60 height 14
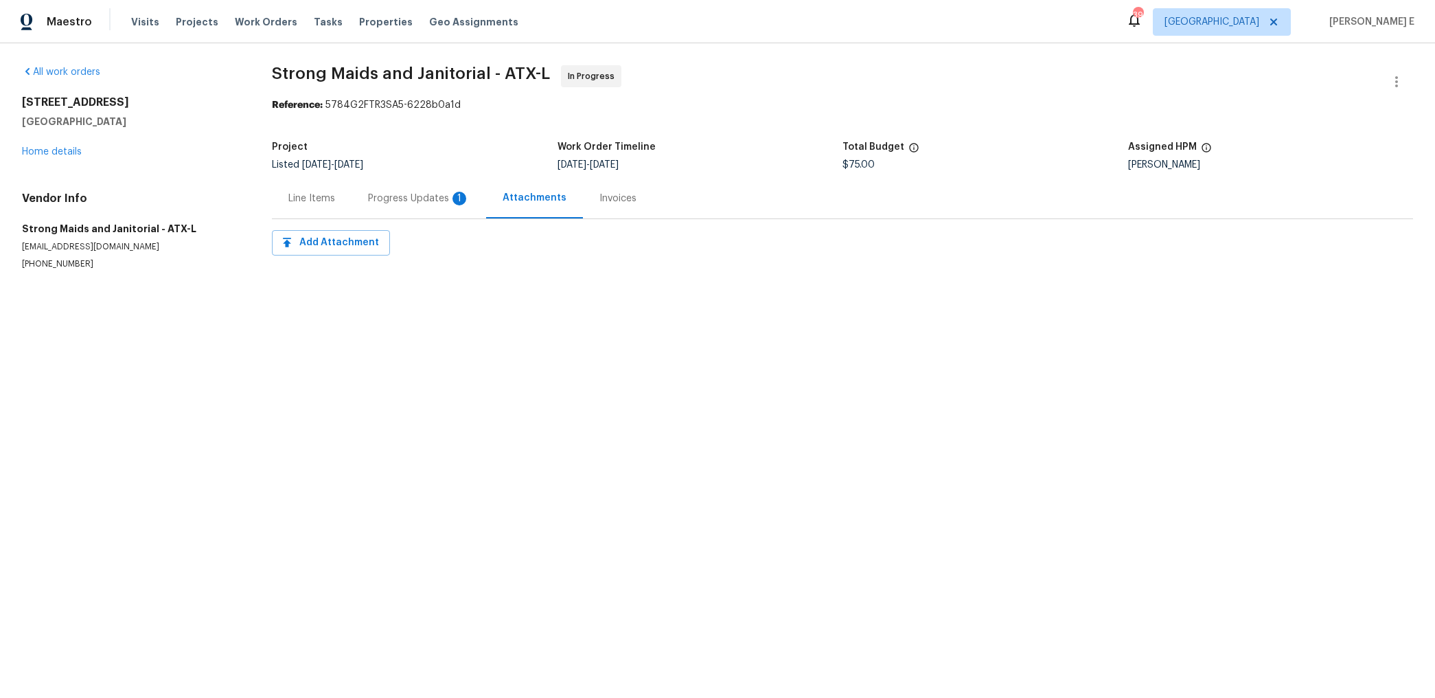
click at [386, 196] on div "Progress Updates 1" at bounding box center [419, 199] width 102 height 14
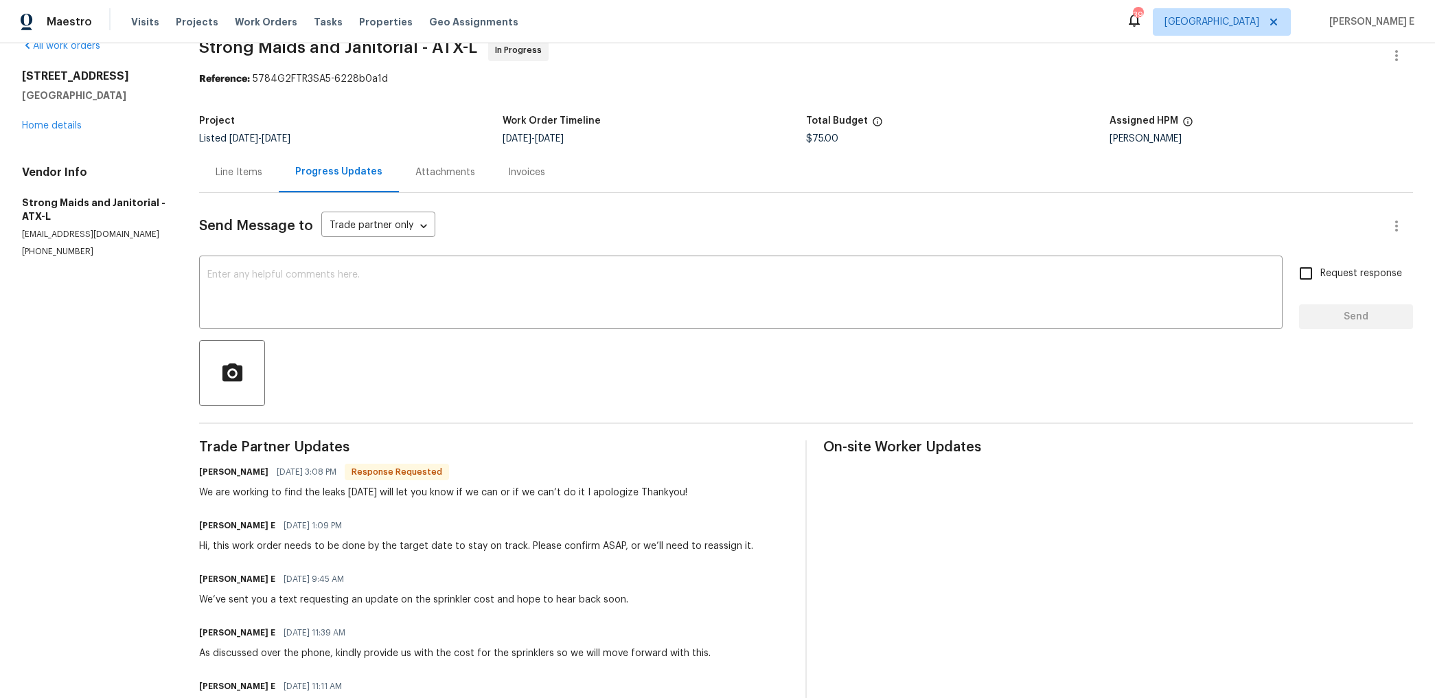
scroll to position [1, 0]
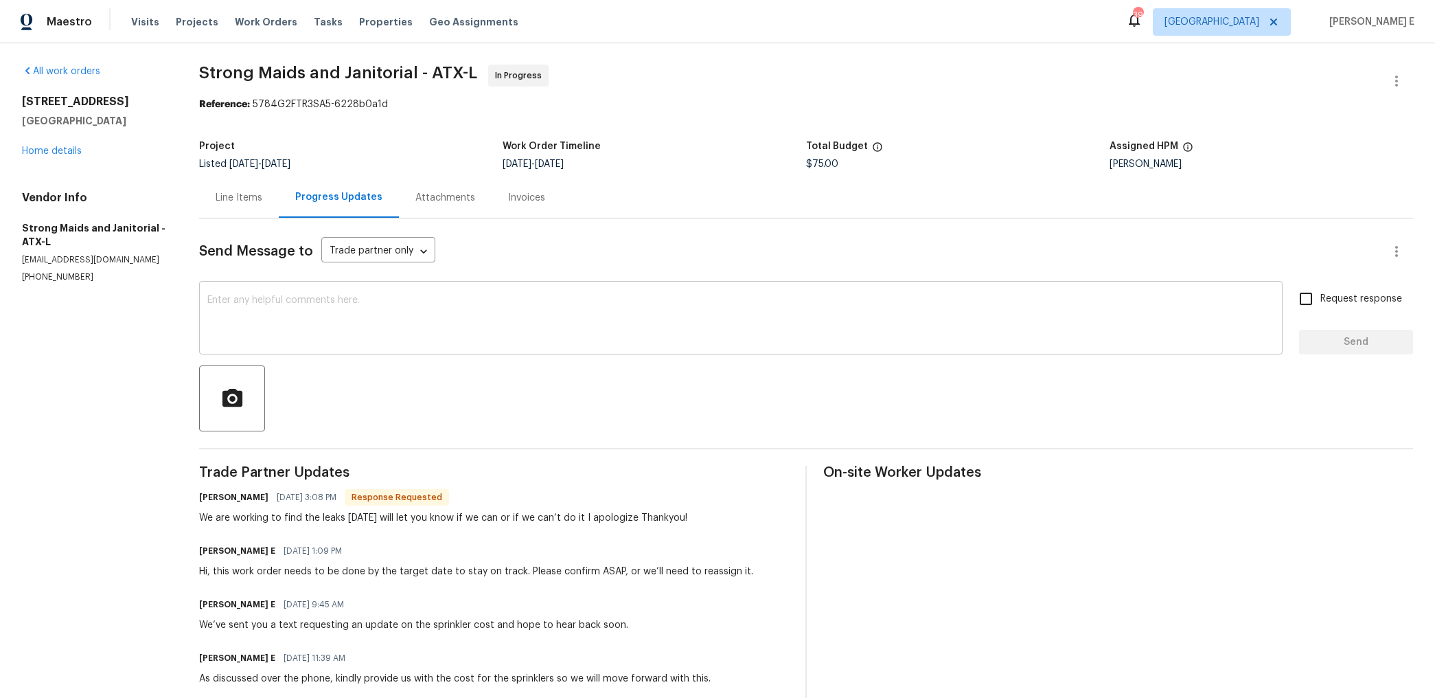
click at [507, 328] on textarea at bounding box center [740, 319] width 1067 height 48
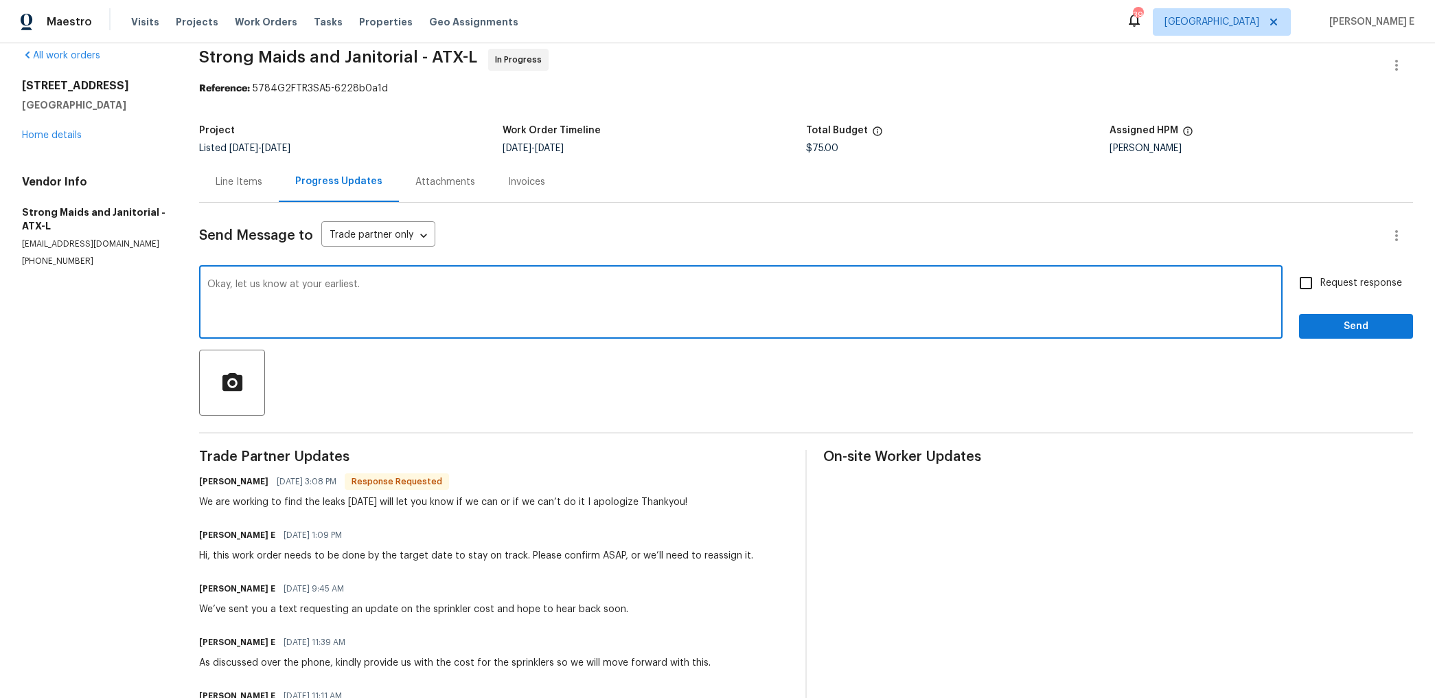
scroll to position [17, 0]
click at [311, 291] on textarea "Okay, let us know at your earliest." at bounding box center [740, 303] width 1067 height 48
click at [315, 285] on textarea "Okay, let us know at your earliest." at bounding box center [740, 303] width 1067 height 48
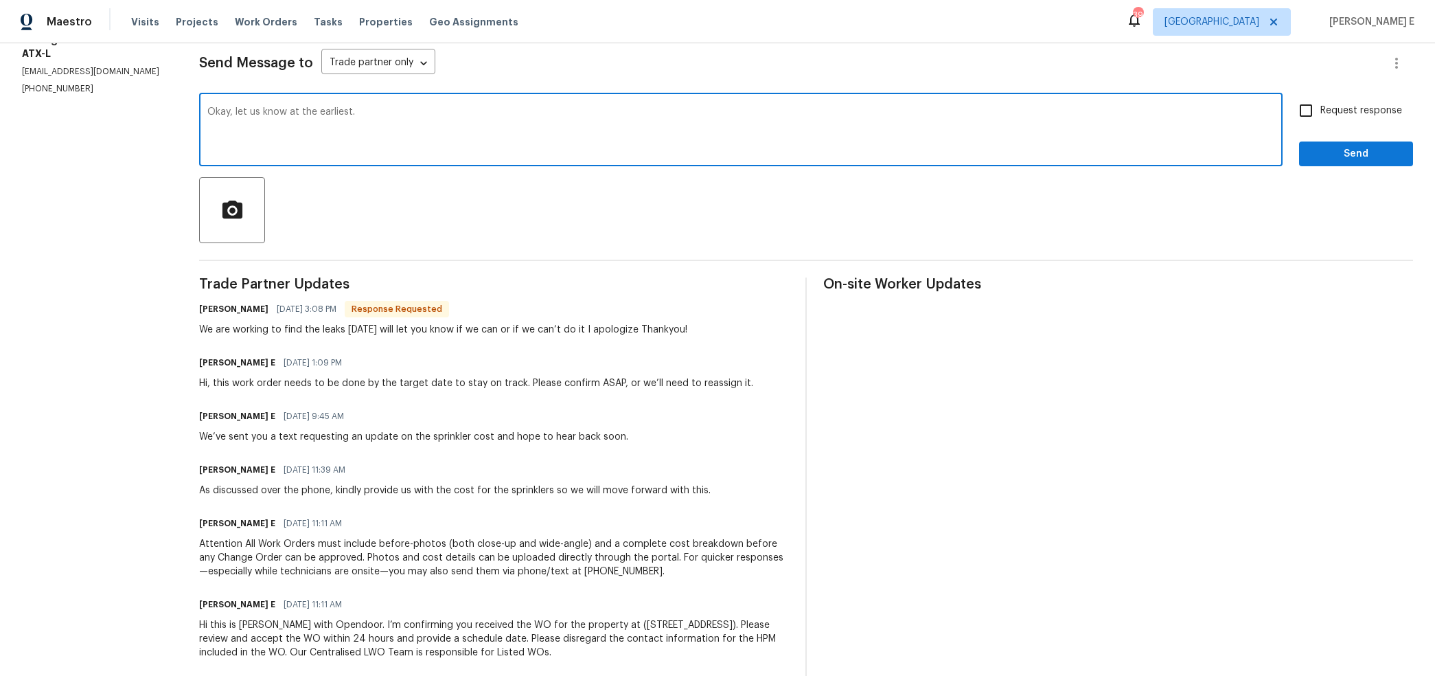
scroll to position [0, 0]
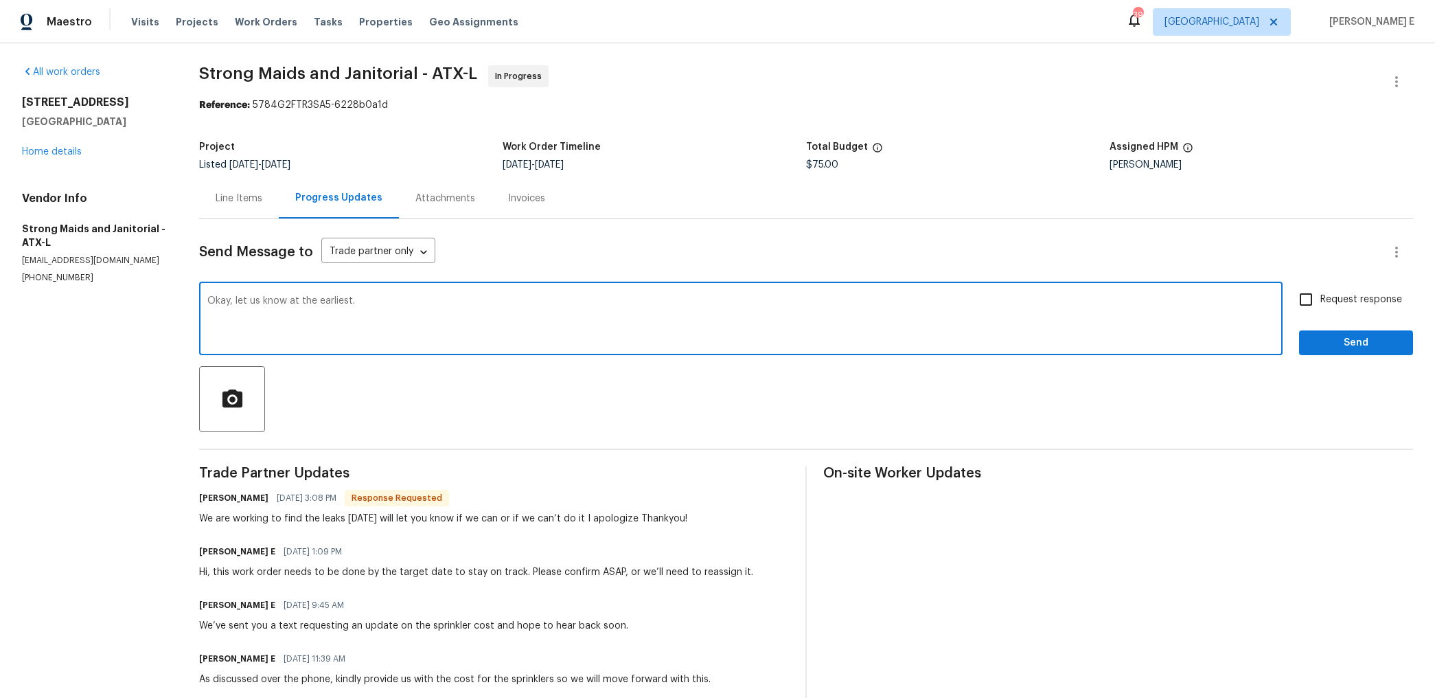
type textarea "Okay, let us know at the earliest."
click at [1373, 333] on button "Send" at bounding box center [1356, 342] width 114 height 25
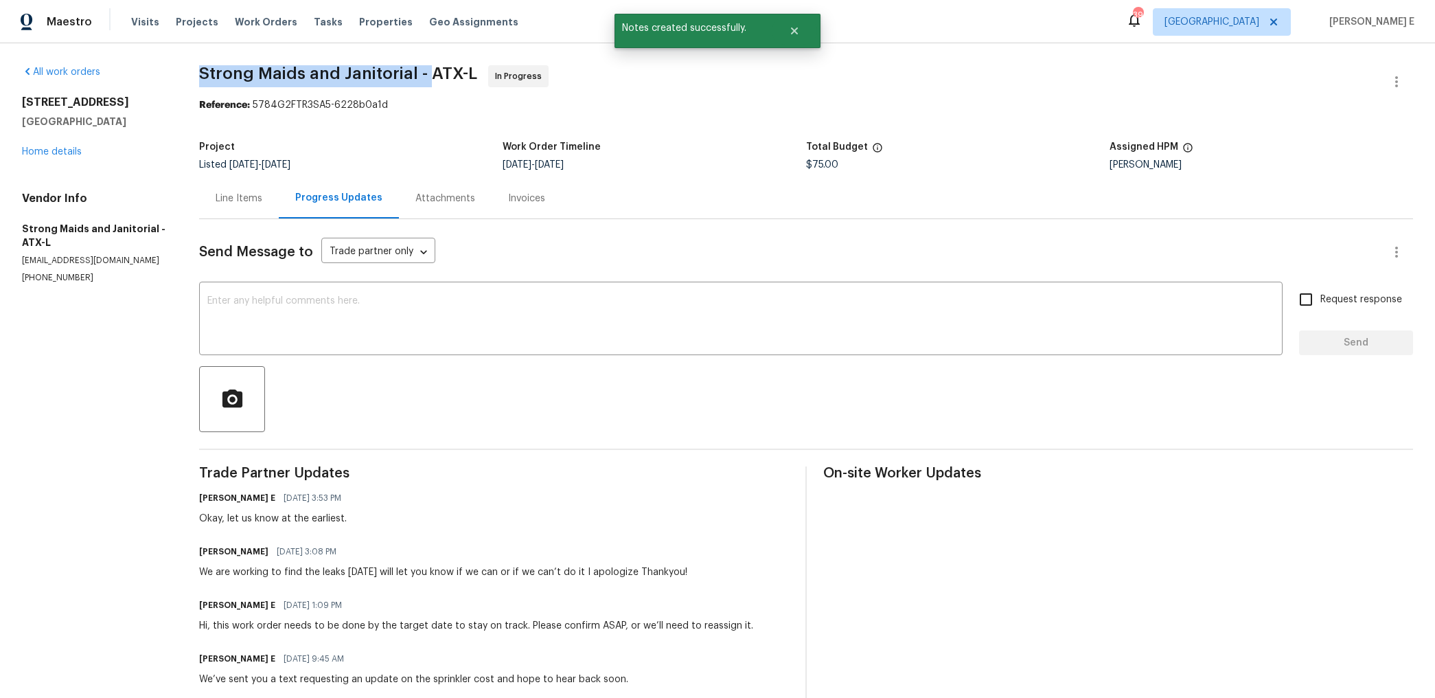
drag, startPoint x: 207, startPoint y: 70, endPoint x: 429, endPoint y: 70, distance: 221.1
click at [429, 70] on div "All work orders 137 Periwinkle Ln Bastrop, TX 78602 Home details Vendor Info St…" at bounding box center [717, 491] width 1435 height 897
copy span "Strong Maids and Janitorial -"
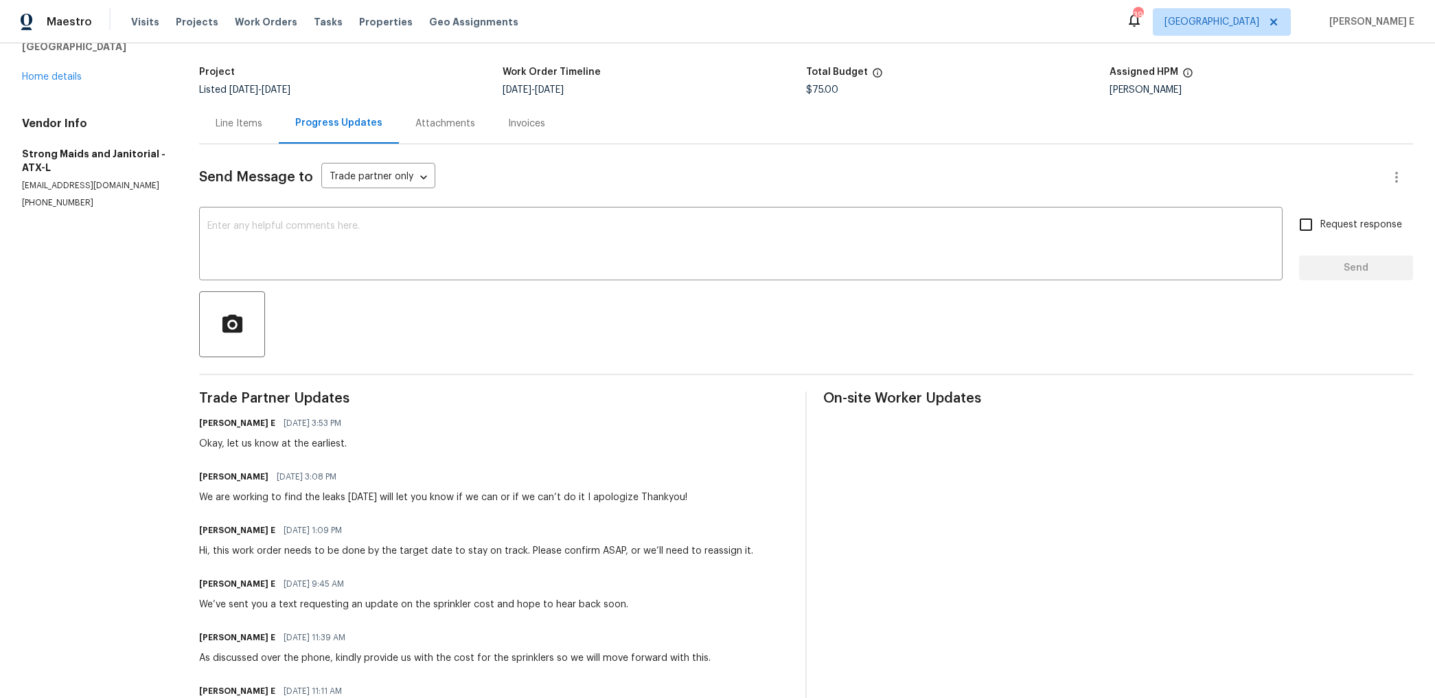
scroll to position [76, 0]
drag, startPoint x: 205, startPoint y: 499, endPoint x: 209, endPoint y: 507, distance: 9.2
click at [209, 507] on div "Trade Partner Updates Keerthana E 10/13/2025 3:53 PM Okay, let us know at the e…" at bounding box center [494, 617] width 590 height 452
copy div "We are working to find the leaks tomorrow will let you know if we can or if we …"
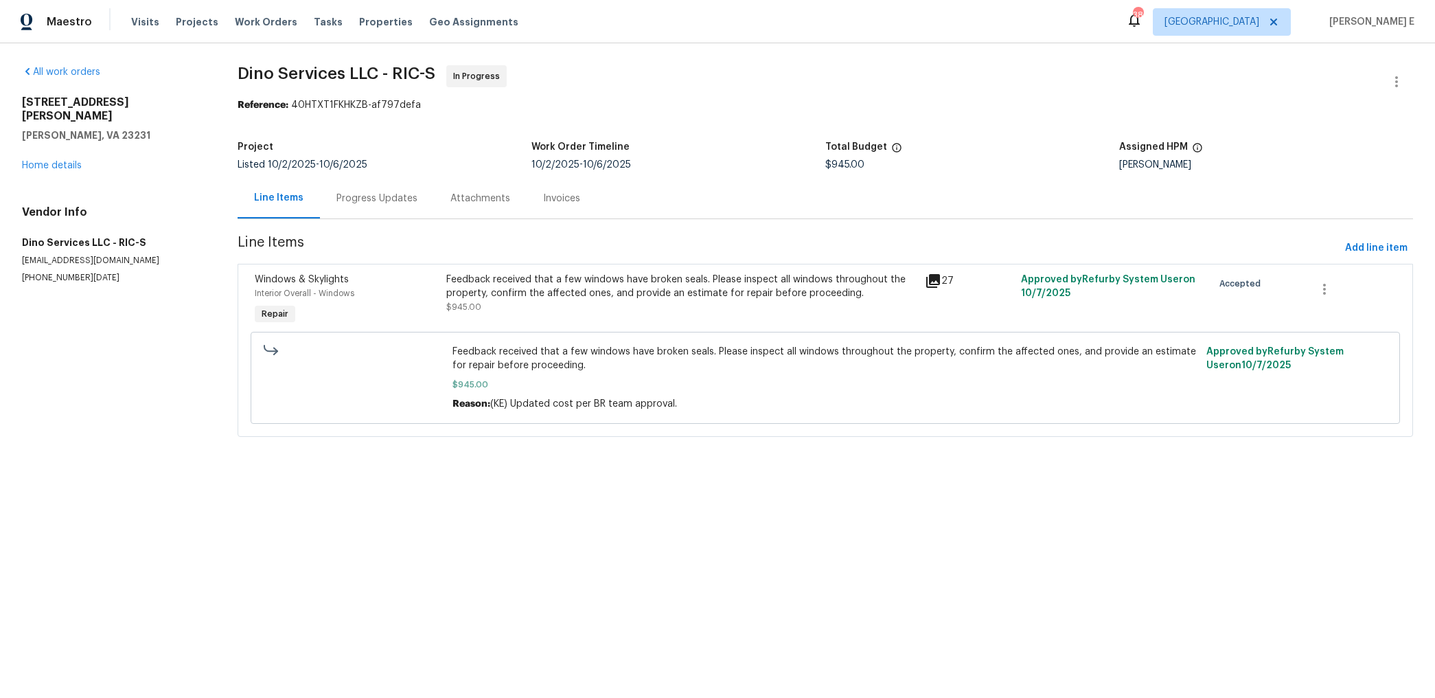
click at [337, 213] on div "Progress Updates" at bounding box center [377, 198] width 114 height 41
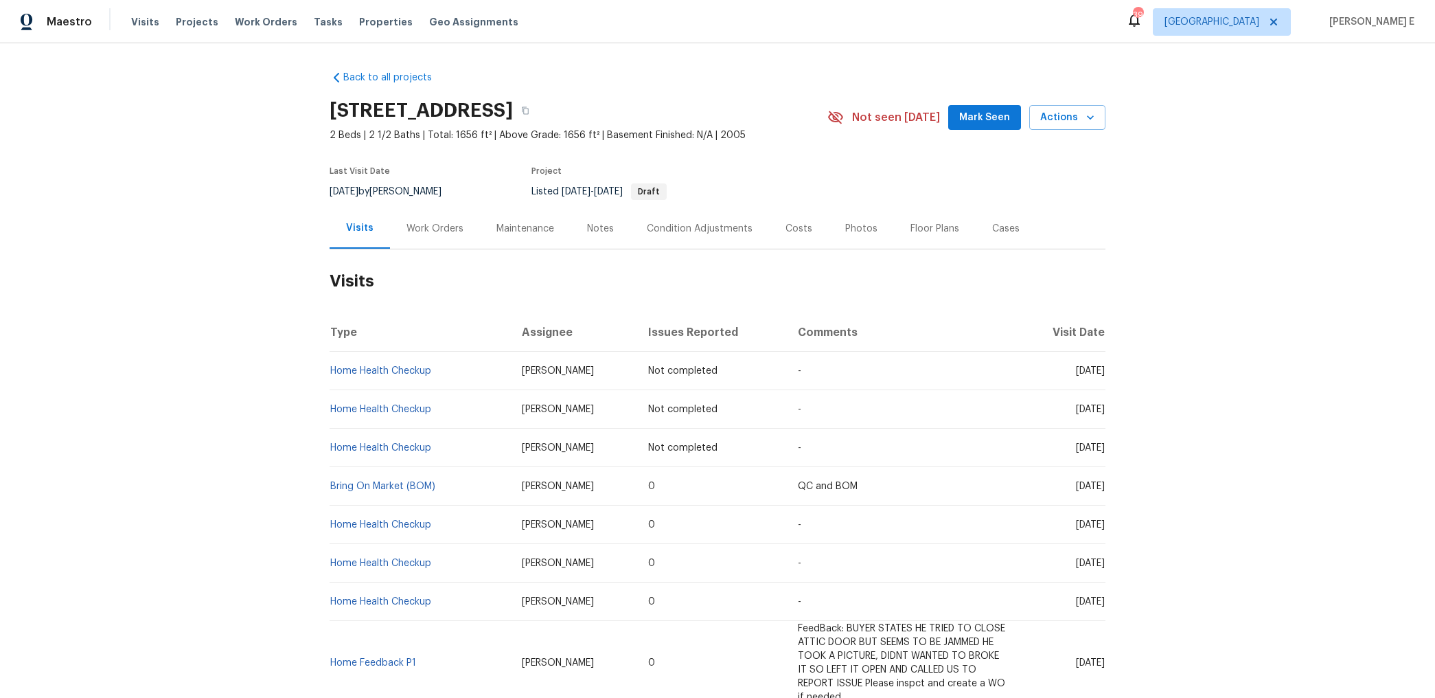
click at [427, 222] on div "Work Orders" at bounding box center [435, 229] width 57 height 14
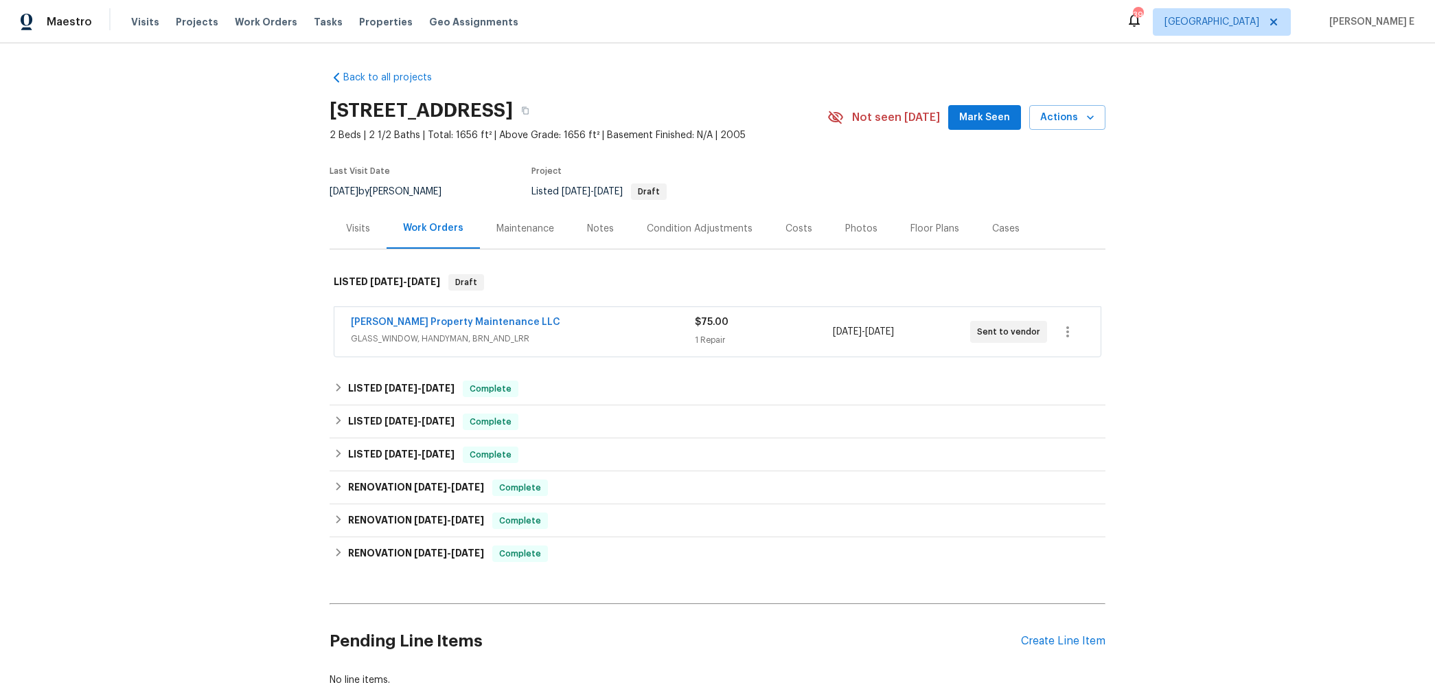
scroll to position [10, 0]
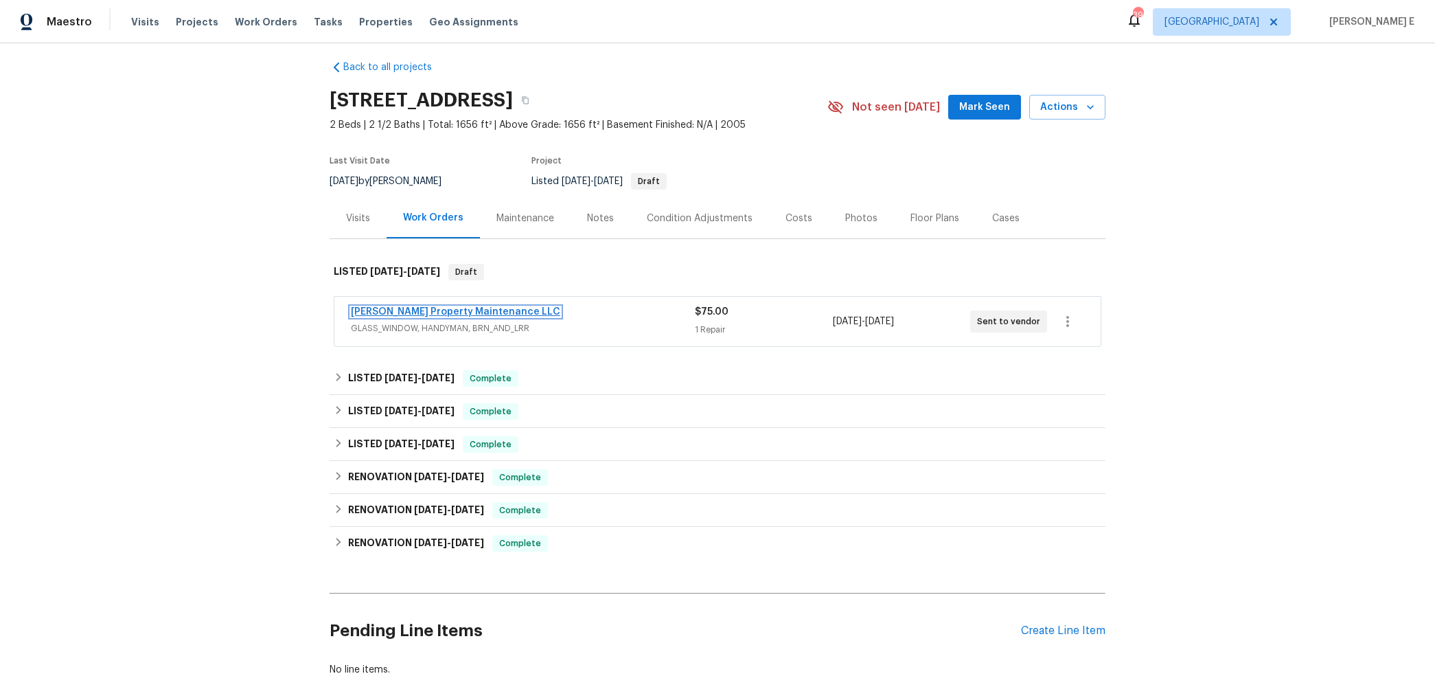
click at [462, 312] on link "[PERSON_NAME] Property Maintenance LLC" at bounding box center [455, 312] width 209 height 10
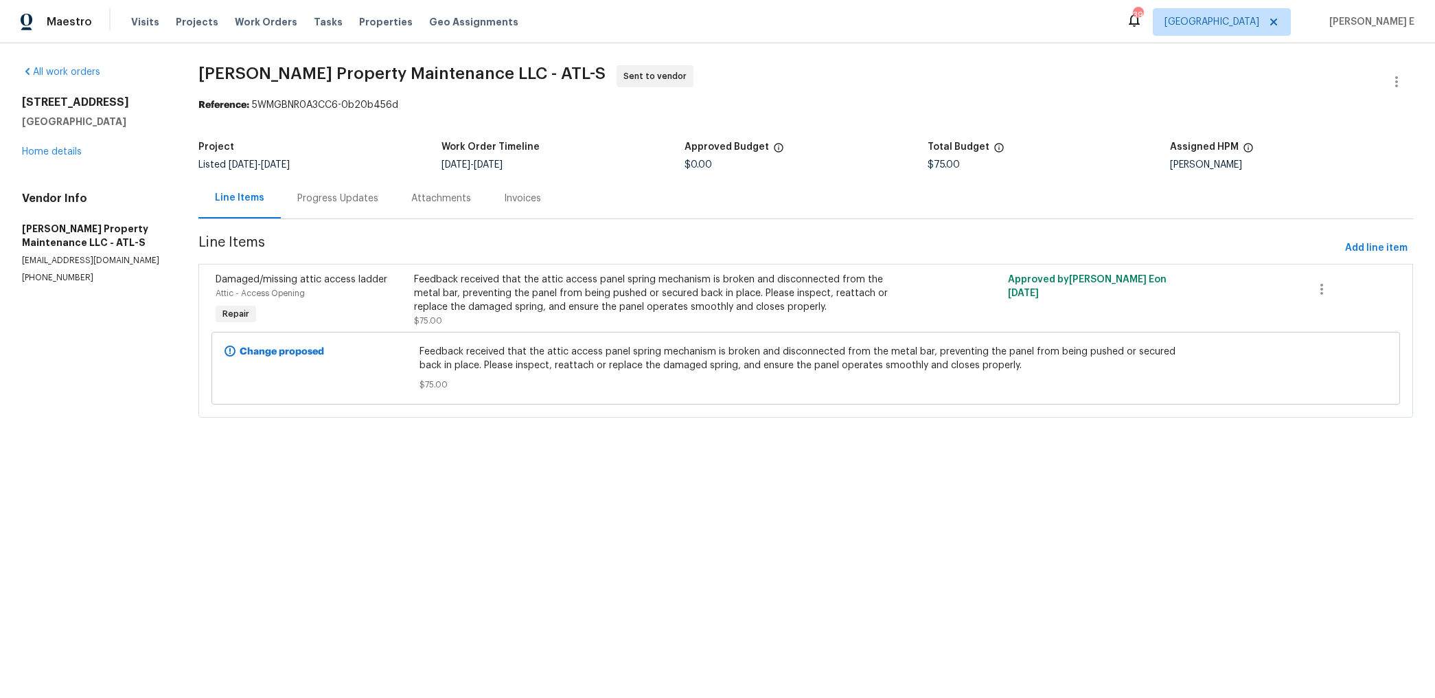
click at [360, 199] on div "Progress Updates" at bounding box center [337, 199] width 81 height 14
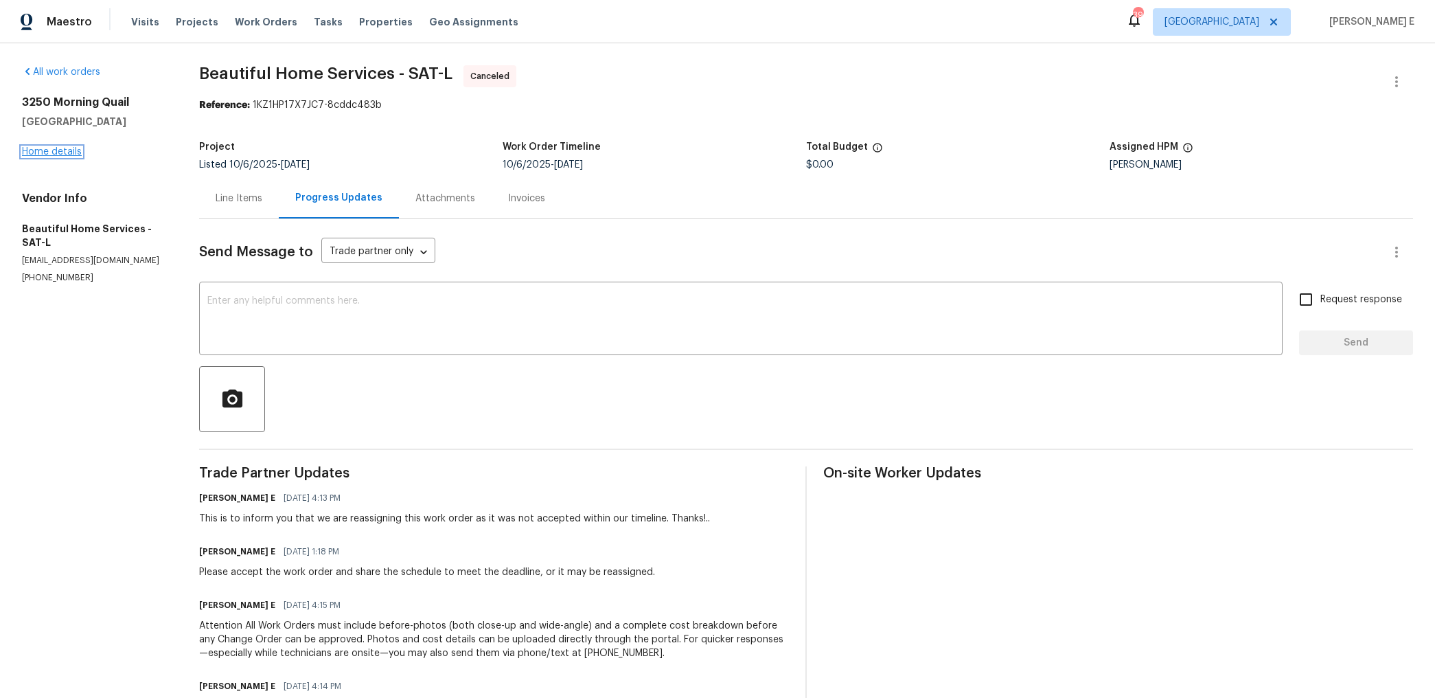
click at [41, 150] on link "Home details" at bounding box center [52, 152] width 60 height 10
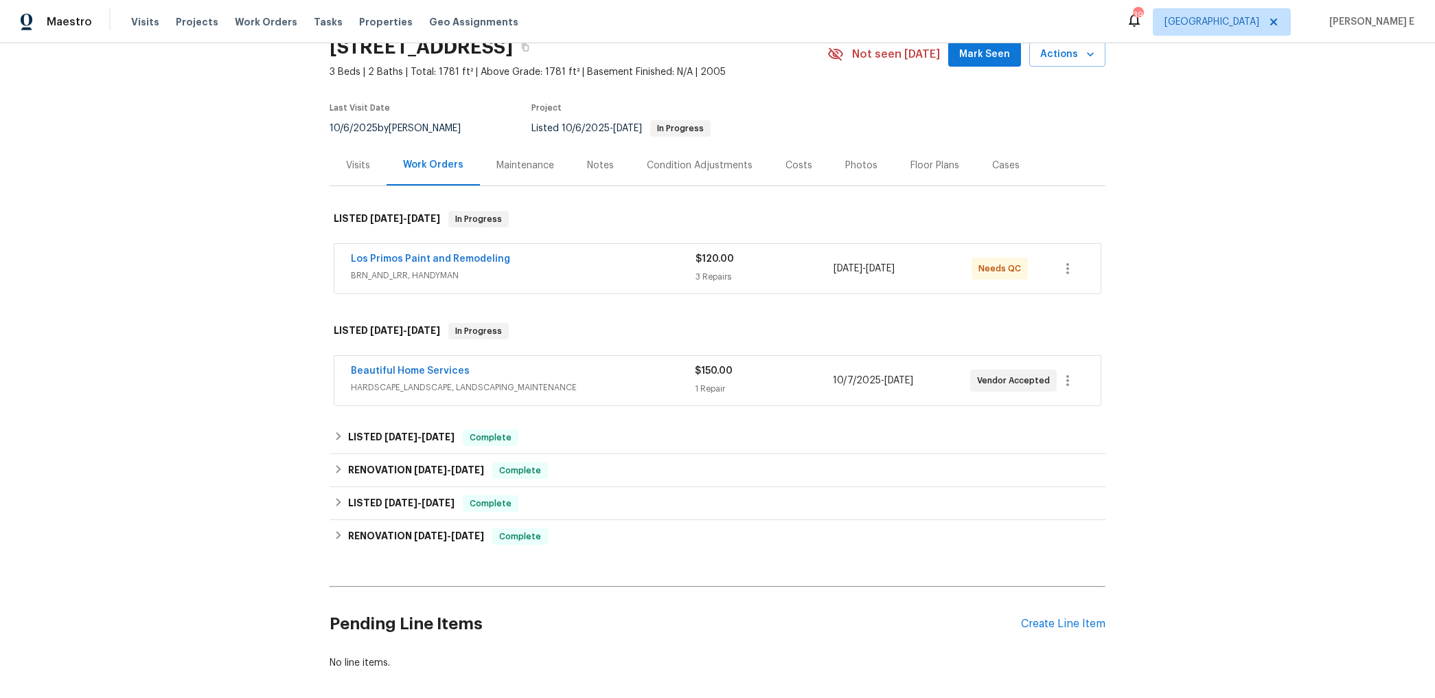
scroll to position [82, 0]
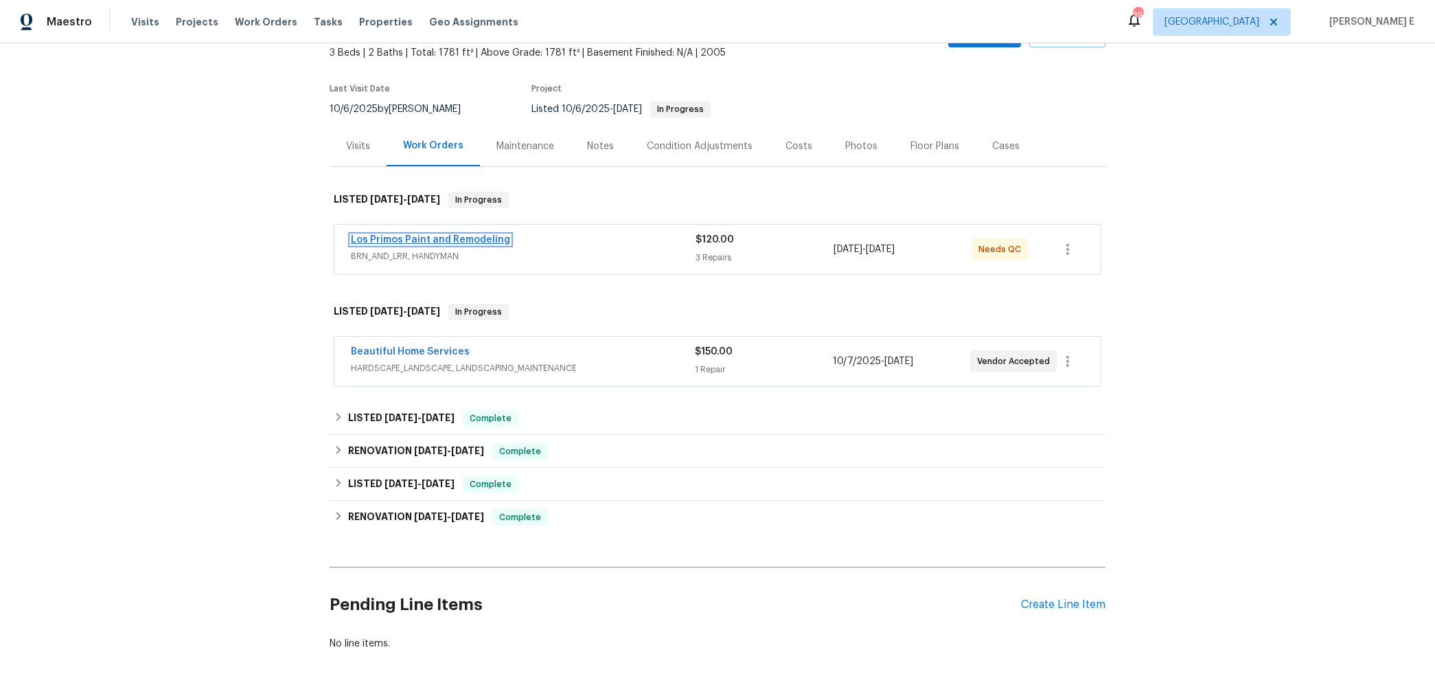
click at [417, 240] on link "Los Primos Paint and Remodeling" at bounding box center [430, 240] width 159 height 10
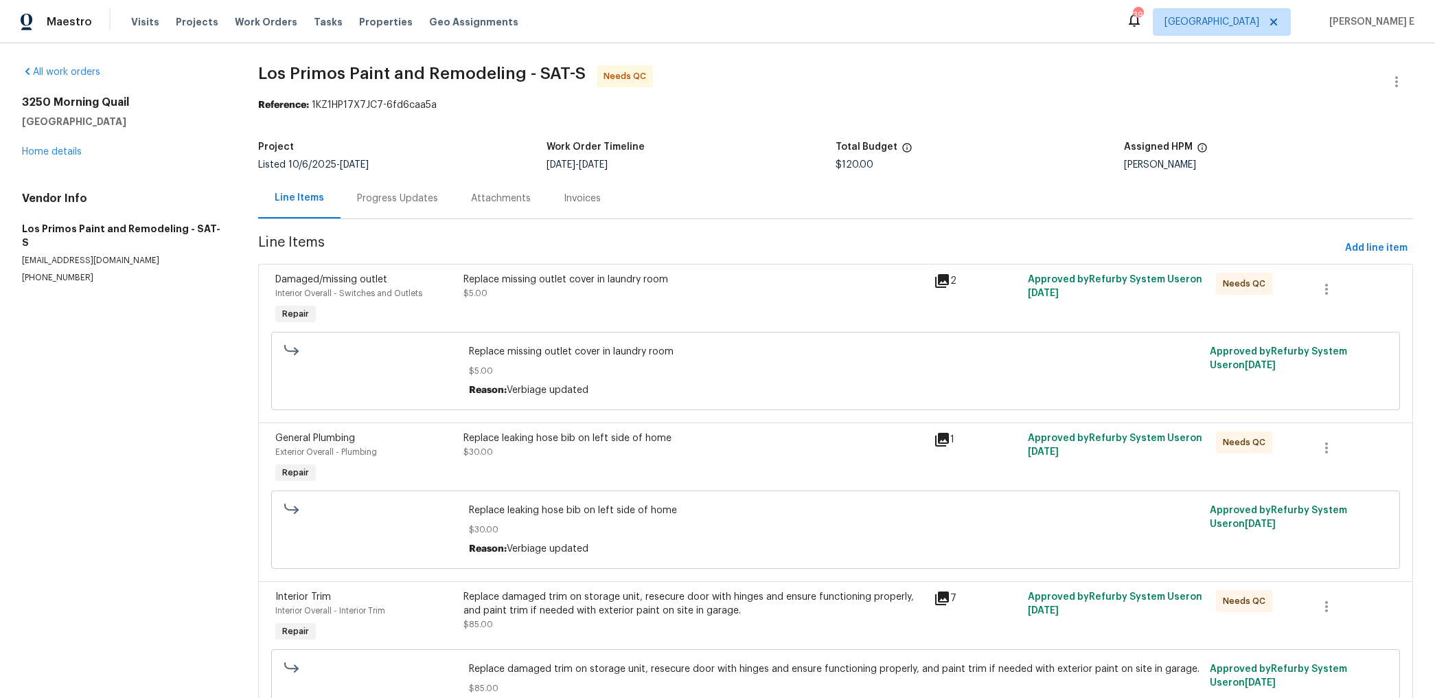
click at [365, 190] on div "Progress Updates" at bounding box center [398, 198] width 114 height 41
